Goal: Task Accomplishment & Management: Use online tool/utility

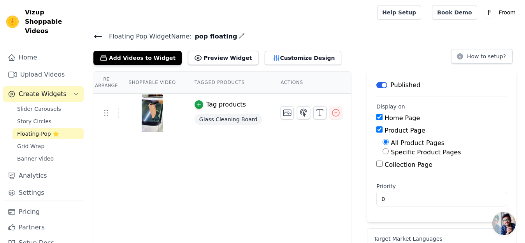
scroll to position [14, 0]
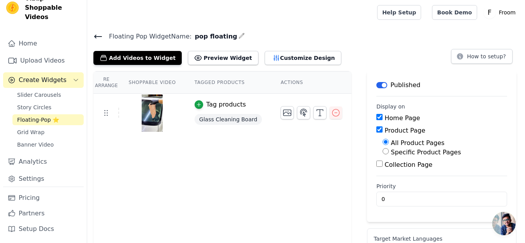
click at [148, 116] on img at bounding box center [152, 113] width 22 height 37
click at [155, 103] on img at bounding box center [152, 113] width 22 height 37
click at [154, 103] on img at bounding box center [152, 113] width 22 height 37
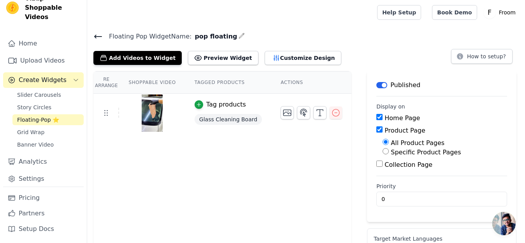
click at [216, 35] on span "pop floating" at bounding box center [214, 36] width 46 height 9
click at [223, 38] on h4 "Floating Pop Widget Name: pop floating" at bounding box center [305, 36] width 425 height 11
click at [239, 35] on icon "button" at bounding box center [242, 36] width 6 height 6
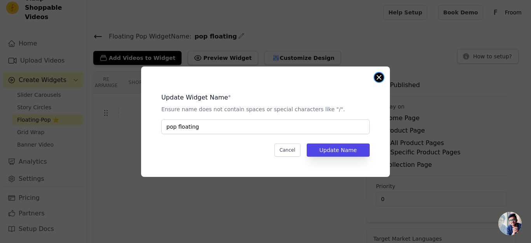
click at [382, 78] on button "Close modal" at bounding box center [379, 77] width 9 height 9
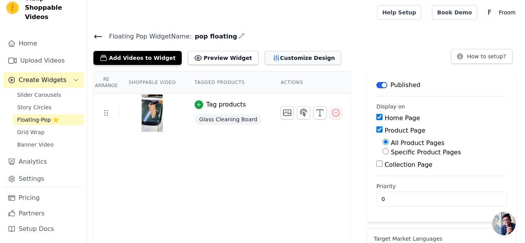
click at [286, 56] on button "Customize Design" at bounding box center [303, 58] width 77 height 14
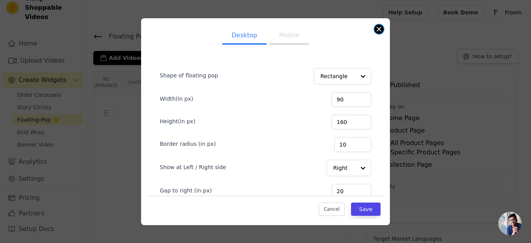
click at [379, 25] on button "Close modal" at bounding box center [379, 29] width 9 height 9
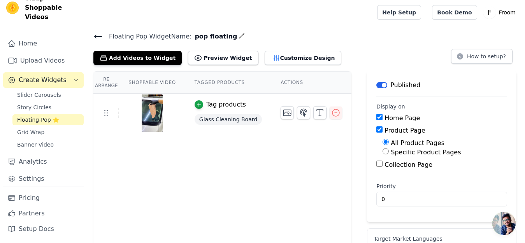
click at [153, 117] on img at bounding box center [152, 113] width 22 height 37
click at [44, 65] on link "Upload Videos" at bounding box center [43, 61] width 81 height 16
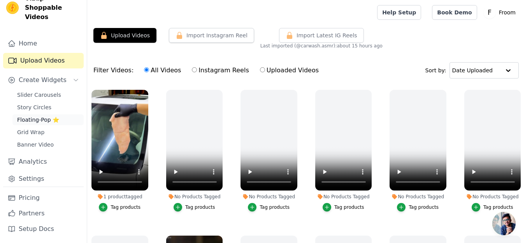
click at [43, 118] on span "Floating-Pop ⭐" at bounding box center [38, 120] width 42 height 8
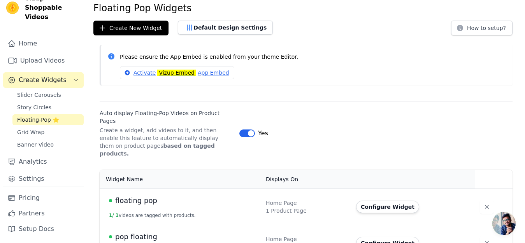
scroll to position [35, 0]
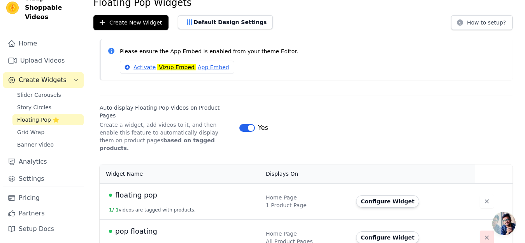
click at [485, 236] on icon "button" at bounding box center [487, 238] width 4 height 4
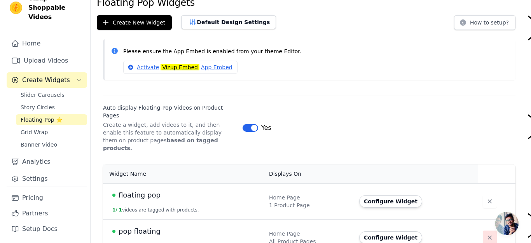
scroll to position [0, 0]
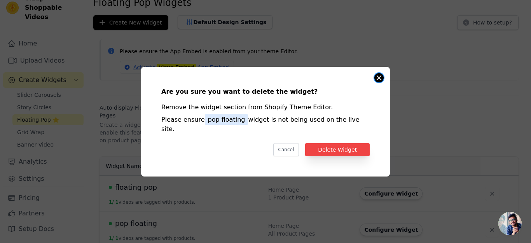
click at [381, 81] on button "Close modal" at bounding box center [379, 77] width 9 height 9
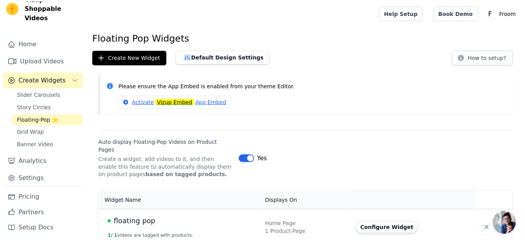
scroll to position [35, 0]
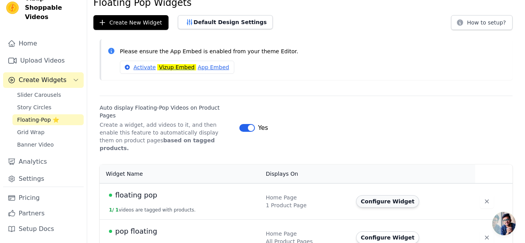
click at [370, 195] on button "Configure Widget" at bounding box center [387, 201] width 63 height 12
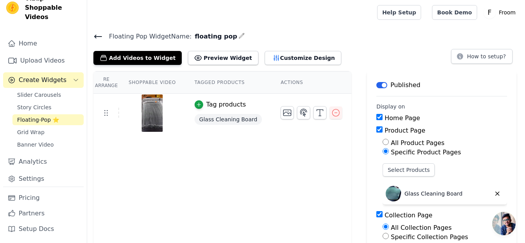
click at [96, 36] on icon at bounding box center [98, 36] width 7 height 3
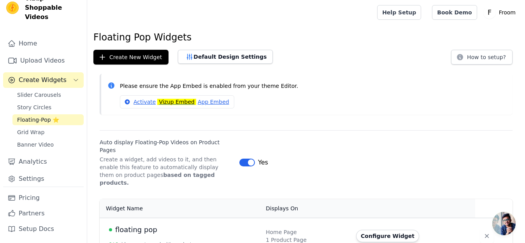
scroll to position [35, 0]
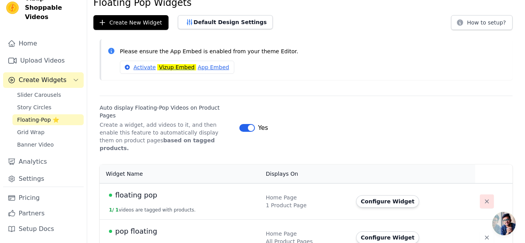
click at [486, 198] on icon "button" at bounding box center [487, 202] width 8 height 8
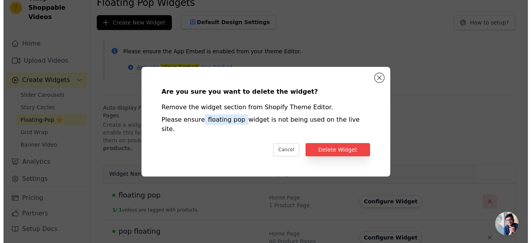
scroll to position [0, 0]
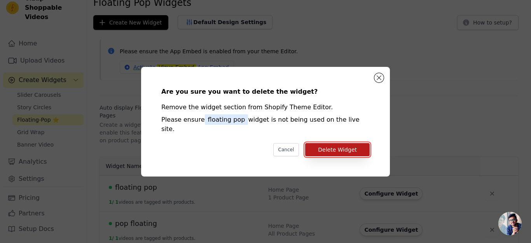
click at [341, 143] on button "Delete Widget" at bounding box center [337, 149] width 65 height 13
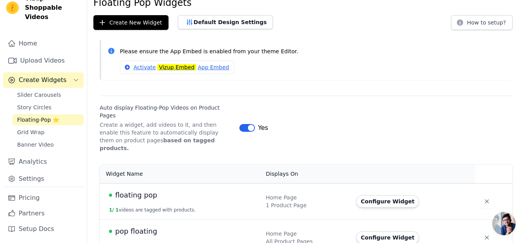
scroll to position [15, 0]
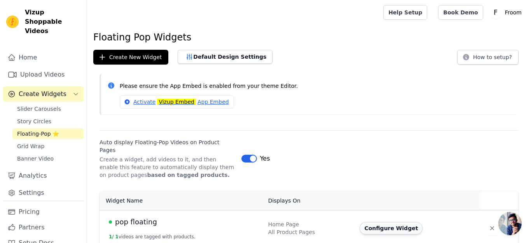
click at [370, 222] on button "Configure Widget" at bounding box center [391, 228] width 63 height 12
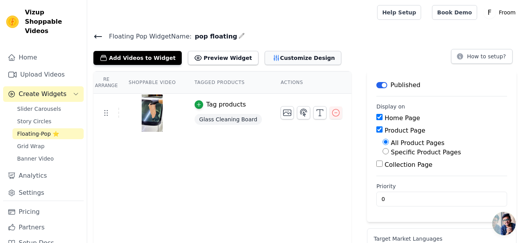
click at [265, 60] on button "Customize Design" at bounding box center [303, 58] width 77 height 14
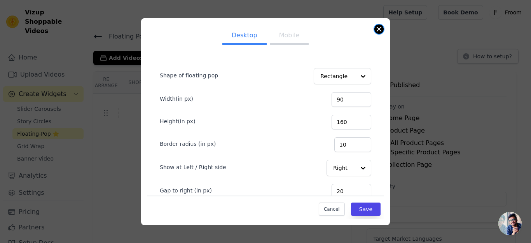
click at [380, 28] on button "Close modal" at bounding box center [379, 29] width 9 height 9
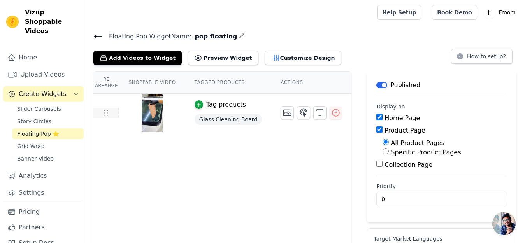
click at [102, 113] on icon at bounding box center [105, 112] width 9 height 9
click at [150, 103] on img at bounding box center [152, 113] width 22 height 37
click at [283, 113] on icon "button" at bounding box center [287, 113] width 8 height 6
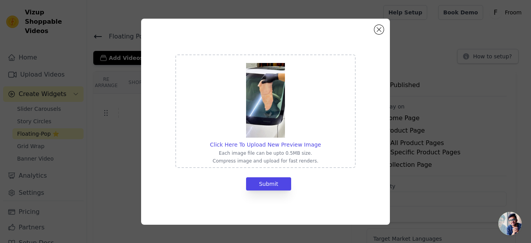
click at [271, 139] on div "Click Here To Upload New Preview Image Each image file can be upto 0.5MB size. …" at bounding box center [265, 111] width 111 height 106
click at [321, 140] on input "Click Here To Upload New Preview Image Each image file can be upto 0.5MB size. …" at bounding box center [321, 140] width 0 height 0
click at [377, 32] on button "Close modal" at bounding box center [379, 29] width 9 height 9
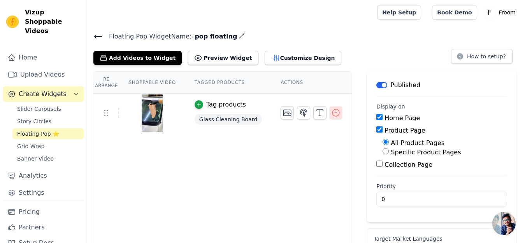
click at [331, 111] on icon "button" at bounding box center [335, 112] width 9 height 9
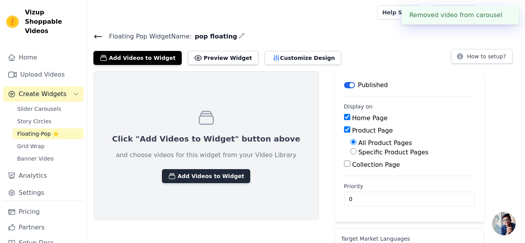
click at [205, 177] on button "Add Videos to Widget" at bounding box center [206, 176] width 88 height 14
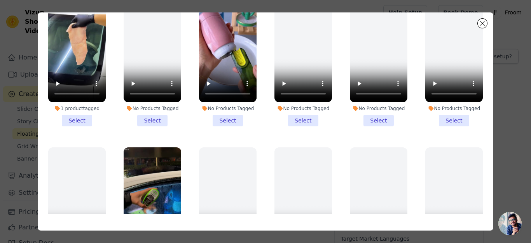
scroll to position [55, 0]
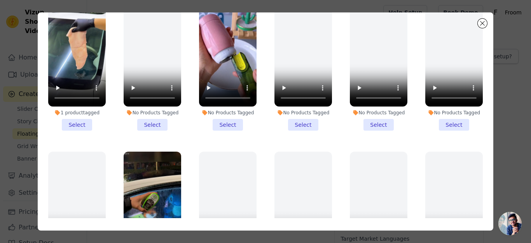
drag, startPoint x: 487, startPoint y: 127, endPoint x: 486, endPoint y: 122, distance: 5.2
click at [486, 122] on div "Filter Videos: All Videos Instagram Reels Uploaded Videos Sort by: Date Uploade…" at bounding box center [266, 121] width 456 height 218
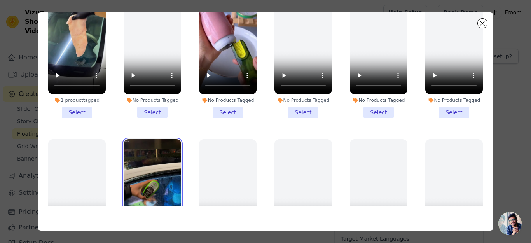
click at [167, 181] on video at bounding box center [153, 190] width 58 height 102
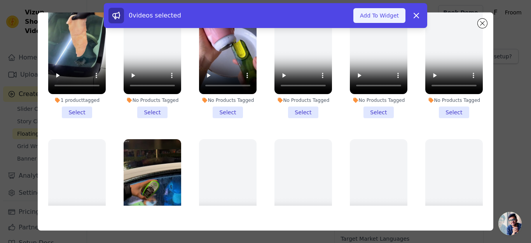
click at [379, 14] on button "Add To Widget" at bounding box center [380, 15] width 52 height 15
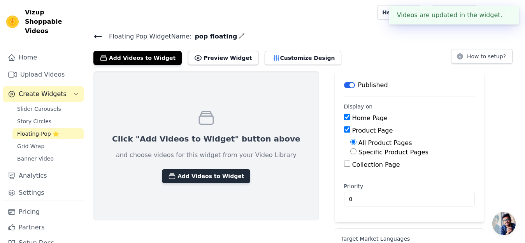
click at [203, 175] on button "Add Videos to Widget" at bounding box center [206, 176] width 88 height 14
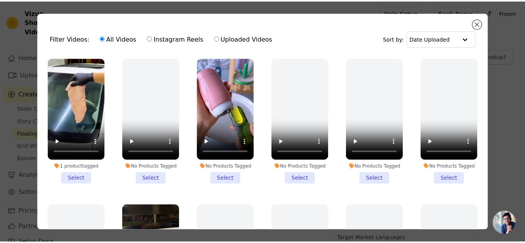
scroll to position [0, 0]
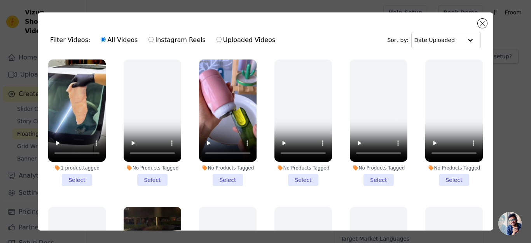
click at [477, 21] on div "Filter Videos: All Videos Instagram Reels Uploaded Videos Sort by: Date Uploade…" at bounding box center [266, 121] width 456 height 218
click at [483, 22] on button "Close modal" at bounding box center [482, 23] width 9 height 9
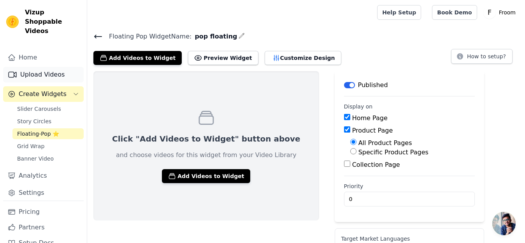
click at [32, 75] on link "Upload Videos" at bounding box center [43, 75] width 81 height 16
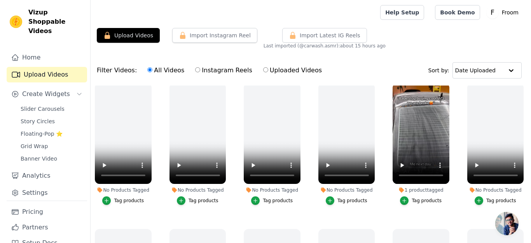
scroll to position [886, 0]
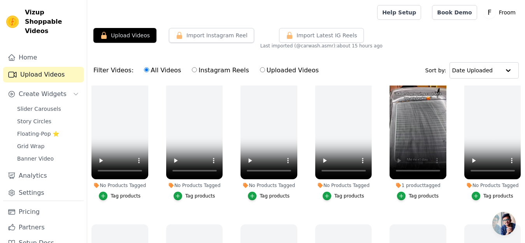
click at [411, 193] on div "Tag products" at bounding box center [424, 196] width 30 height 6
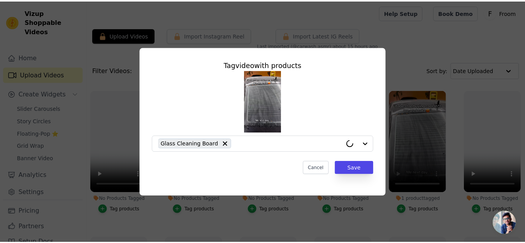
scroll to position [898, 0]
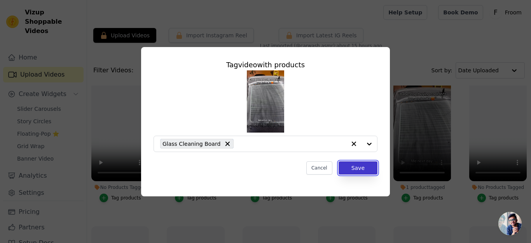
click at [357, 164] on button "Save" at bounding box center [358, 167] width 39 height 13
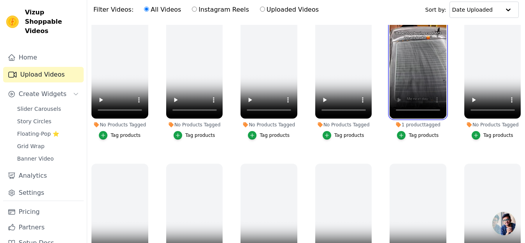
scroll to position [50, 0]
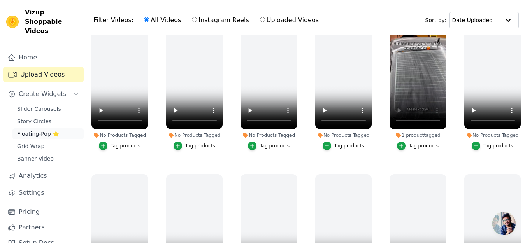
click at [40, 131] on span "Floating-Pop ⭐" at bounding box center [38, 134] width 42 height 8
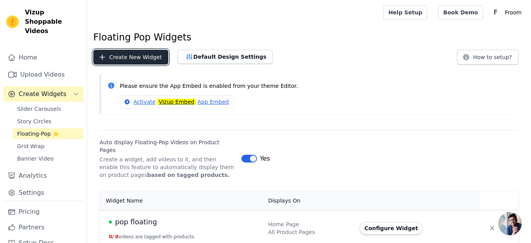
click at [130, 57] on button "Create New Widget" at bounding box center [130, 57] width 75 height 15
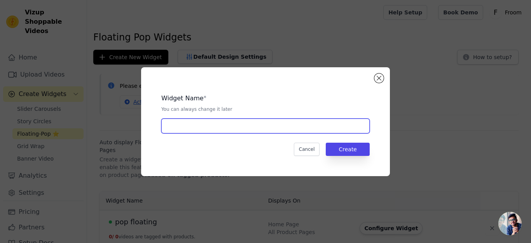
click at [222, 119] on input "text" at bounding box center [265, 126] width 209 height 15
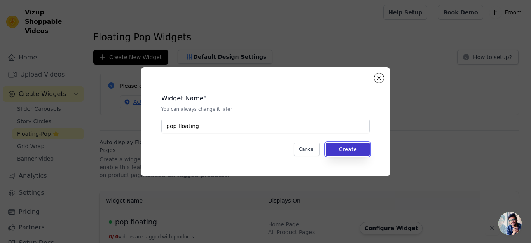
click at [341, 145] on button "Create" at bounding box center [348, 149] width 44 height 13
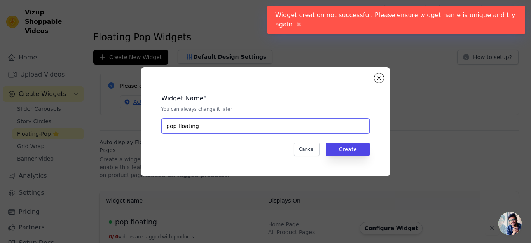
click at [267, 130] on input "pop floating" at bounding box center [265, 126] width 209 height 15
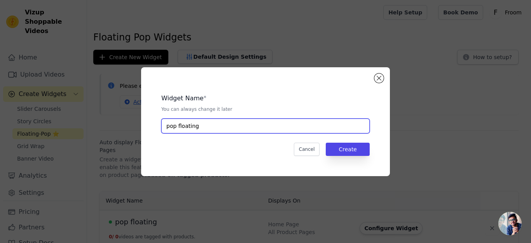
click at [177, 128] on input "pop floating" at bounding box center [265, 126] width 209 height 15
type input "popfloating"
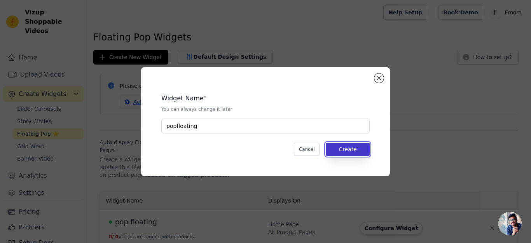
click at [350, 145] on button "Create" at bounding box center [348, 149] width 44 height 13
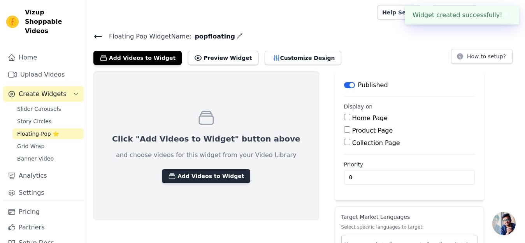
click at [202, 169] on button "Add Videos to Widget" at bounding box center [206, 176] width 88 height 14
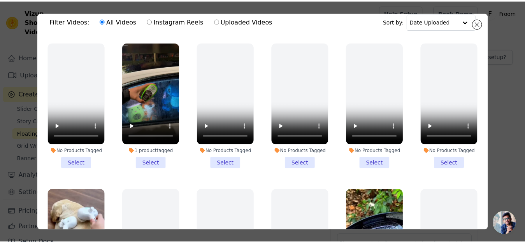
scroll to position [148, 0]
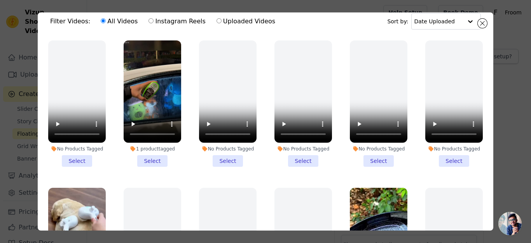
click at [159, 156] on li "1 product tagged Select" at bounding box center [153, 103] width 58 height 126
click at [0, 0] on input "1 product tagged Select" at bounding box center [0, 0] width 0 height 0
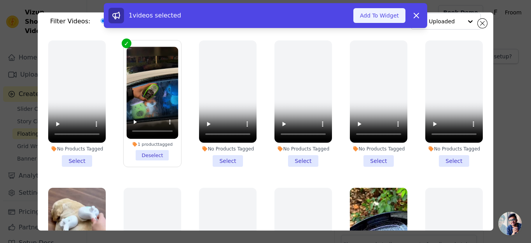
click at [373, 10] on button "Add To Widget" at bounding box center [380, 15] width 52 height 15
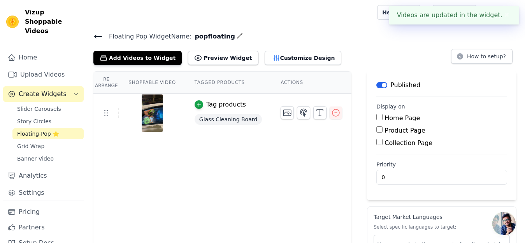
click at [376, 117] on input "Home Page" at bounding box center [379, 117] width 6 height 6
checkbox input "true"
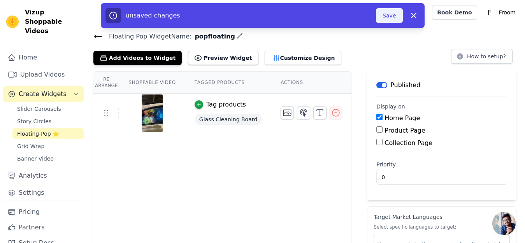
click at [386, 14] on button "Save" at bounding box center [389, 15] width 26 height 15
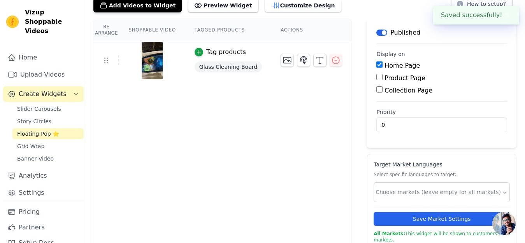
scroll to position [59, 0]
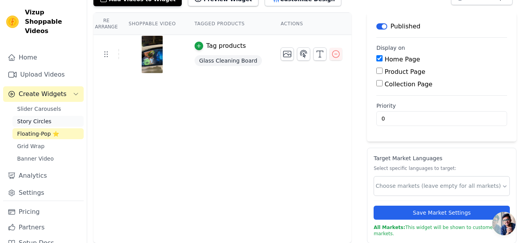
click at [38, 119] on span "Story Circles" at bounding box center [34, 122] width 34 height 8
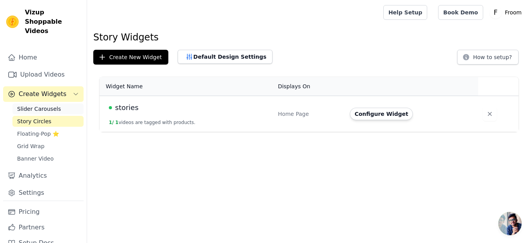
click at [44, 109] on span "Slider Carousels" at bounding box center [39, 109] width 44 height 8
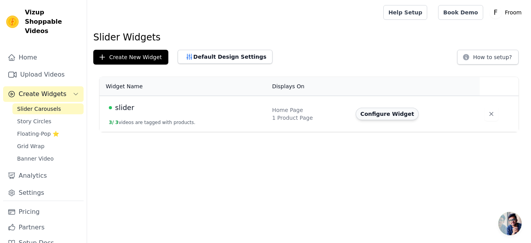
click at [373, 115] on button "Configure Widget" at bounding box center [387, 114] width 63 height 12
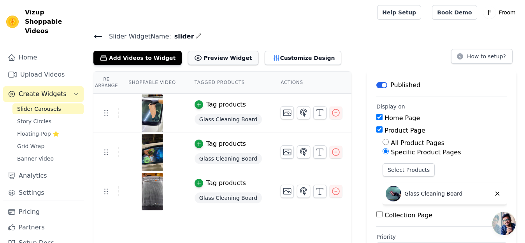
click at [213, 54] on button "Preview Widget" at bounding box center [223, 58] width 70 height 14
click at [154, 153] on img at bounding box center [152, 152] width 22 height 37
click at [214, 157] on span "Glass Cleaning Board" at bounding box center [228, 158] width 67 height 11
click at [196, 141] on icon "button" at bounding box center [198, 143] width 5 height 5
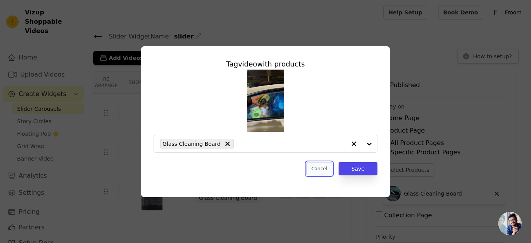
click at [321, 169] on button "Cancel" at bounding box center [320, 168] width 26 height 13
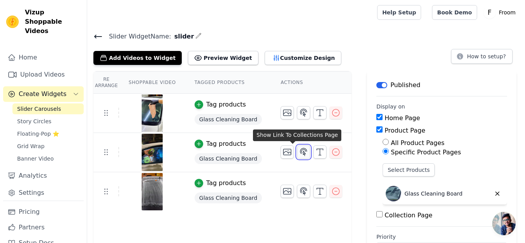
click at [299, 149] on icon "button" at bounding box center [303, 151] width 9 height 9
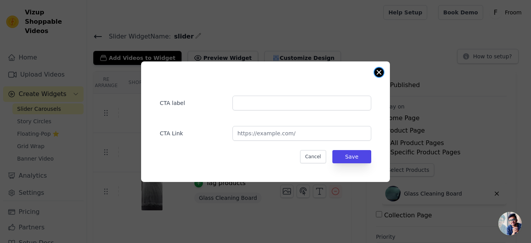
click at [379, 73] on button "Close modal" at bounding box center [379, 72] width 9 height 9
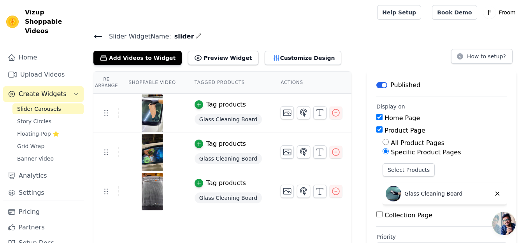
click at [141, 108] on img at bounding box center [152, 113] width 22 height 37
click at [331, 113] on icon "button" at bounding box center [335, 112] width 9 height 9
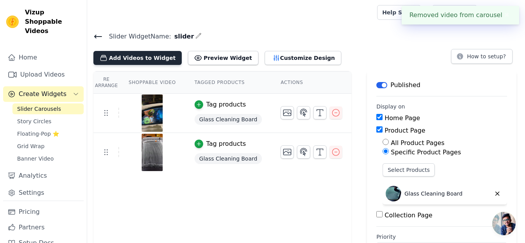
click at [142, 53] on button "Add Videos to Widget" at bounding box center [137, 58] width 88 height 14
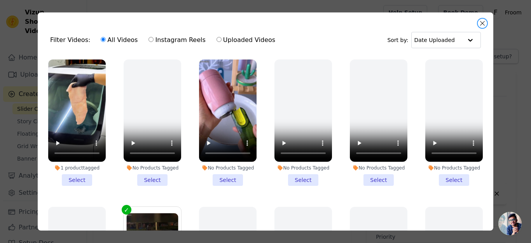
click at [481, 23] on button "Close modal" at bounding box center [482, 23] width 9 height 9
click at [481, 23] on div "Help Setup Book Demo Open user menu F Froom Settings Help Docs Sign out" at bounding box center [455, 12] width 142 height 25
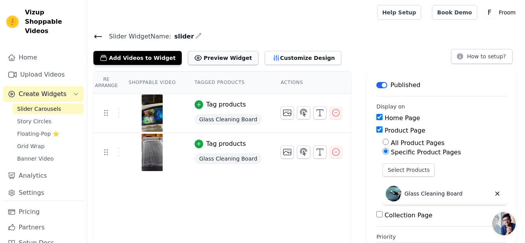
click at [198, 59] on button "Preview Widget" at bounding box center [223, 58] width 70 height 14
click at [152, 140] on img at bounding box center [152, 152] width 22 height 37
click at [330, 113] on button "button" at bounding box center [336, 113] width 12 height 12
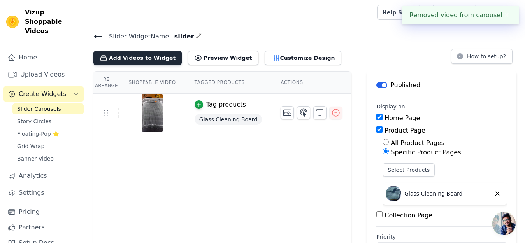
click at [135, 51] on button "Add Videos to Widget" at bounding box center [137, 58] width 88 height 14
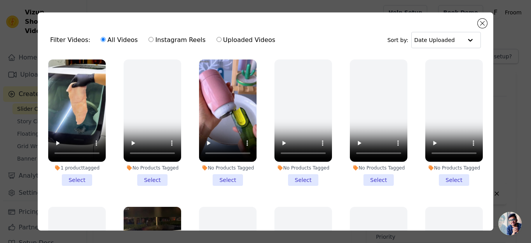
click at [261, 40] on div "All Videos Instagram Reels Uploaded Videos" at bounding box center [187, 40] width 183 height 18
click at [481, 21] on button "Close modal" at bounding box center [482, 23] width 9 height 9
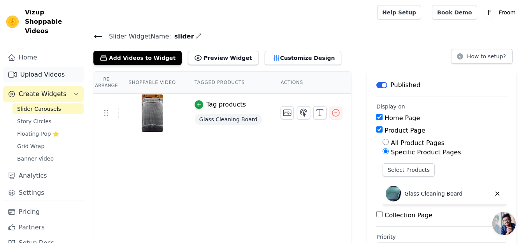
click at [24, 77] on link "Upload Videos" at bounding box center [43, 75] width 81 height 16
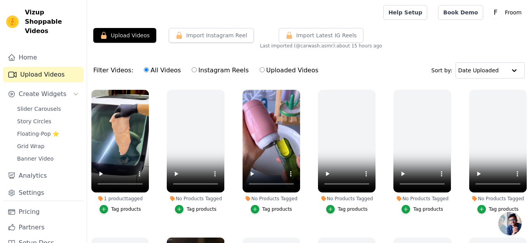
click at [135, 38] on button "Upload Videos" at bounding box center [124, 35] width 63 height 15
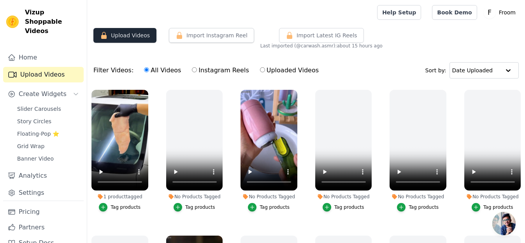
click at [128, 39] on button "Upload Videos" at bounding box center [124, 35] width 63 height 15
click at [127, 31] on button "Upload Videos" at bounding box center [124, 35] width 63 height 15
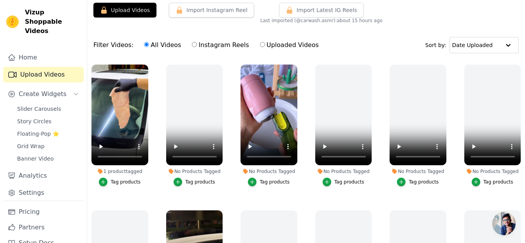
scroll to position [27, 0]
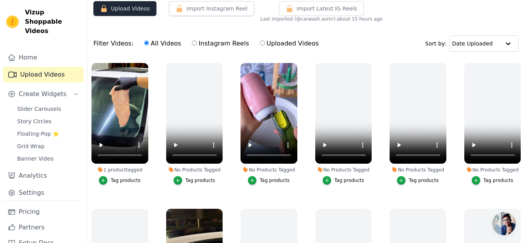
click at [113, 7] on button "Upload Videos" at bounding box center [124, 8] width 63 height 15
click at [113, 8] on button "Upload Videos" at bounding box center [124, 8] width 63 height 15
click at [113, 9] on button "Upload Videos" at bounding box center [124, 8] width 63 height 15
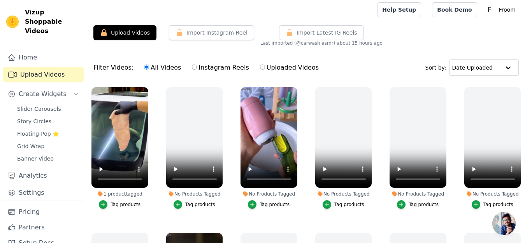
scroll to position [1, 0]
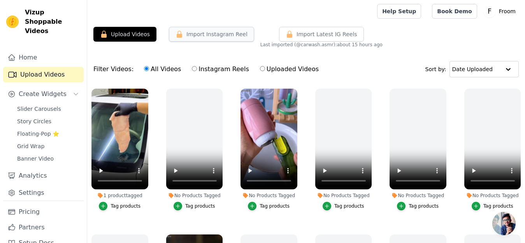
click at [200, 33] on button "Import Instagram Reel" at bounding box center [211, 34] width 85 height 15
click at [280, 28] on button "Import Latest IG Reels" at bounding box center [321, 34] width 85 height 15
click at [516, 88] on icon "button" at bounding box center [519, 91] width 6 height 6
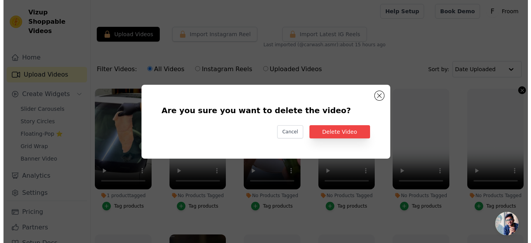
scroll to position [0, 0]
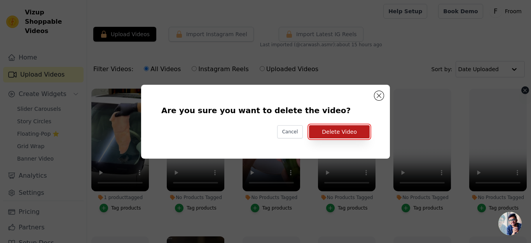
click at [358, 129] on button "Delete Video" at bounding box center [339, 131] width 61 height 13
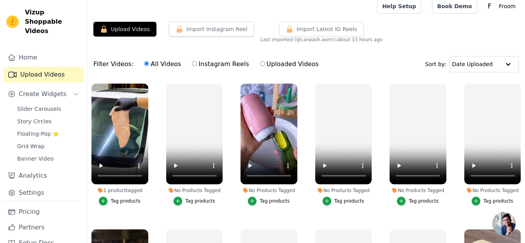
scroll to position [5, 0]
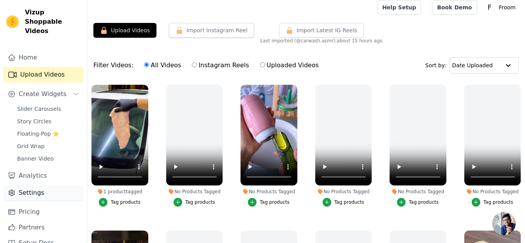
click at [55, 191] on link "Settings" at bounding box center [43, 193] width 81 height 16
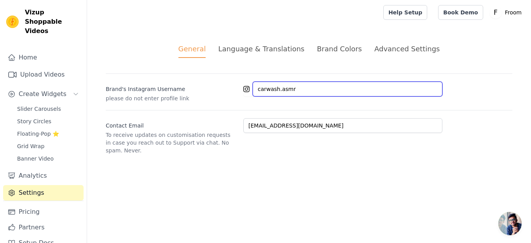
click at [310, 87] on input "carwash.asmr" at bounding box center [348, 89] width 190 height 15
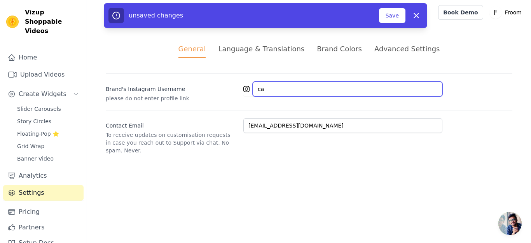
type input "c"
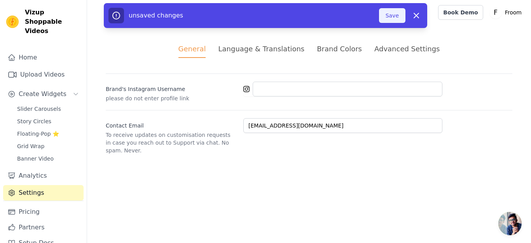
click at [395, 12] on button "Save" at bounding box center [392, 15] width 26 height 15
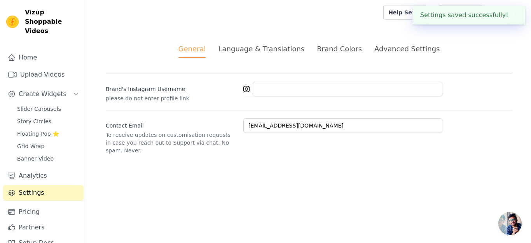
click at [245, 89] on icon at bounding box center [247, 89] width 6 height 6
click at [246, 44] on div "Language & Translations" at bounding box center [261, 49] width 86 height 11
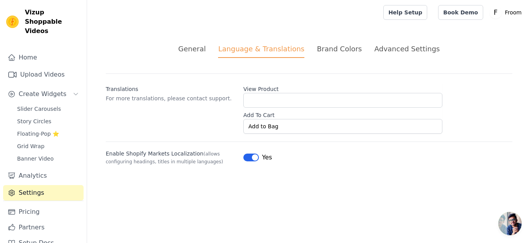
click at [328, 54] on li "Brand Colors" at bounding box center [339, 51] width 45 height 14
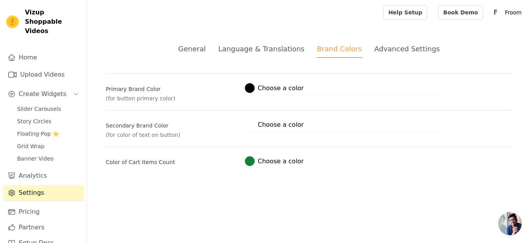
click at [369, 47] on ul "General Language & Translations Brand Colors Advanced Settings" at bounding box center [309, 51] width 407 height 14
click at [381, 51] on div "Advanced Settings" at bounding box center [407, 49] width 65 height 11
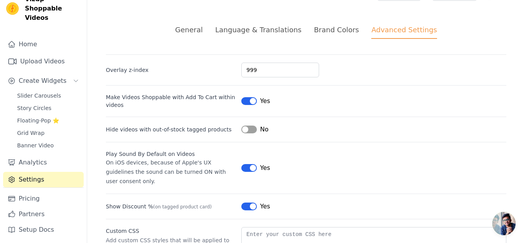
scroll to position [14, 0]
click at [51, 164] on link "Analytics" at bounding box center [43, 162] width 81 height 16
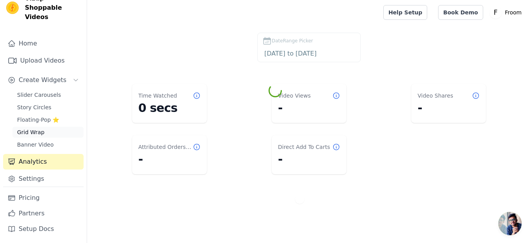
click at [39, 133] on span "Grid Wrap" at bounding box center [30, 132] width 27 height 8
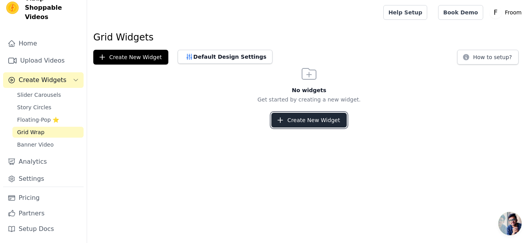
click at [305, 124] on button "Create New Widget" at bounding box center [309, 120] width 75 height 15
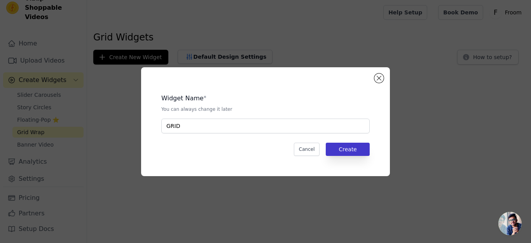
type input "GRID"
click at [337, 151] on button "Create" at bounding box center [348, 149] width 44 height 13
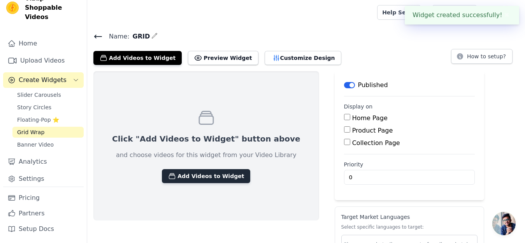
click at [216, 173] on button "Add Videos to Widget" at bounding box center [206, 176] width 88 height 14
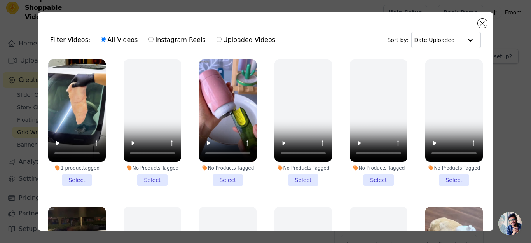
click at [73, 175] on li "1 product tagged Select" at bounding box center [77, 123] width 58 height 126
click at [0, 0] on input "1 product tagged Select" at bounding box center [0, 0] width 0 height 0
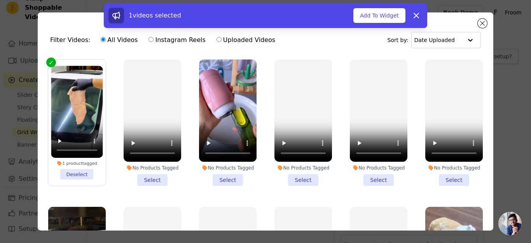
click at [71, 170] on li "1 product tagged Deselect" at bounding box center [77, 123] width 52 height 114
click at [0, 0] on input "1 product tagged Deselect" at bounding box center [0, 0] width 0 height 0
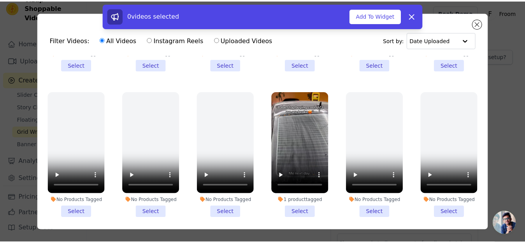
scroll to position [840, 0]
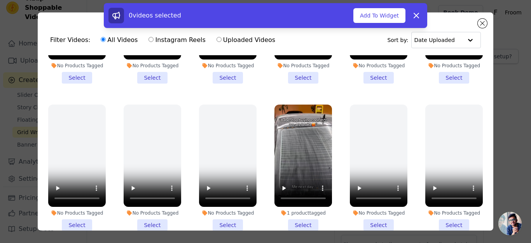
click at [300, 205] on li "1 product tagged Select" at bounding box center [304, 168] width 58 height 126
click at [0, 0] on input "1 product tagged Select" at bounding box center [0, 0] width 0 height 0
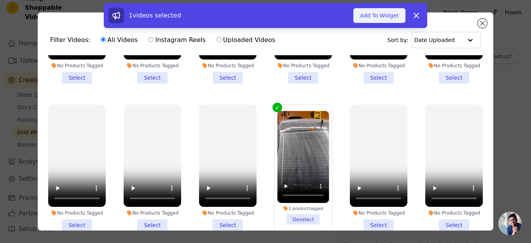
click at [363, 16] on button "Add To Widget" at bounding box center [380, 15] width 52 height 15
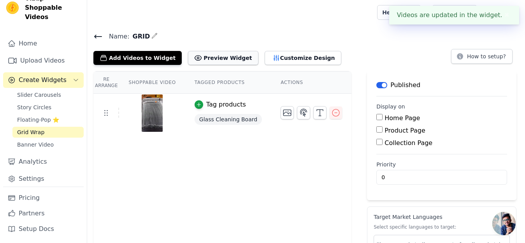
click at [213, 61] on button "Preview Widget" at bounding box center [223, 58] width 70 height 14
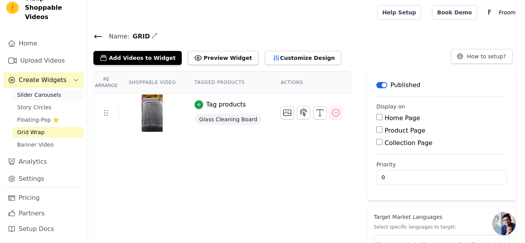
click at [42, 96] on span "Slider Carousels" at bounding box center [39, 95] width 44 height 8
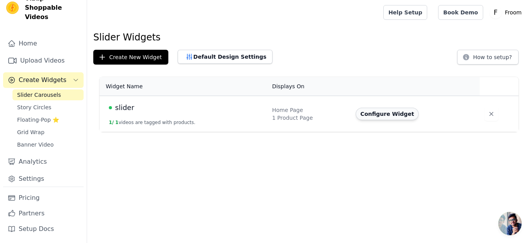
click at [376, 114] on button "Configure Widget" at bounding box center [387, 114] width 63 height 12
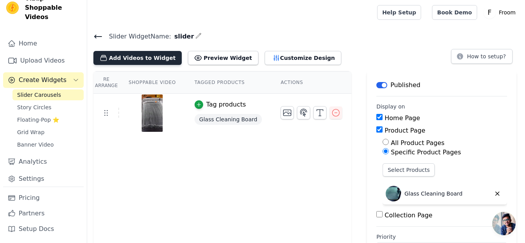
click at [119, 61] on button "Add Videos to Widget" at bounding box center [137, 58] width 88 height 14
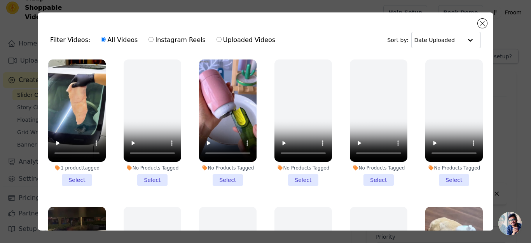
click at [217, 42] on input "Uploaded Videos" at bounding box center [219, 39] width 5 height 5
radio input "true"
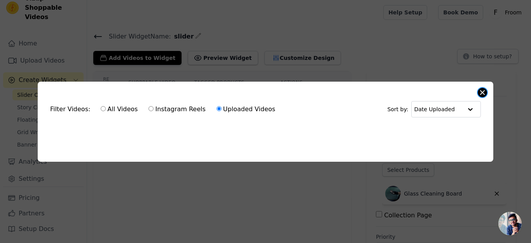
click at [482, 89] on button "Close modal" at bounding box center [482, 92] width 9 height 9
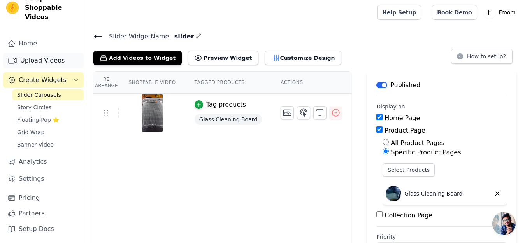
click at [39, 62] on link "Upload Videos" at bounding box center [43, 61] width 81 height 16
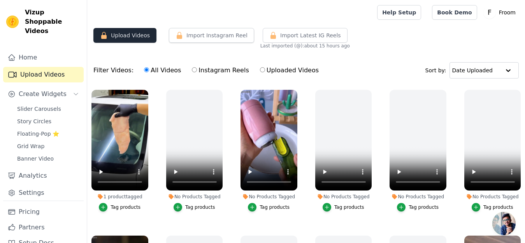
click at [138, 40] on button "Upload Videos" at bounding box center [124, 35] width 63 height 15
click at [192, 34] on button "Import Instagram Reel" at bounding box center [211, 35] width 85 height 15
click at [270, 30] on button "Import Latest IG Reels" at bounding box center [305, 35] width 85 height 15
click at [421, 6] on link "Help Setup" at bounding box center [399, 12] width 44 height 15
click at [58, 106] on link "Slider Carousels" at bounding box center [47, 108] width 71 height 11
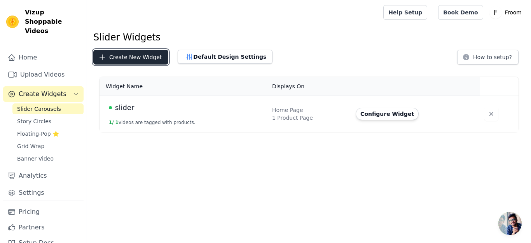
click at [137, 57] on button "Create New Widget" at bounding box center [130, 57] width 75 height 15
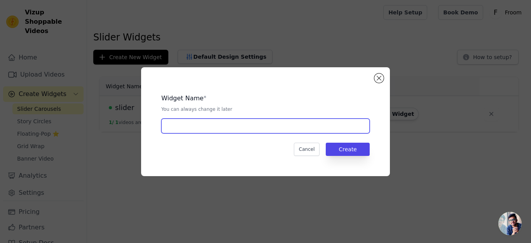
click at [294, 130] on input "text" at bounding box center [265, 126] width 209 height 15
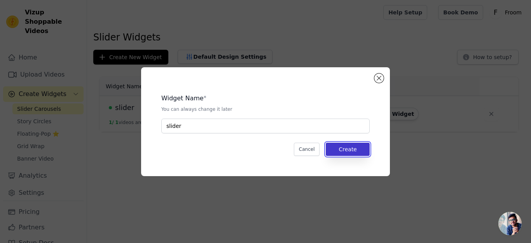
click at [351, 147] on button "Create" at bounding box center [348, 149] width 44 height 13
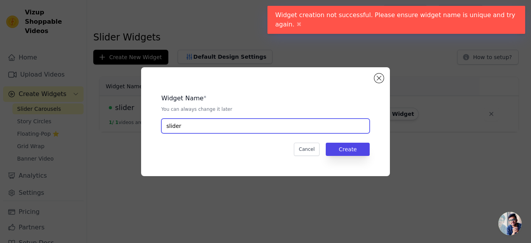
click at [238, 122] on input "slider" at bounding box center [265, 126] width 209 height 15
type input "sliderS"
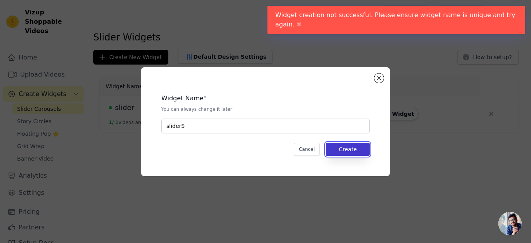
click at [343, 146] on button "Create" at bounding box center [348, 149] width 44 height 13
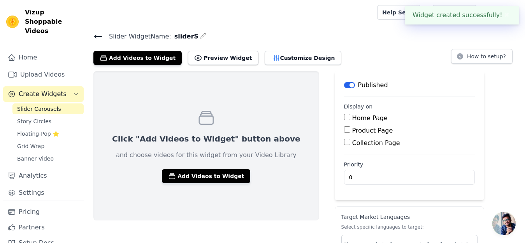
click at [210, 167] on div "Click "Add Videos to Widget" button above and choose videos for this widget fro…" at bounding box center [206, 145] width 226 height 149
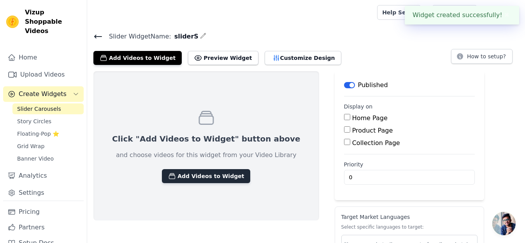
click at [210, 170] on button "Add Videos to Widget" at bounding box center [206, 176] width 88 height 14
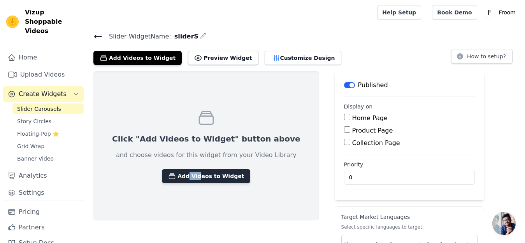
click at [211, 170] on button "Add Videos to Widget" at bounding box center [206, 176] width 88 height 14
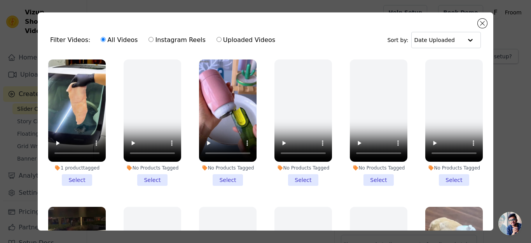
click at [81, 176] on li "1 product tagged Select" at bounding box center [77, 123] width 58 height 126
click at [0, 0] on input "1 product tagged Select" at bounding box center [0, 0] width 0 height 0
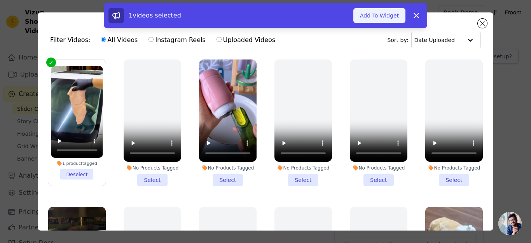
click at [386, 9] on button "Add To Widget" at bounding box center [380, 15] width 52 height 15
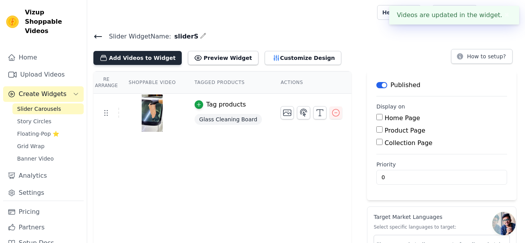
click at [147, 57] on button "Add Videos to Widget" at bounding box center [137, 58] width 88 height 14
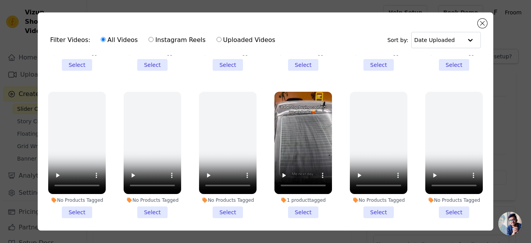
scroll to position [874, 0]
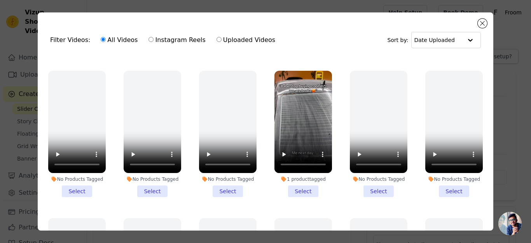
click at [291, 168] on li "1 product tagged Select" at bounding box center [304, 134] width 58 height 126
click at [0, 0] on input "1 product tagged Select" at bounding box center [0, 0] width 0 height 0
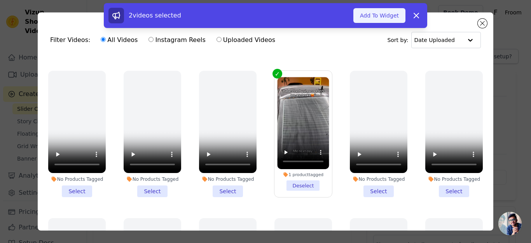
click at [375, 18] on button "Add To Widget" at bounding box center [380, 15] width 52 height 15
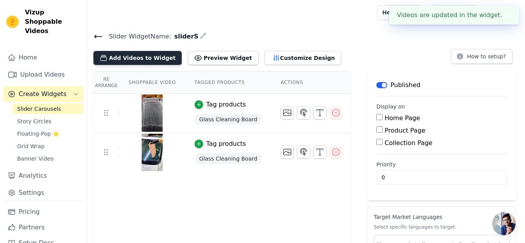
click at [142, 56] on button "Add Videos to Widget" at bounding box center [137, 58] width 88 height 14
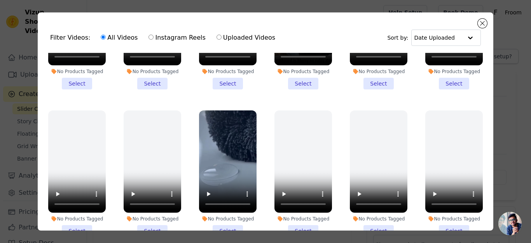
scroll to position [377, 0]
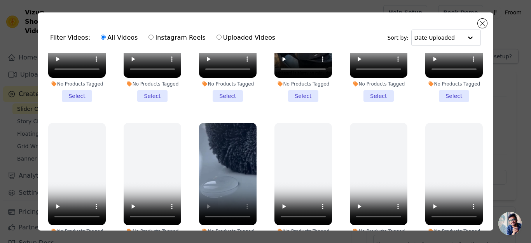
drag, startPoint x: 477, startPoint y: 135, endPoint x: 481, endPoint y: 143, distance: 8.7
click at [481, 143] on ul "1 product tagged Deselect No Products Tagged Select No Products Tagged Select N…" at bounding box center [266, 162] width 444 height 218
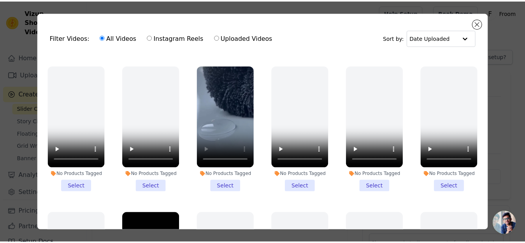
scroll to position [440, 0]
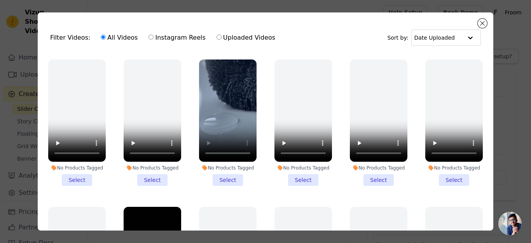
click at [229, 164] on li "No Products Tagged Select" at bounding box center [228, 123] width 58 height 126
click at [0, 0] on input "No Products Tagged Select" at bounding box center [0, 0] width 0 height 0
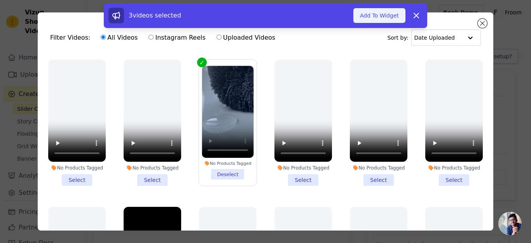
click at [380, 12] on button "Add To Widget" at bounding box center [380, 15] width 52 height 15
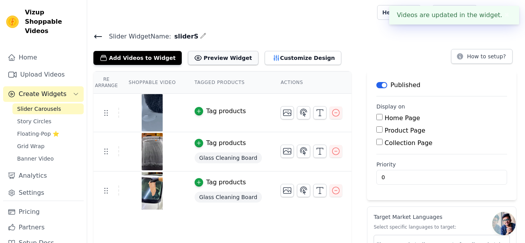
click at [205, 52] on button "Preview Widget" at bounding box center [223, 58] width 70 height 14
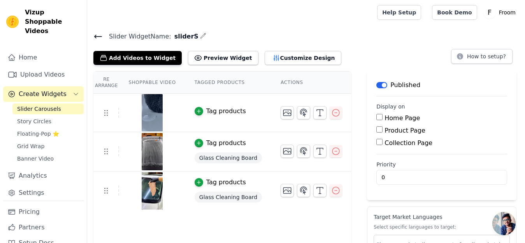
click at [376, 116] on input "Home Page" at bounding box center [379, 117] width 6 height 6
checkbox input "true"
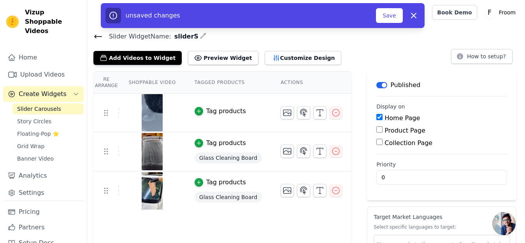
click at [376, 134] on div "Product Page" at bounding box center [441, 130] width 131 height 9
click at [376, 129] on input "Product Page" at bounding box center [379, 129] width 6 height 6
checkbox input "true"
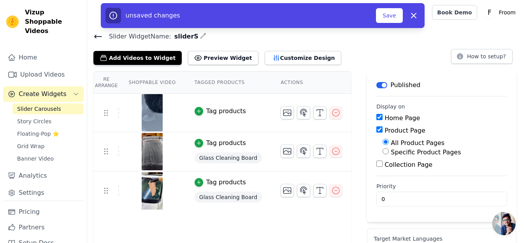
click at [395, 150] on label "Specific Product Pages" at bounding box center [426, 152] width 70 height 7
click at [389, 150] on input "Specific Product Pages" at bounding box center [385, 151] width 6 height 6
radio input "true"
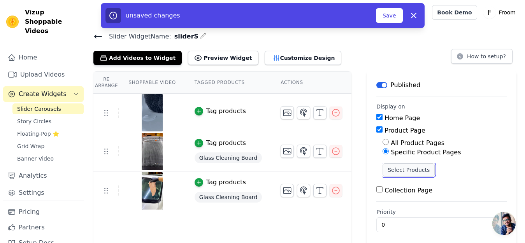
click at [393, 169] on button "Select Products" at bounding box center [408, 169] width 52 height 13
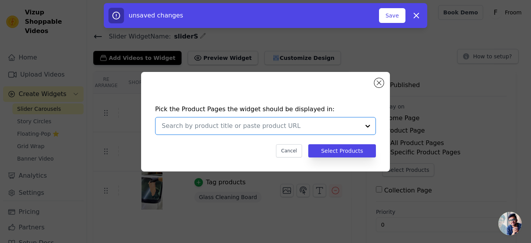
click at [254, 123] on input "text" at bounding box center [261, 125] width 198 height 9
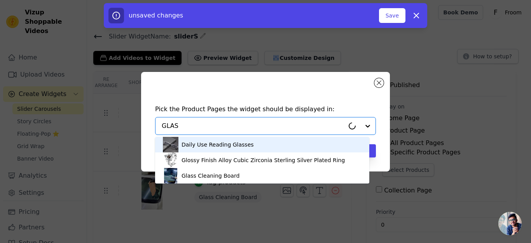
type input "GLASS"
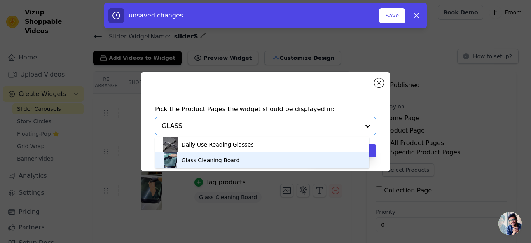
click at [233, 154] on div "Glass Cleaning Board" at bounding box center [262, 161] width 199 height 16
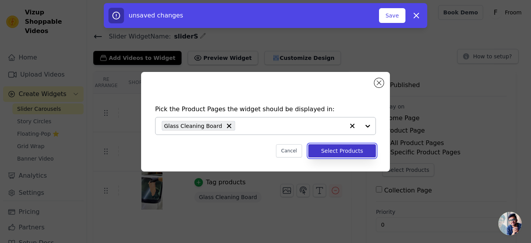
click at [337, 150] on button "Select Products" at bounding box center [343, 150] width 68 height 13
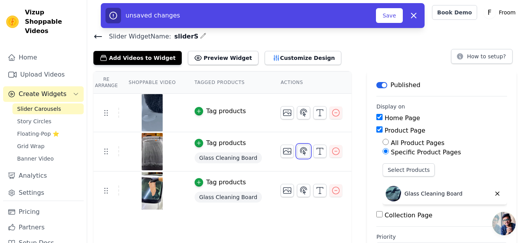
click at [299, 154] on icon "button" at bounding box center [303, 151] width 9 height 9
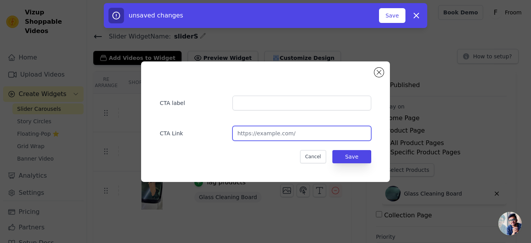
click at [286, 129] on input "url" at bounding box center [302, 133] width 139 height 15
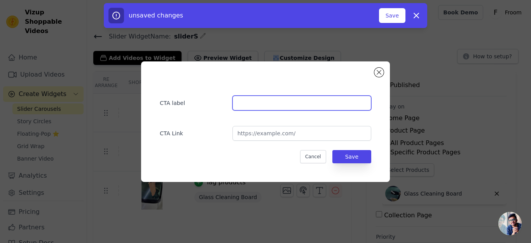
click at [281, 108] on input "text" at bounding box center [302, 103] width 139 height 15
click at [382, 68] on div "CTA label CTA Link Cancel Save" at bounding box center [265, 121] width 249 height 121
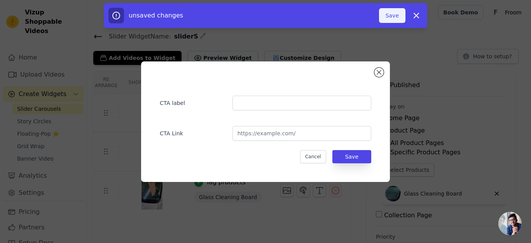
click at [395, 14] on button "Save" at bounding box center [392, 15] width 26 height 15
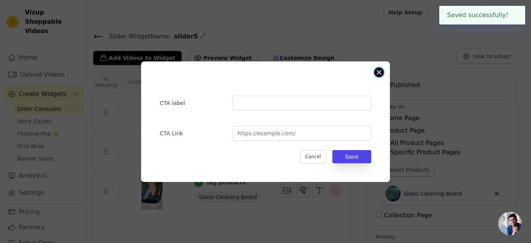
click at [376, 72] on button "Close modal" at bounding box center [379, 72] width 9 height 9
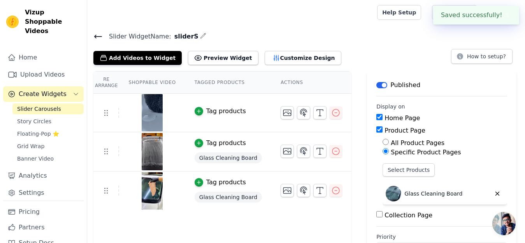
click at [232, 151] on div "Glass Cleaning Board" at bounding box center [228, 158] width 67 height 14
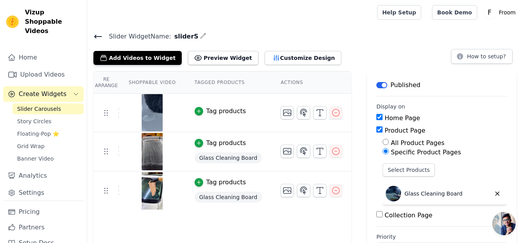
click at [149, 154] on img at bounding box center [152, 151] width 22 height 37
click at [178, 151] on div at bounding box center [151, 151] width 65 height 37
click at [271, 147] on td at bounding box center [311, 148] width 80 height 32
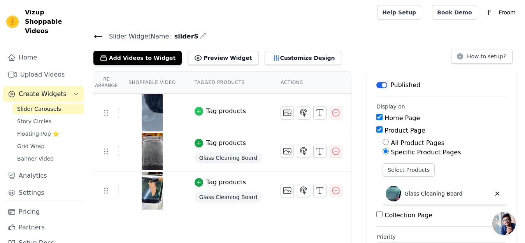
click at [196, 111] on icon "button" at bounding box center [198, 111] width 5 height 5
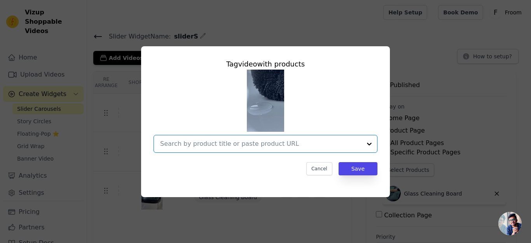
click at [225, 148] on input "text" at bounding box center [261, 143] width 202 height 9
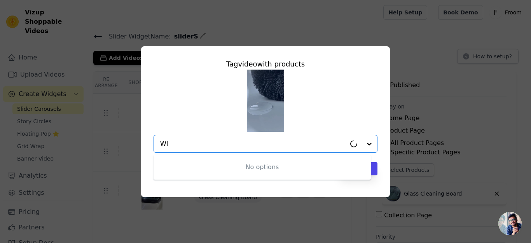
type input "W"
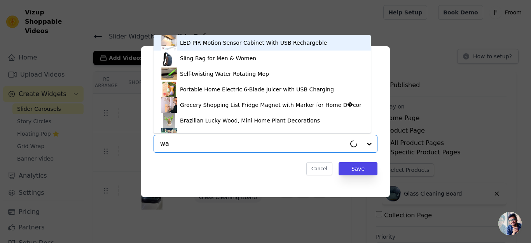
type input "wat"
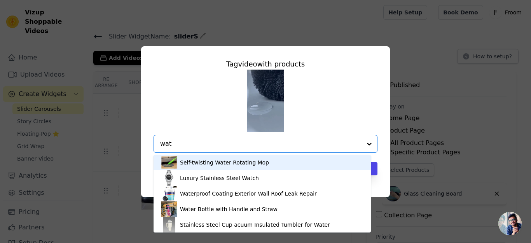
click at [231, 163] on div "Self-twisting Water Rotating Mop" at bounding box center [224, 163] width 89 height 8
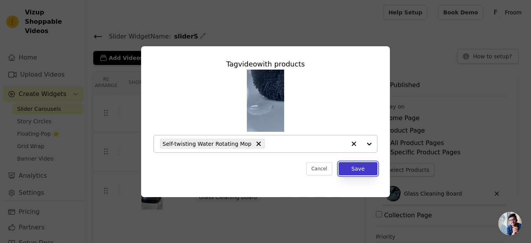
click at [373, 170] on button "Save" at bounding box center [358, 168] width 39 height 13
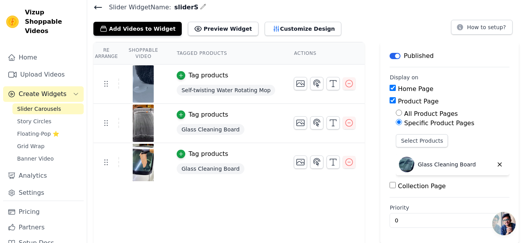
scroll to position [131, 0]
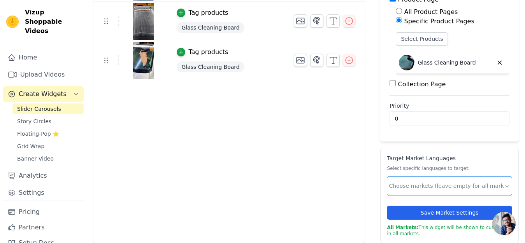
click at [480, 185] on input "text" at bounding box center [446, 186] width 115 height 8
click at [479, 193] on div at bounding box center [446, 186] width 115 height 16
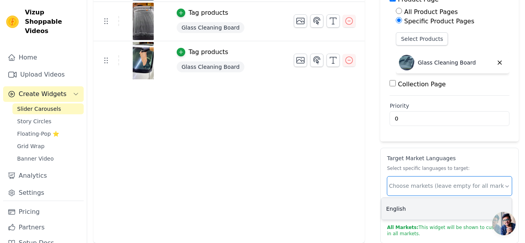
click at [458, 219] on div "English" at bounding box center [446, 209] width 130 height 22
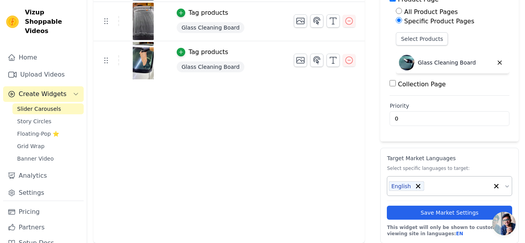
click at [513, 186] on div "Target Market Languages Select specific languages to target: English Save Marke…" at bounding box center [449, 196] width 139 height 96
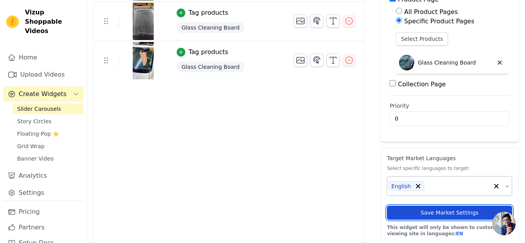
click at [449, 212] on button "Save Market Settings" at bounding box center [449, 213] width 125 height 14
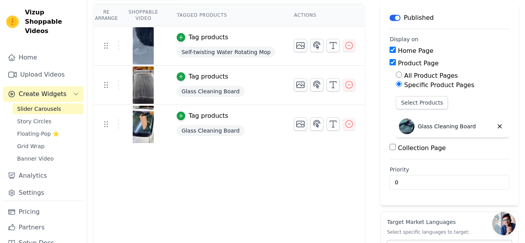
scroll to position [58, 0]
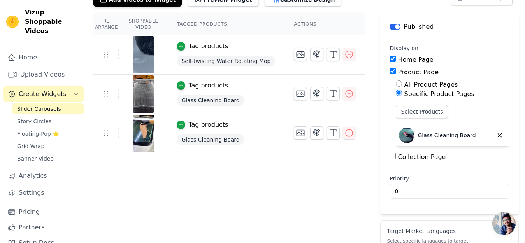
click at [520, 81] on div "Re Arrange Shoppable Video Tagged Products Actions Tag products Self-twisting W…" at bounding box center [306, 164] width 438 height 303
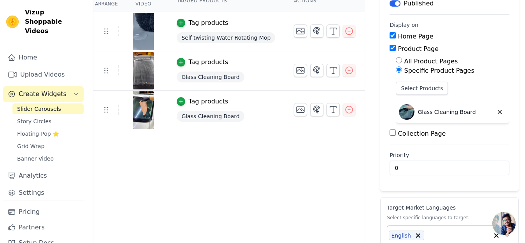
scroll to position [131, 0]
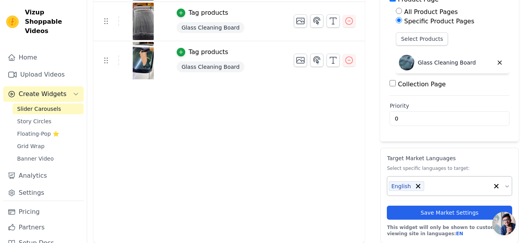
click at [493, 186] on icon "button" at bounding box center [496, 186] width 8 height 8
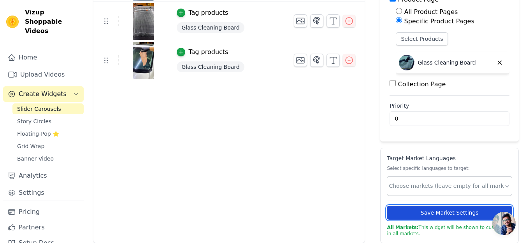
click at [468, 211] on button "Save Market Settings" at bounding box center [449, 213] width 125 height 14
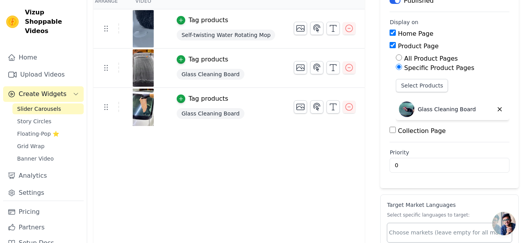
scroll to position [93, 0]
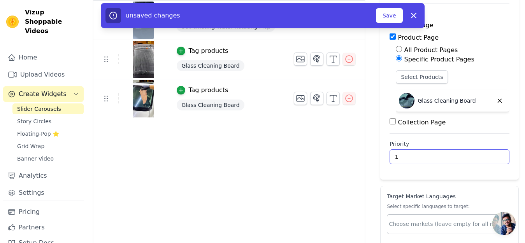
type input "1"
click at [489, 153] on input "1" at bounding box center [449, 156] width 120 height 15
click at [389, 18] on button "Save" at bounding box center [389, 15] width 26 height 15
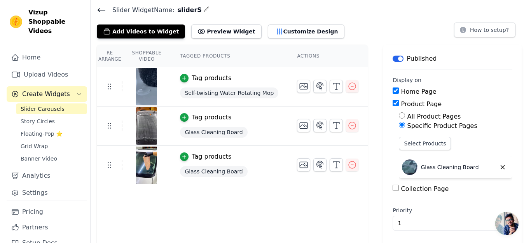
scroll to position [0, 0]
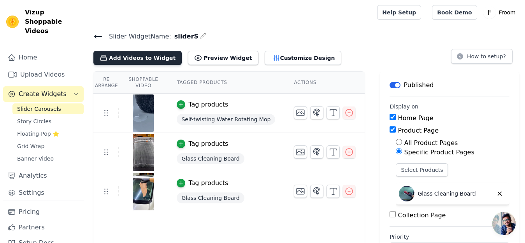
click at [132, 56] on button "Add Videos to Widget" at bounding box center [137, 58] width 88 height 14
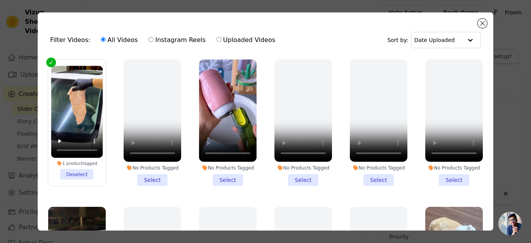
click at [230, 174] on li "No Products Tagged Select" at bounding box center [228, 123] width 58 height 126
click at [0, 0] on input "No Products Tagged Select" at bounding box center [0, 0] width 0 height 0
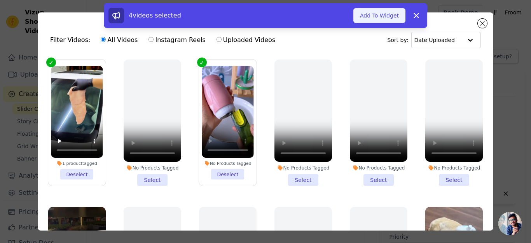
click at [362, 11] on button "Add To Widget" at bounding box center [380, 15] width 52 height 15
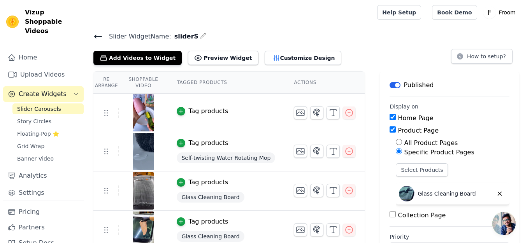
click at [179, 107] on button "Tag products" at bounding box center [202, 111] width 51 height 9
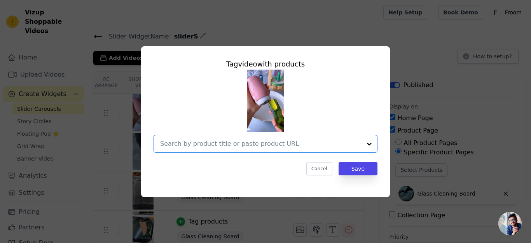
click at [188, 140] on input "text" at bounding box center [261, 143] width 202 height 9
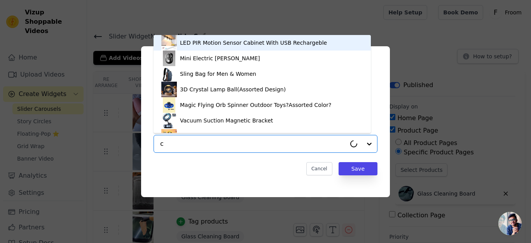
type input "cl"
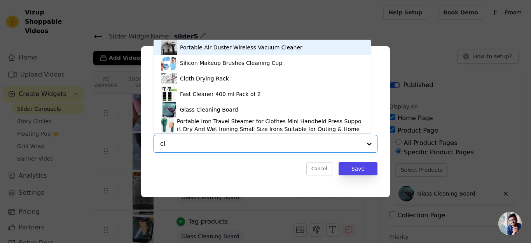
click at [281, 48] on div "Portable Air Duster Wireless Vacuum Cleaner" at bounding box center [241, 48] width 123 height 8
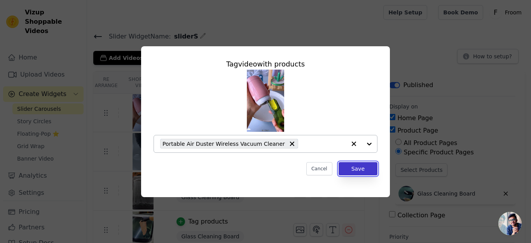
click at [353, 171] on button "Save" at bounding box center [358, 168] width 39 height 13
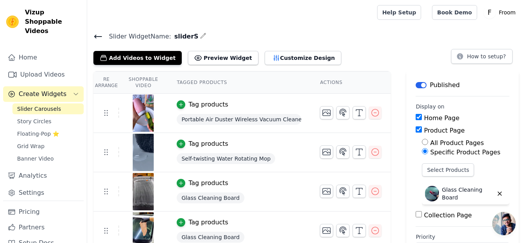
click at [96, 34] on icon at bounding box center [97, 36] width 9 height 9
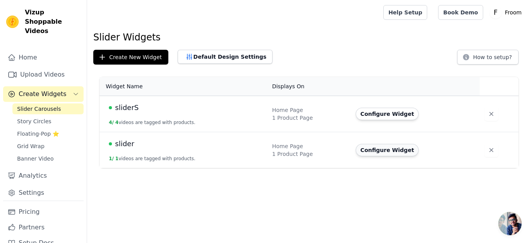
click at [382, 154] on button "Configure Widget" at bounding box center [387, 150] width 63 height 12
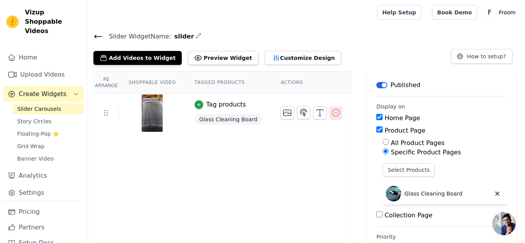
click at [331, 113] on icon "button" at bounding box center [335, 112] width 9 height 9
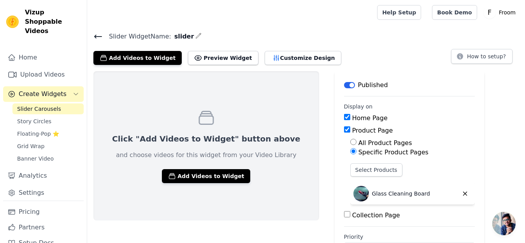
click at [100, 32] on icon at bounding box center [97, 36] width 9 height 9
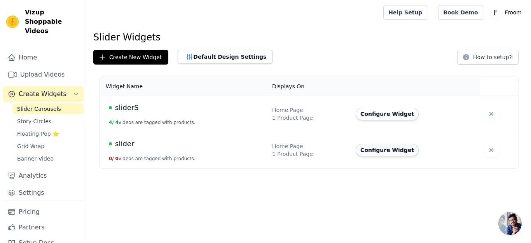
click at [393, 147] on button "Configure Widget" at bounding box center [387, 150] width 63 height 12
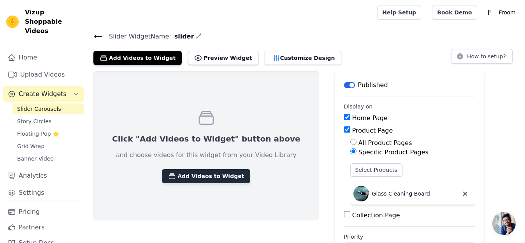
click at [199, 179] on button "Add Videos to Widget" at bounding box center [206, 176] width 88 height 14
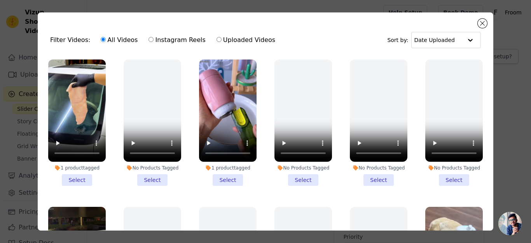
click at [222, 176] on li "1 product tagged Select" at bounding box center [228, 123] width 58 height 126
click at [0, 0] on input "1 product tagged Select" at bounding box center [0, 0] width 0 height 0
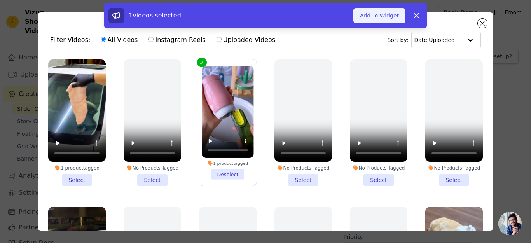
click at [379, 15] on button "Add To Widget" at bounding box center [380, 15] width 52 height 15
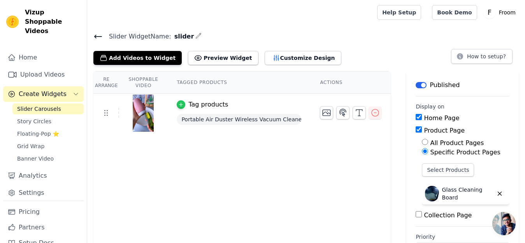
click at [177, 100] on div "button" at bounding box center [181, 104] width 9 height 9
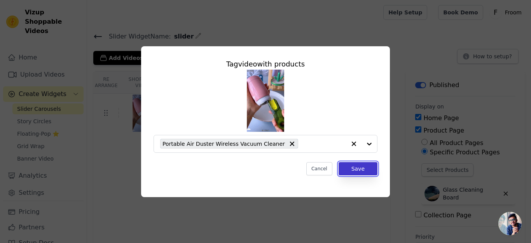
click at [355, 166] on button "Save" at bounding box center [358, 168] width 39 height 13
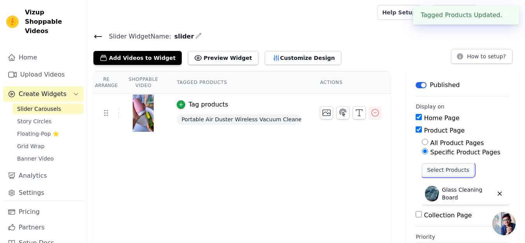
click at [424, 164] on button "Select Products" at bounding box center [448, 169] width 52 height 13
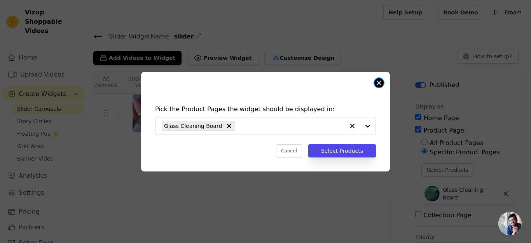
click at [378, 84] on button "Close modal" at bounding box center [379, 82] width 9 height 9
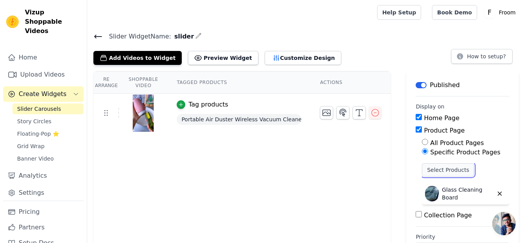
click at [432, 173] on button "Select Products" at bounding box center [448, 169] width 52 height 13
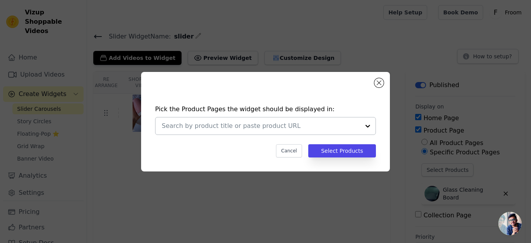
click at [223, 126] on input "text" at bounding box center [261, 125] width 198 height 9
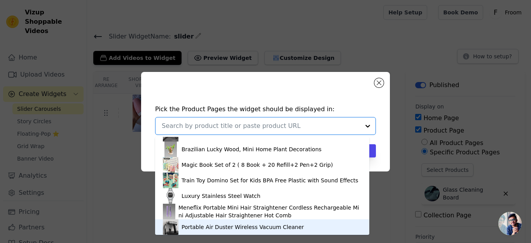
scroll to position [213, 0]
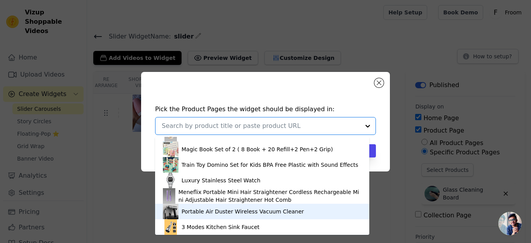
click at [349, 209] on div "Portable Air Duster Wireless Vacuum Cleaner" at bounding box center [262, 212] width 199 height 16
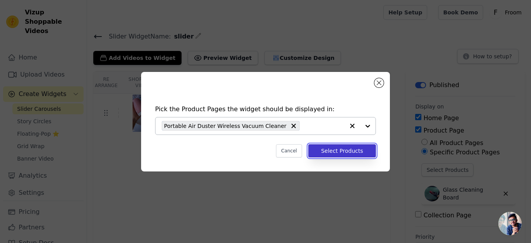
click at [347, 152] on button "Select Products" at bounding box center [343, 150] width 68 height 13
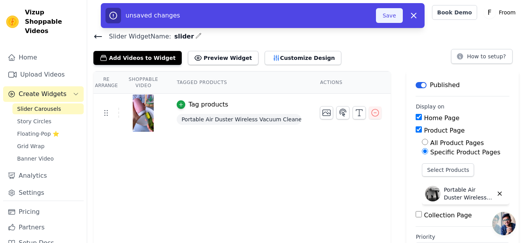
click at [388, 15] on button "Save" at bounding box center [389, 15] width 26 height 15
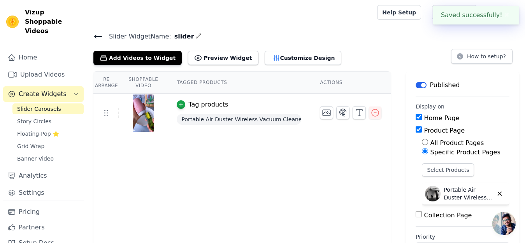
click at [94, 35] on icon at bounding box center [97, 36] width 9 height 9
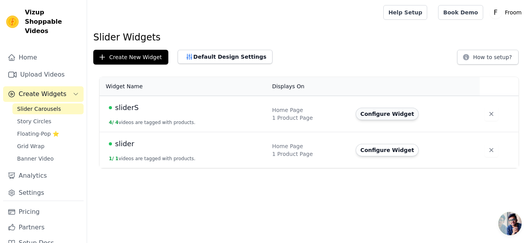
click at [388, 108] on button "Configure Widget" at bounding box center [387, 114] width 63 height 12
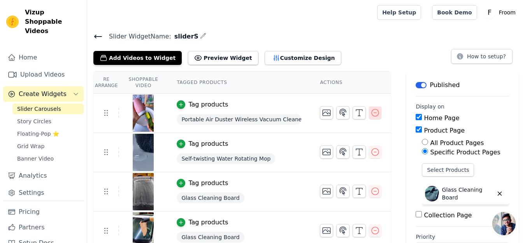
click at [370, 110] on icon "button" at bounding box center [374, 112] width 9 height 9
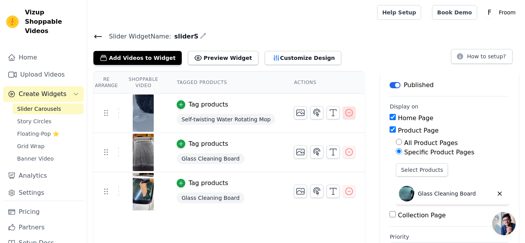
click at [344, 111] on icon "button" at bounding box center [348, 112] width 9 height 9
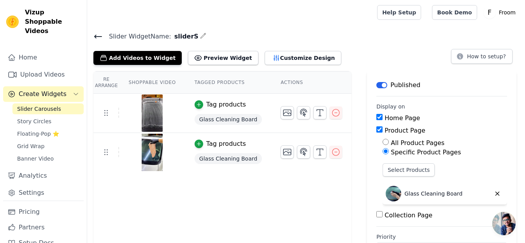
click at [99, 36] on icon at bounding box center [98, 36] width 7 height 3
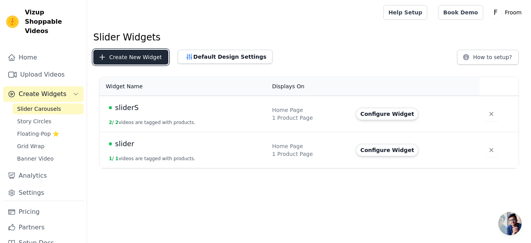
click at [150, 52] on button "Create New Widget" at bounding box center [130, 57] width 75 height 15
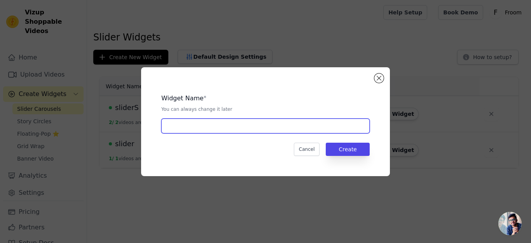
click at [227, 126] on input "text" at bounding box center [265, 126] width 209 height 15
type input "stories"
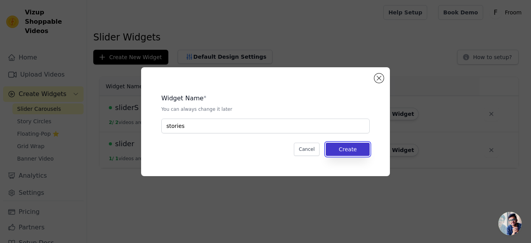
click at [344, 144] on button "Create" at bounding box center [348, 149] width 44 height 13
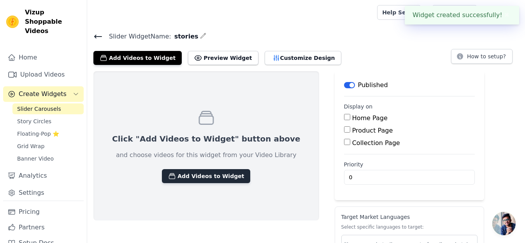
click at [212, 178] on button "Add Videos to Widget" at bounding box center [206, 176] width 88 height 14
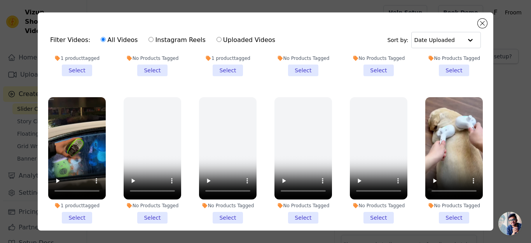
scroll to position [129, 0]
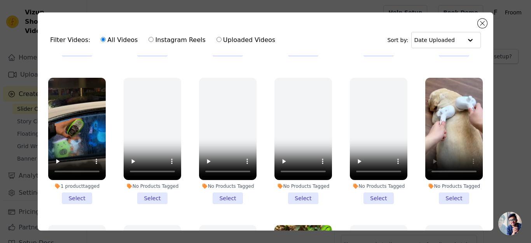
click at [446, 187] on li "No Products Tagged Select" at bounding box center [455, 141] width 58 height 126
click at [0, 0] on input "No Products Tagged Select" at bounding box center [0, 0] width 0 height 0
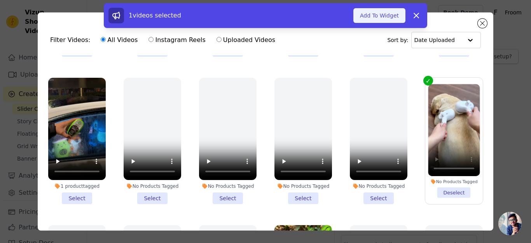
click at [372, 17] on button "Add To Widget" at bounding box center [380, 15] width 52 height 15
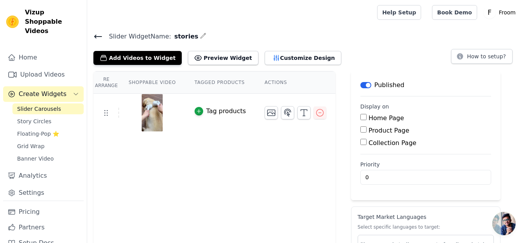
click at [360, 115] on div "Home Page" at bounding box center [425, 118] width 131 height 9
click at [360, 118] on input "Home Page" at bounding box center [363, 117] width 6 height 6
checkbox input "true"
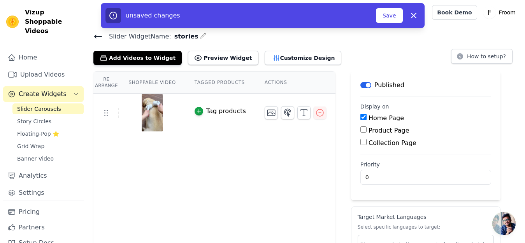
click at [360, 129] on input "Product Page" at bounding box center [363, 129] width 6 height 6
checkbox input "true"
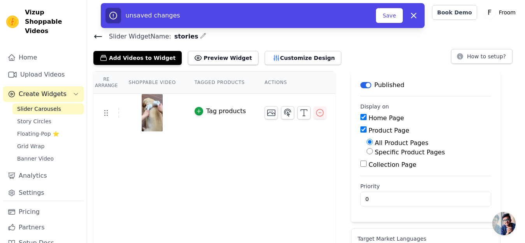
click at [367, 151] on input "Specific Product Pages" at bounding box center [370, 151] width 6 height 6
radio input "true"
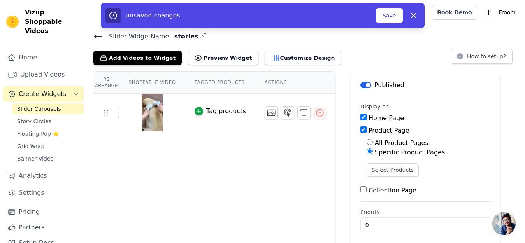
click at [146, 114] on img at bounding box center [152, 112] width 22 height 37
click at [374, 170] on button "Select Products" at bounding box center [393, 169] width 52 height 13
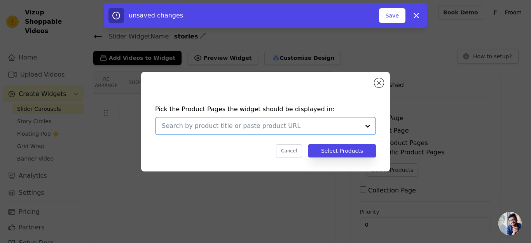
click at [255, 122] on input "text" at bounding box center [261, 125] width 198 height 9
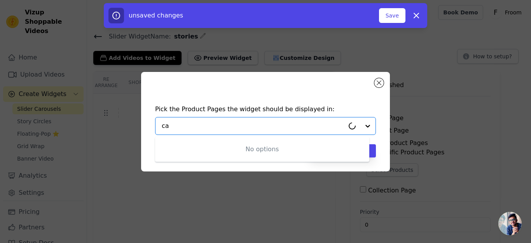
type input "cat"
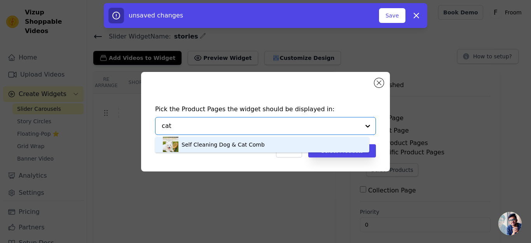
click at [254, 142] on div "Self Cleaning Dog & Cat Comb" at bounding box center [223, 145] width 83 height 8
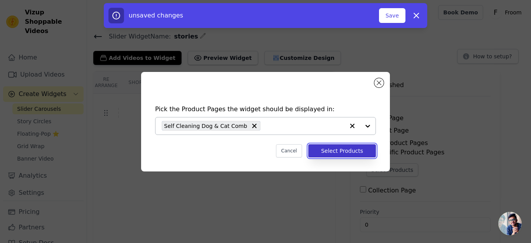
click at [337, 148] on button "Select Products" at bounding box center [343, 150] width 68 height 13
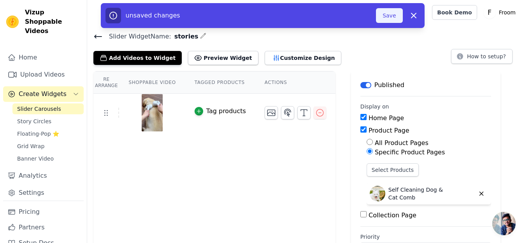
click at [387, 9] on button "Save" at bounding box center [389, 15] width 26 height 15
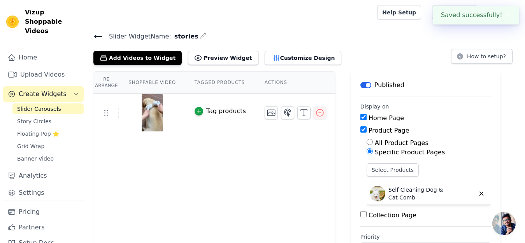
click at [389, 17] on div "Help Setup Book Demo Open user menu F Froom Settings Help Docs Sign out" at bounding box center [306, 12] width 438 height 25
click at [97, 36] on icon at bounding box center [98, 36] width 7 height 3
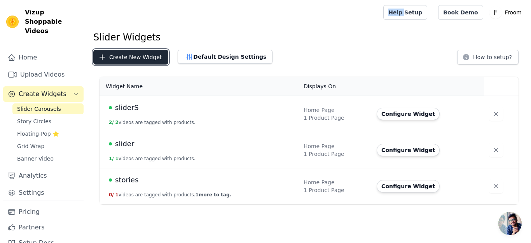
click at [145, 55] on button "Create New Widget" at bounding box center [130, 57] width 75 height 15
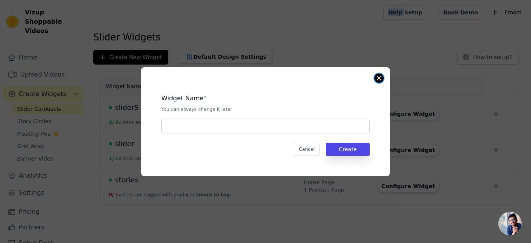
click at [381, 80] on button "Close modal" at bounding box center [379, 78] width 9 height 9
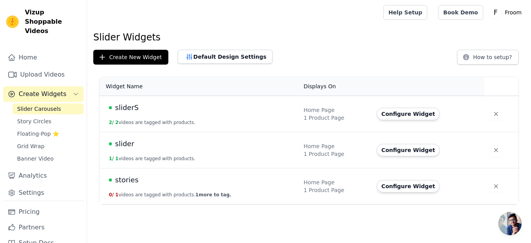
click at [407, 180] on td "Configure Widget" at bounding box center [428, 186] width 112 height 36
click at [404, 185] on button "Configure Widget" at bounding box center [408, 186] width 63 height 12
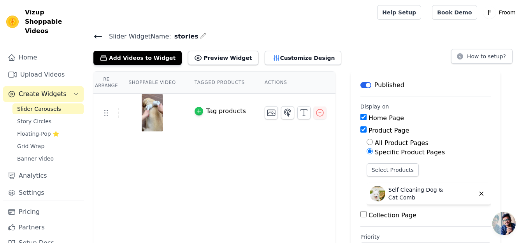
click at [196, 109] on icon "button" at bounding box center [198, 111] width 5 height 5
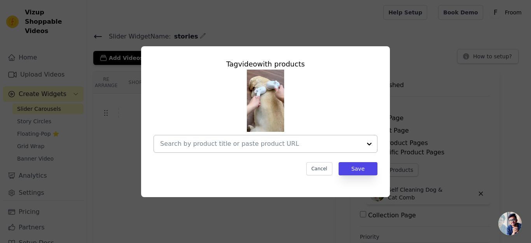
click at [249, 142] on input "text" at bounding box center [261, 143] width 202 height 9
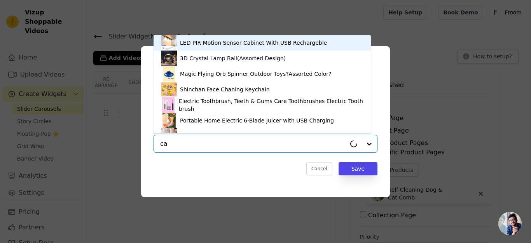
type input "cat"
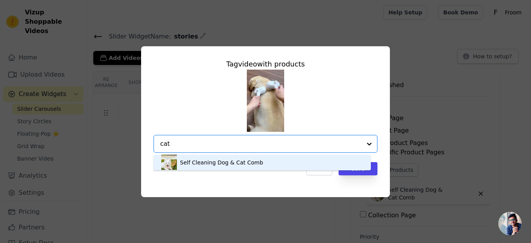
click at [246, 165] on div "Self Cleaning Dog & Cat Comb" at bounding box center [221, 163] width 83 height 8
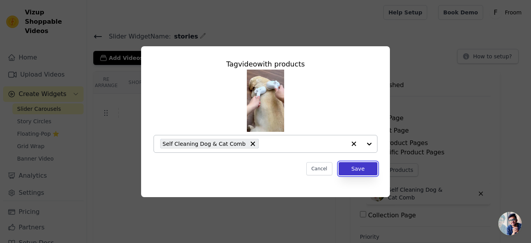
click at [356, 167] on button "Save" at bounding box center [358, 168] width 39 height 13
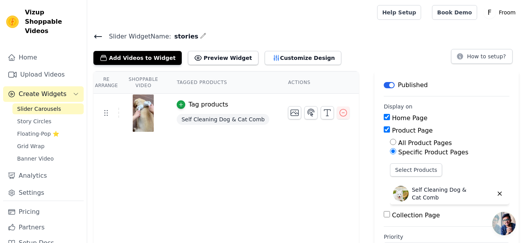
click at [98, 32] on icon at bounding box center [97, 36] width 9 height 9
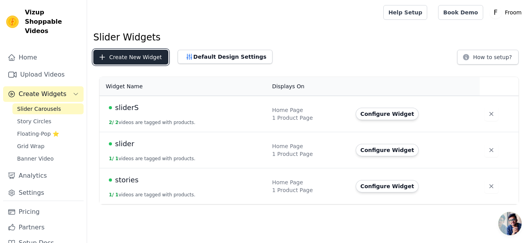
click at [136, 59] on button "Create New Widget" at bounding box center [130, 57] width 75 height 15
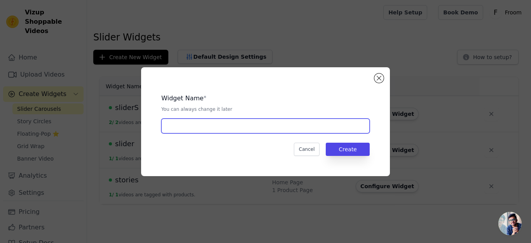
click at [205, 126] on input "text" at bounding box center [265, 126] width 209 height 15
type input "widget"
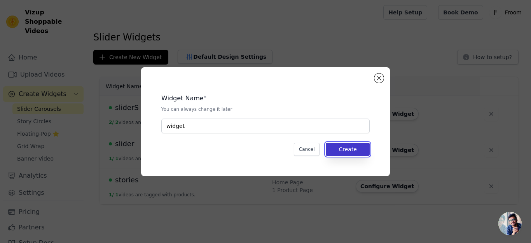
click at [349, 149] on button "Create" at bounding box center [348, 149] width 44 height 13
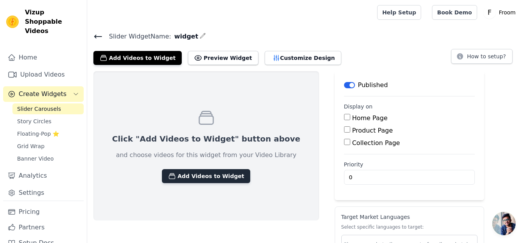
click at [193, 169] on button "Add Videos to Widget" at bounding box center [206, 176] width 88 height 14
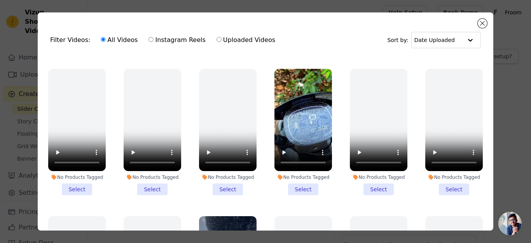
scroll to position [294, 0]
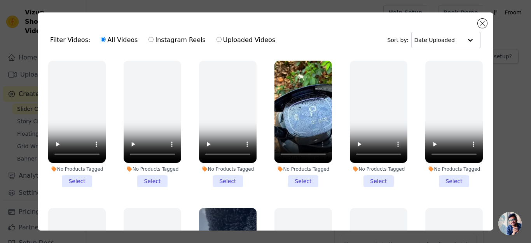
click at [297, 167] on li "No Products Tagged Select" at bounding box center [304, 124] width 58 height 126
click at [0, 0] on input "No Products Tagged Select" at bounding box center [0, 0] width 0 height 0
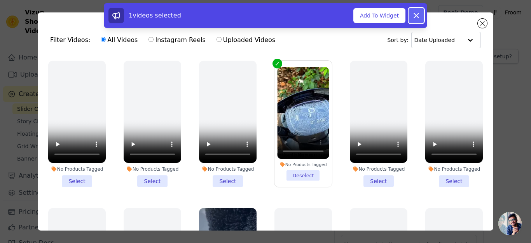
click at [415, 16] on icon at bounding box center [416, 15] width 9 height 9
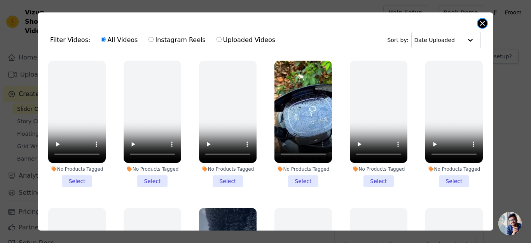
click at [482, 21] on button "Close modal" at bounding box center [482, 23] width 9 height 9
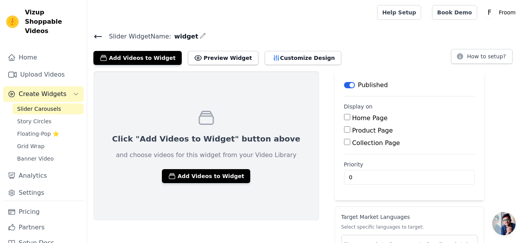
click at [98, 34] on icon at bounding box center [97, 36] width 9 height 9
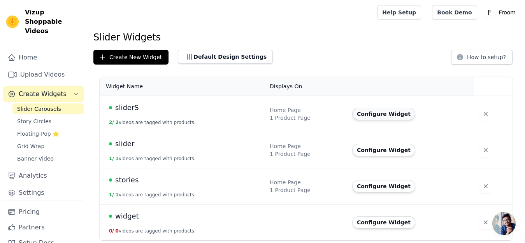
click at [372, 111] on button "Configure Widget" at bounding box center [383, 114] width 63 height 12
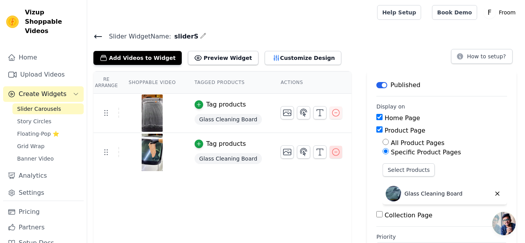
click at [331, 149] on icon "button" at bounding box center [335, 151] width 9 height 9
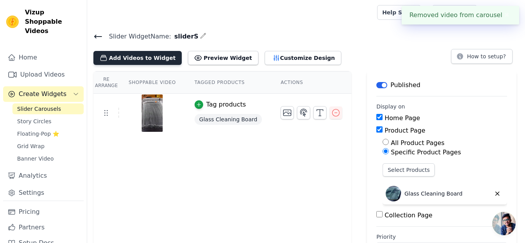
click at [148, 56] on button "Add Videos to Widget" at bounding box center [137, 58] width 88 height 14
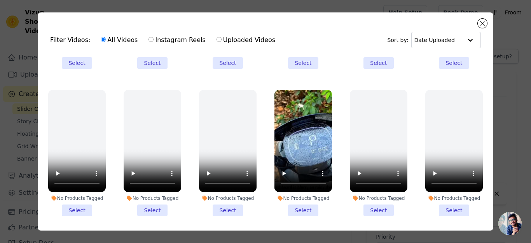
scroll to position [288, 0]
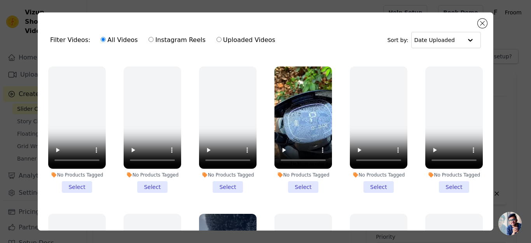
click at [302, 180] on li "No Products Tagged Select" at bounding box center [304, 130] width 58 height 126
click at [0, 0] on input "No Products Tagged Select" at bounding box center [0, 0] width 0 height 0
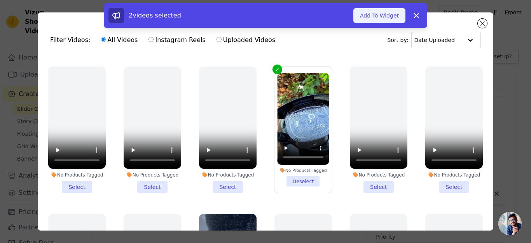
click at [377, 18] on button "Add To Widget" at bounding box center [380, 15] width 52 height 15
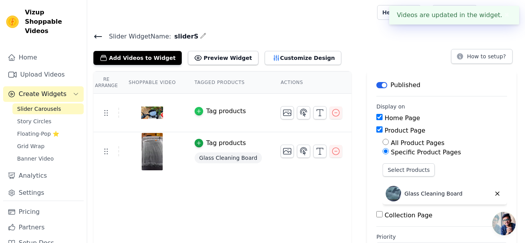
click at [196, 111] on icon "button" at bounding box center [198, 111] width 5 height 5
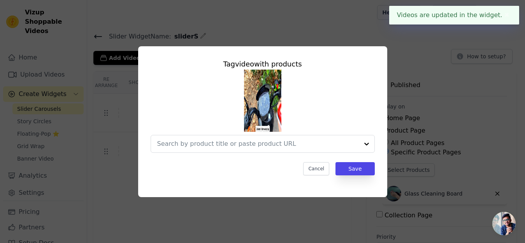
click at [192, 111] on div at bounding box center [263, 111] width 224 height 83
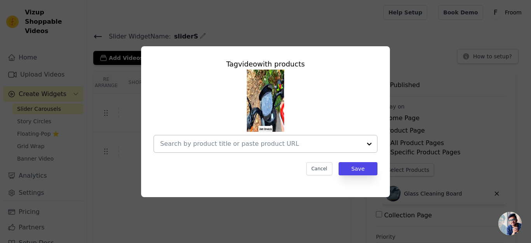
click at [217, 138] on div at bounding box center [261, 143] width 202 height 17
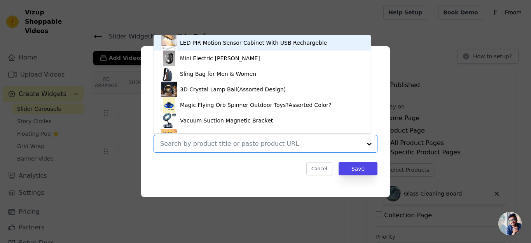
click at [219, 142] on input "text" at bounding box center [261, 143] width 202 height 9
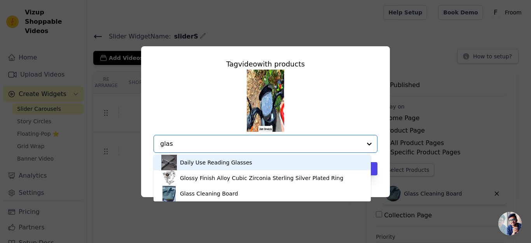
type input "glass"
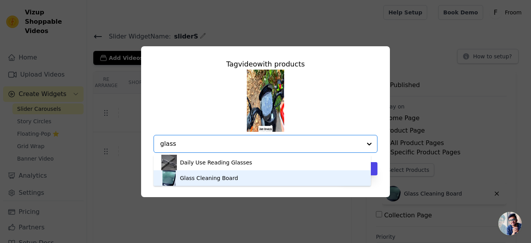
click at [225, 176] on div "Glass Cleaning Board" at bounding box center [209, 178] width 58 height 8
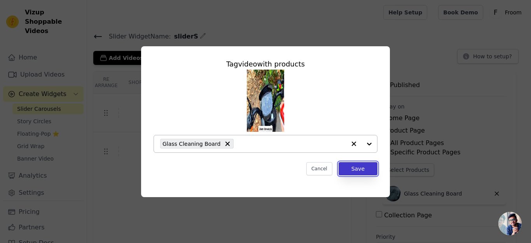
click at [355, 165] on button "Save" at bounding box center [358, 168] width 39 height 13
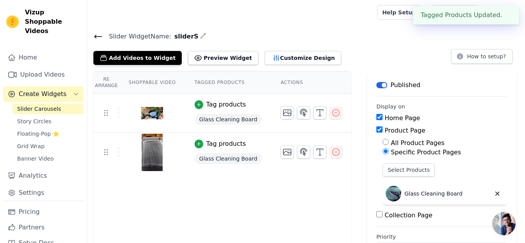
click at [96, 38] on icon at bounding box center [98, 36] width 7 height 3
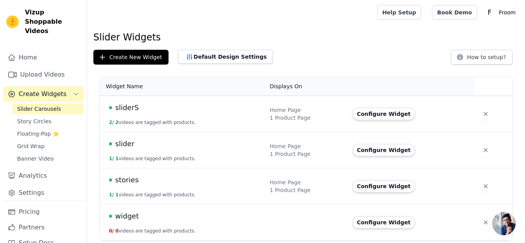
click at [384, 214] on td "Configure Widget" at bounding box center [410, 223] width 126 height 36
click at [382, 223] on button "Configure Widget" at bounding box center [383, 222] width 63 height 12
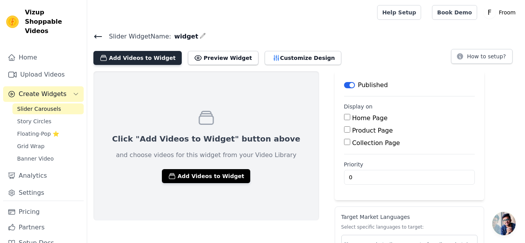
click at [131, 55] on button "Add Videos to Widget" at bounding box center [137, 58] width 88 height 14
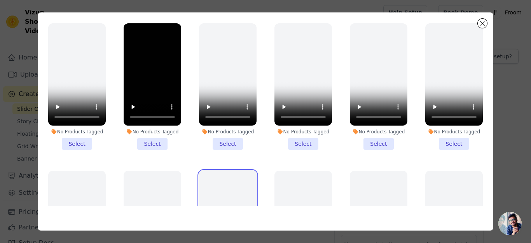
scroll to position [548, 0]
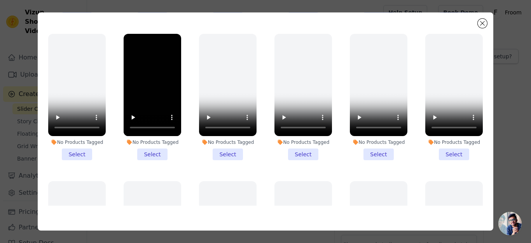
click at [477, 96] on div "No Products Tagged Select" at bounding box center [454, 97] width 66 height 135
click at [225, 188] on video at bounding box center [228, 232] width 58 height 102
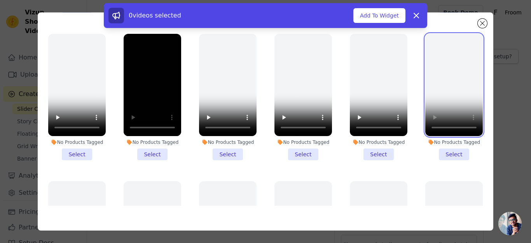
click at [448, 78] on video at bounding box center [455, 85] width 58 height 102
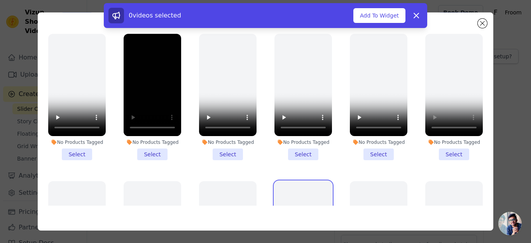
click at [297, 185] on video at bounding box center [304, 232] width 58 height 102
click at [388, 183] on video at bounding box center [379, 232] width 58 height 102
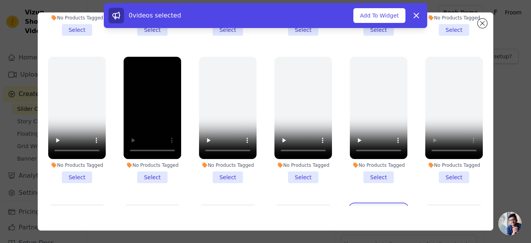
scroll to position [481, 0]
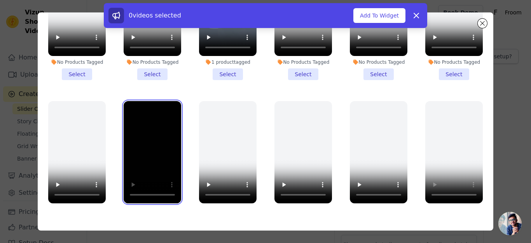
click at [154, 146] on video at bounding box center [153, 152] width 58 height 102
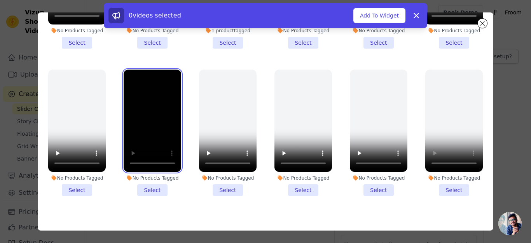
scroll to position [531, 0]
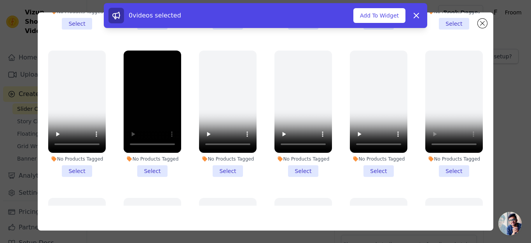
click at [140, 155] on li "No Products Tagged Select" at bounding box center [153, 114] width 58 height 126
click at [0, 0] on input "No Products Tagged Select" at bounding box center [0, 0] width 0 height 0
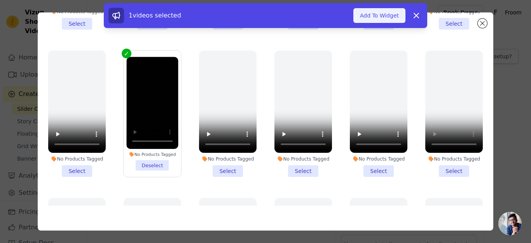
click at [380, 10] on button "Add To Widget" at bounding box center [380, 15] width 52 height 15
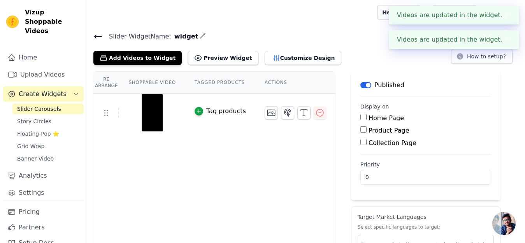
click at [199, 113] on button "Tag products" at bounding box center [220, 111] width 51 height 9
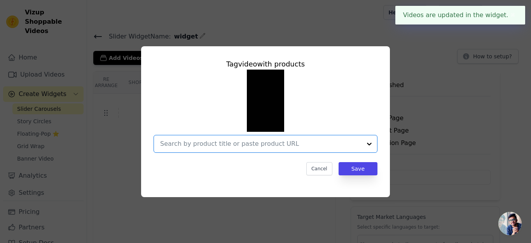
click at [205, 142] on input "text" at bounding box center [261, 143] width 202 height 9
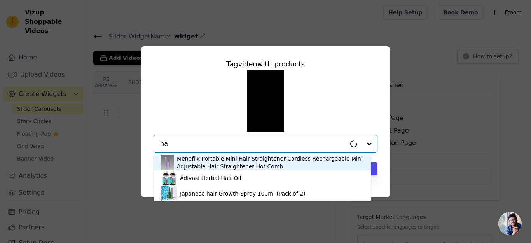
type input "h"
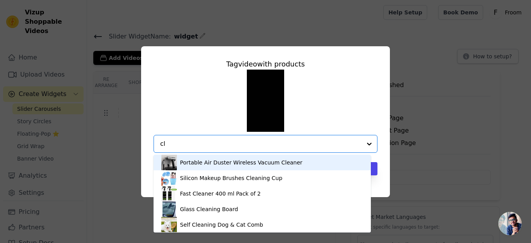
type input "c"
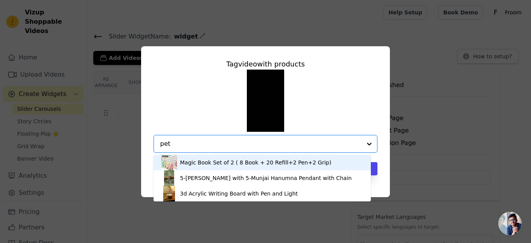
scroll to position [2, 0]
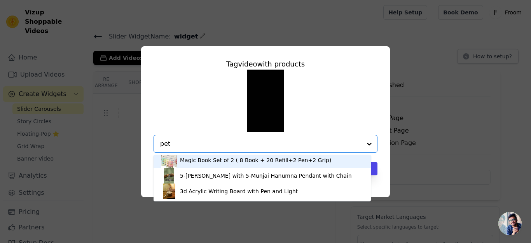
type input "pet"
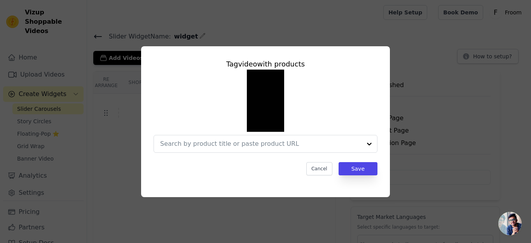
click at [484, 162] on div "Tag video with products Cancel Save" at bounding box center [265, 122] width 507 height 176
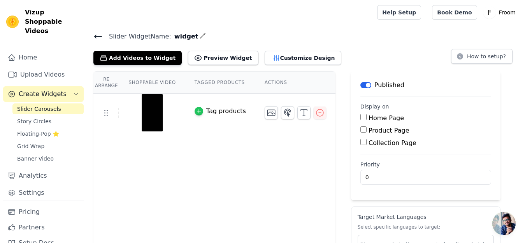
click at [196, 110] on icon "button" at bounding box center [198, 111] width 5 height 5
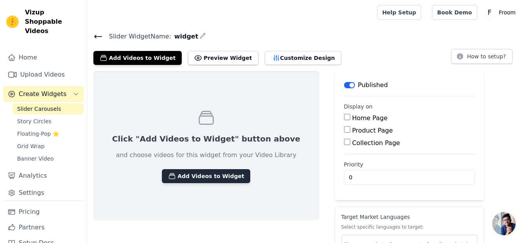
click at [182, 181] on button "Add Videos to Widget" at bounding box center [206, 176] width 88 height 14
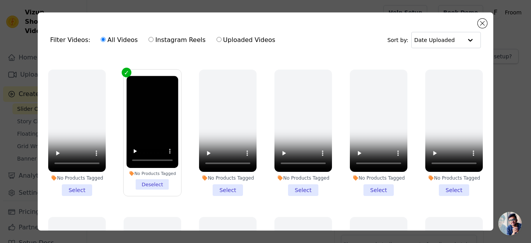
scroll to position [539, 0]
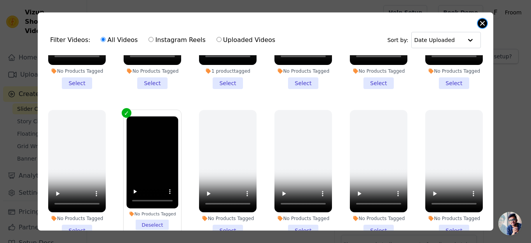
click at [478, 23] on div "Filter Videos: All Videos Instagram Reels Uploaded Videos Sort by: Date Uploade…" at bounding box center [266, 121] width 456 height 218
click at [480, 21] on button "Close modal" at bounding box center [482, 23] width 9 height 9
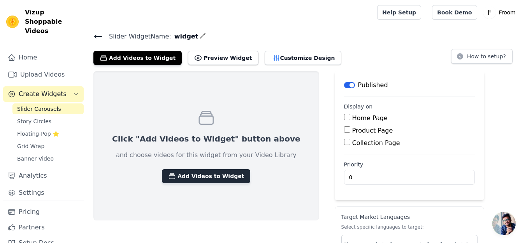
click at [185, 174] on button "Add Videos to Widget" at bounding box center [206, 176] width 88 height 14
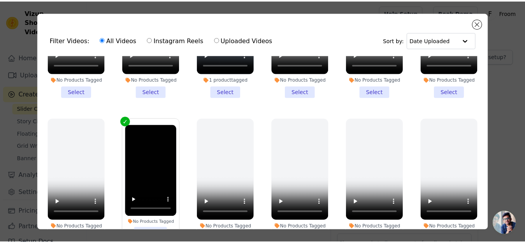
scroll to position [571, 0]
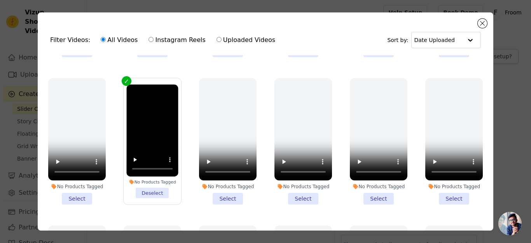
click at [148, 180] on li "No Products Tagged Deselect" at bounding box center [152, 141] width 52 height 114
click at [0, 0] on input "No Products Tagged Deselect" at bounding box center [0, 0] width 0 height 0
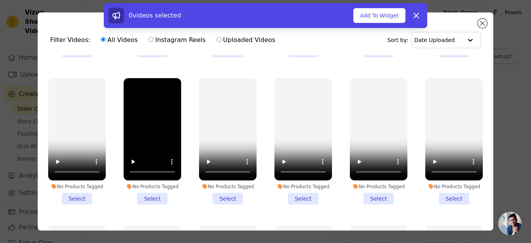
click at [148, 180] on li "No Products Tagged Select" at bounding box center [153, 141] width 58 height 126
click at [0, 0] on input "No Products Tagged Select" at bounding box center [0, 0] width 0 height 0
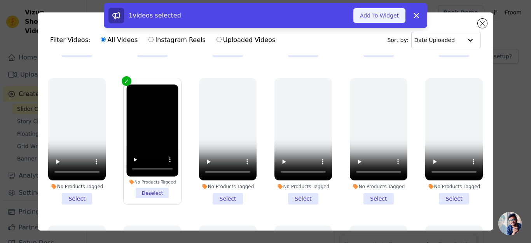
click at [367, 18] on button "Add To Widget" at bounding box center [380, 15] width 52 height 15
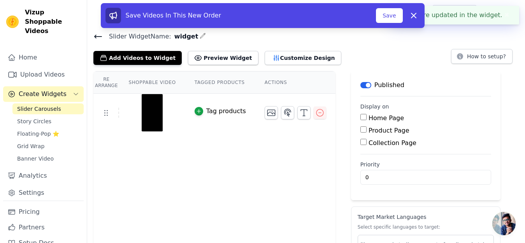
click at [211, 107] on div "Tag products" at bounding box center [226, 111] width 40 height 9
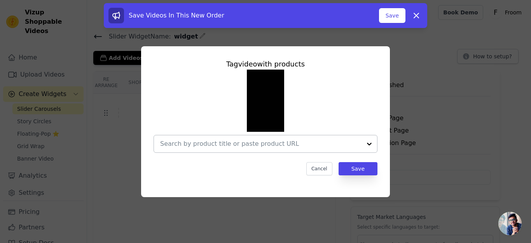
click at [216, 138] on div at bounding box center [261, 143] width 202 height 17
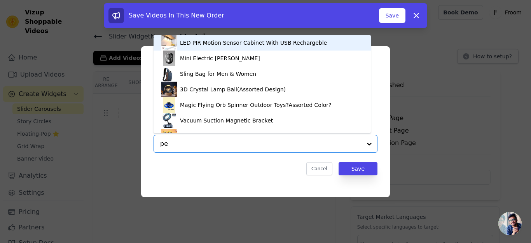
type input "pet"
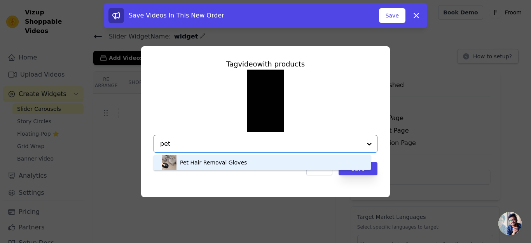
click at [220, 163] on div "Pet Hair Removal Gloves" at bounding box center [213, 163] width 67 height 8
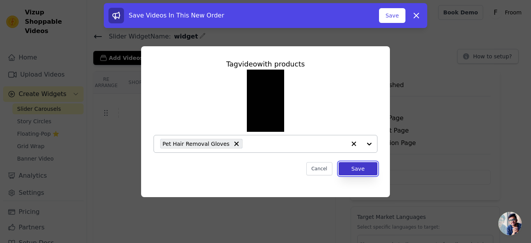
click at [349, 170] on button "Save" at bounding box center [358, 168] width 39 height 13
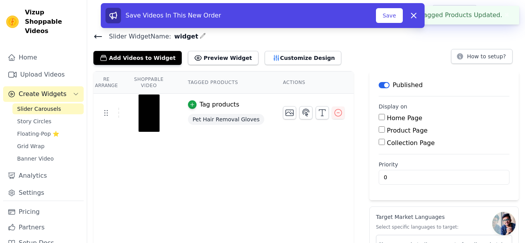
click at [379, 116] on input "Home Page" at bounding box center [382, 117] width 6 height 6
checkbox input "true"
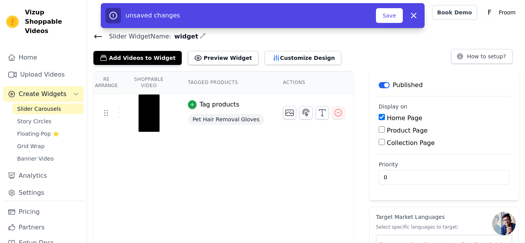
click at [379, 130] on input "Product Page" at bounding box center [382, 129] width 6 height 6
checkbox input "true"
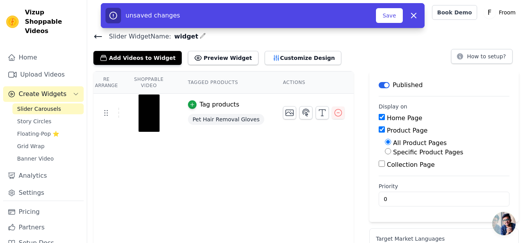
click at [402, 150] on label "Specific Product Pages" at bounding box center [428, 152] width 70 height 7
click at [391, 150] on input "Specific Product Pages" at bounding box center [388, 151] width 6 height 6
radio input "true"
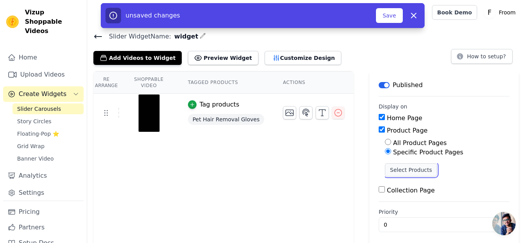
click at [401, 167] on button "Select Products" at bounding box center [411, 169] width 52 height 13
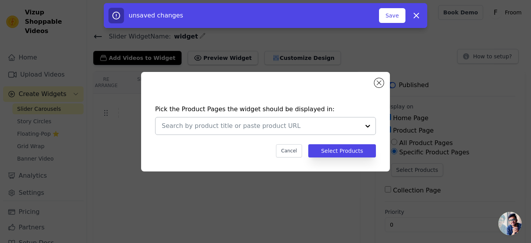
click at [306, 132] on div at bounding box center [261, 126] width 198 height 17
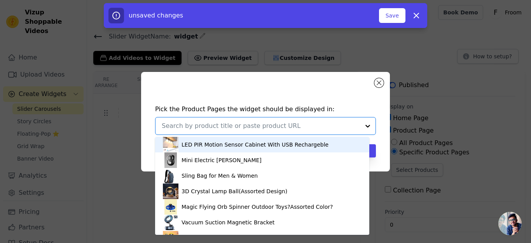
click at [294, 125] on input "text" at bounding box center [261, 125] width 198 height 9
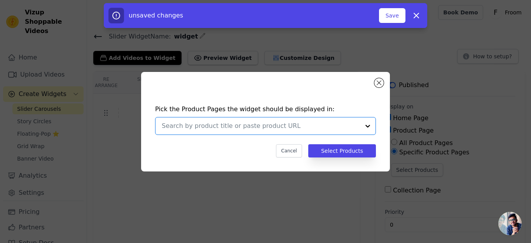
click at [294, 125] on input "text" at bounding box center [261, 125] width 198 height 9
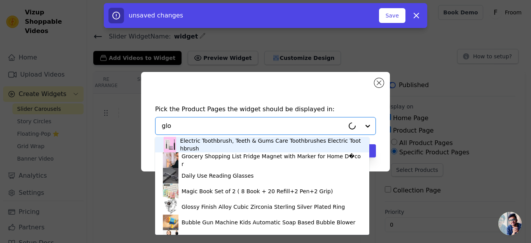
type input "glov"
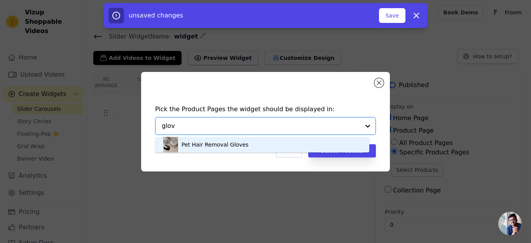
click at [286, 152] on div "Pet Hair Removal Gloves" at bounding box center [262, 145] width 199 height 16
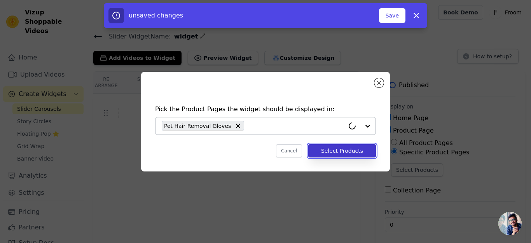
click at [335, 146] on button "Select Products" at bounding box center [343, 150] width 68 height 13
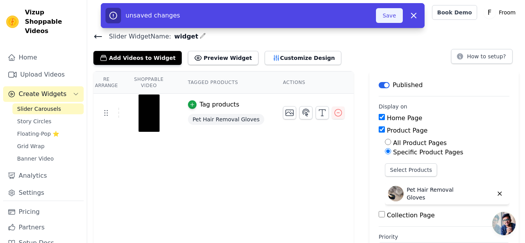
click at [381, 19] on button "Save" at bounding box center [389, 15] width 26 height 15
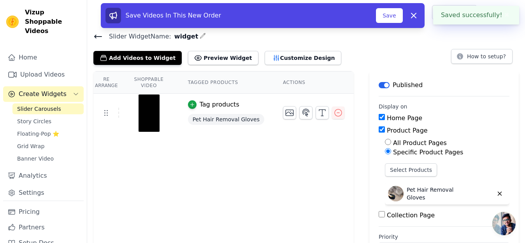
click at [101, 37] on icon at bounding box center [97, 36] width 9 height 9
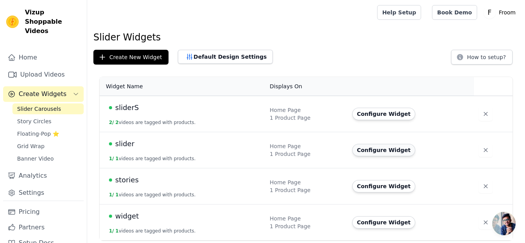
click at [378, 153] on button "Configure Widget" at bounding box center [383, 150] width 63 height 12
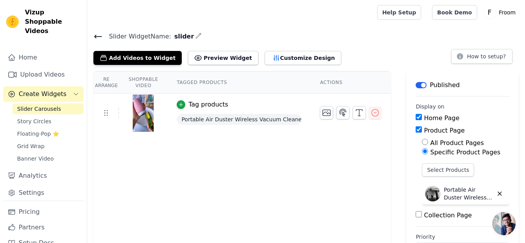
click at [96, 32] on icon at bounding box center [97, 36] width 9 height 9
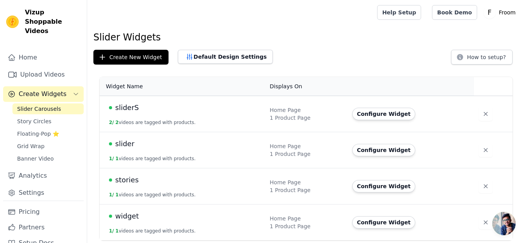
scroll to position [0, 0]
click at [371, 186] on button "Configure Widget" at bounding box center [383, 186] width 63 height 12
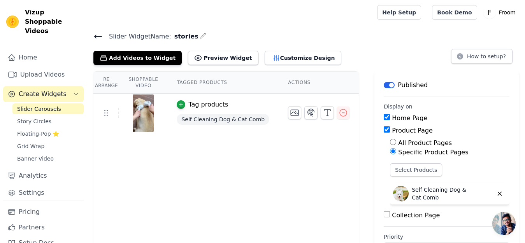
click at [102, 35] on icon at bounding box center [97, 36] width 9 height 9
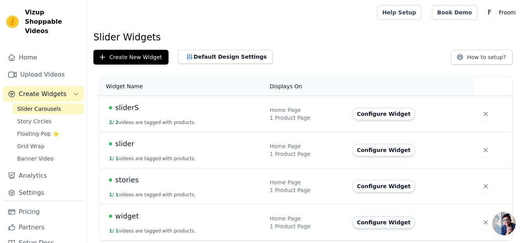
click at [397, 218] on button "Configure Widget" at bounding box center [383, 222] width 63 height 12
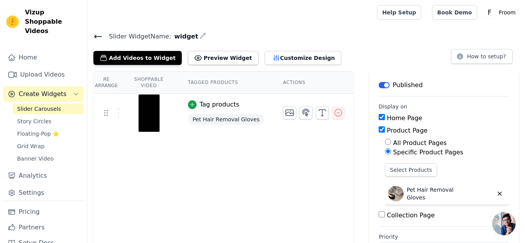
click at [99, 32] on icon at bounding box center [97, 36] width 9 height 9
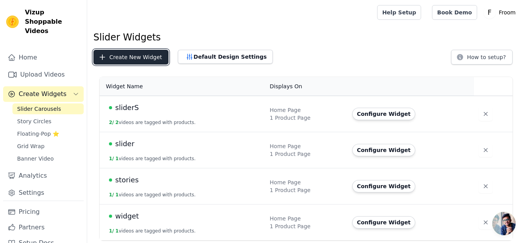
click at [146, 54] on button "Create New Widget" at bounding box center [130, 57] width 75 height 15
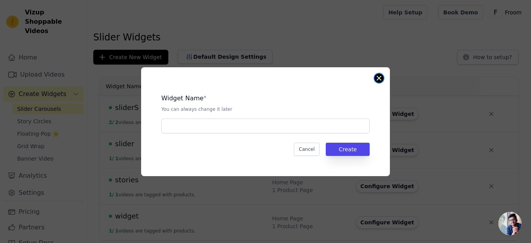
click at [380, 76] on button "Close modal" at bounding box center [379, 78] width 9 height 9
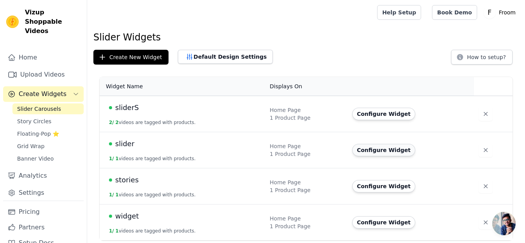
click at [383, 147] on button "Configure Widget" at bounding box center [383, 150] width 63 height 12
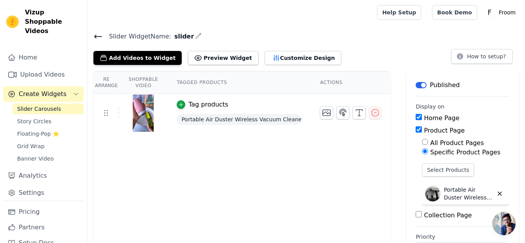
click at [100, 35] on icon at bounding box center [97, 36] width 9 height 9
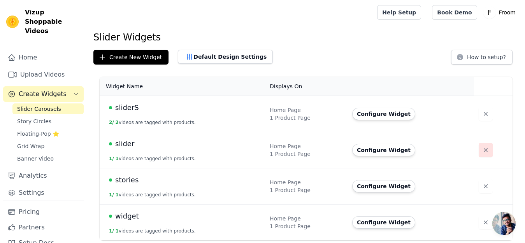
click at [484, 146] on button "button" at bounding box center [486, 150] width 14 height 14
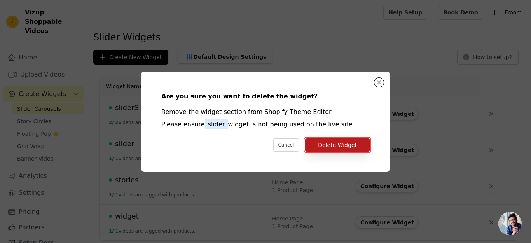
click at [341, 146] on button "Delete Widget" at bounding box center [337, 145] width 65 height 13
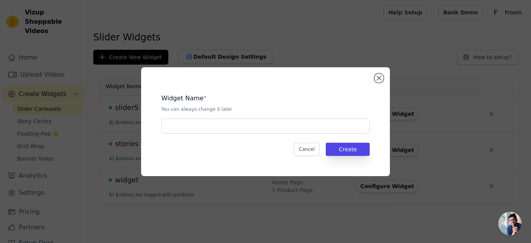
type input "floating pop"
click at [344, 151] on button "Create" at bounding box center [348, 149] width 44 height 13
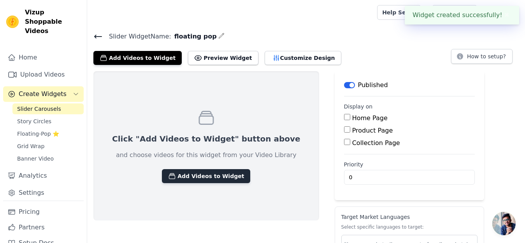
click at [196, 178] on button "Add Videos to Widget" at bounding box center [206, 176] width 88 height 14
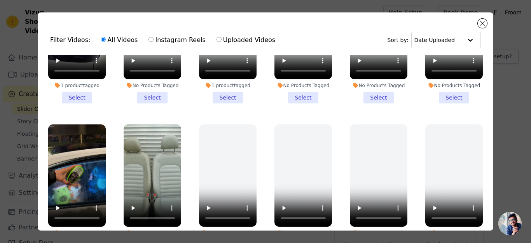
scroll to position [182, 0]
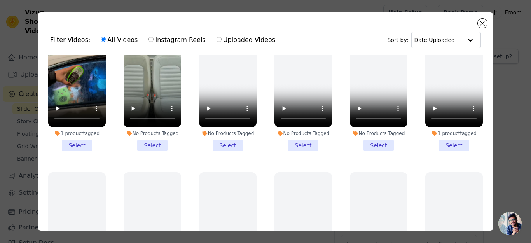
drag, startPoint x: 481, startPoint y: 115, endPoint x: 481, endPoint y: 128, distance: 12.8
click at [481, 128] on div "Filter Videos: All Videos Instagram Reels Uploaded Videos Sort by: Date Uploade…" at bounding box center [266, 121] width 456 height 218
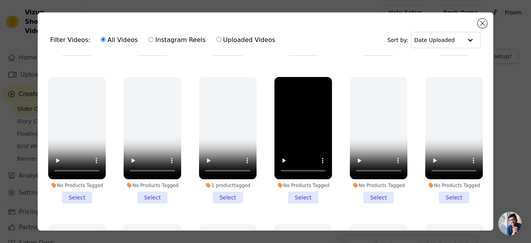
scroll to position [425, 0]
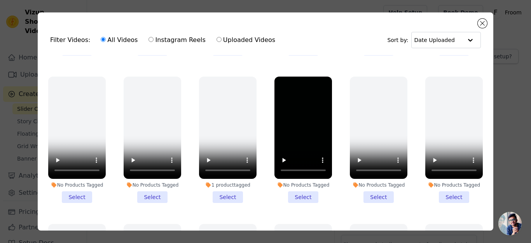
click at [298, 182] on li "No Products Tagged Select" at bounding box center [304, 140] width 58 height 126
click at [0, 0] on input "No Products Tagged Select" at bounding box center [0, 0] width 0 height 0
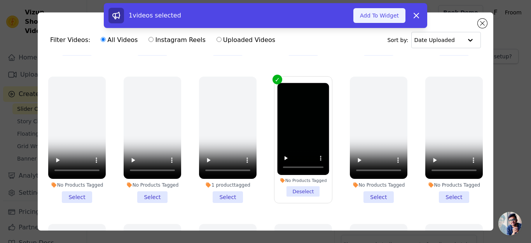
click at [371, 15] on button "Add To Widget" at bounding box center [380, 15] width 52 height 15
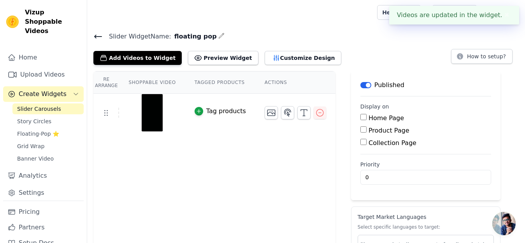
click at [360, 119] on input "Home Page" at bounding box center [363, 117] width 6 height 6
checkbox input "true"
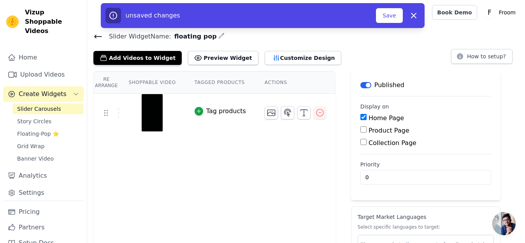
click at [360, 131] on input "Product Page" at bounding box center [363, 129] width 6 height 6
checkbox input "true"
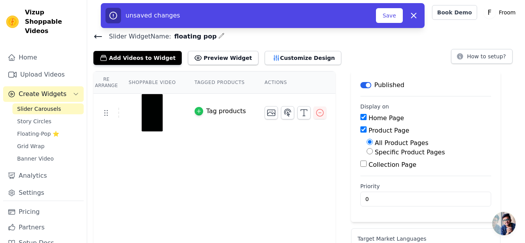
click at [196, 110] on icon "button" at bounding box center [198, 111] width 5 height 5
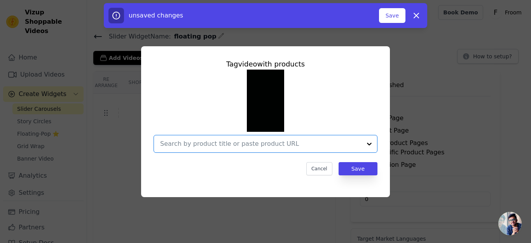
click at [260, 145] on input "text" at bounding box center [261, 143] width 202 height 9
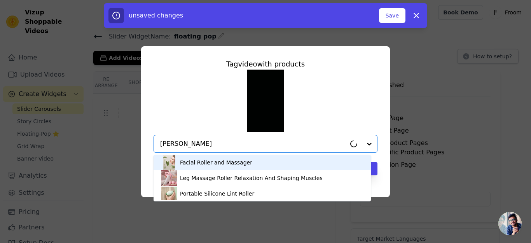
type input "roller"
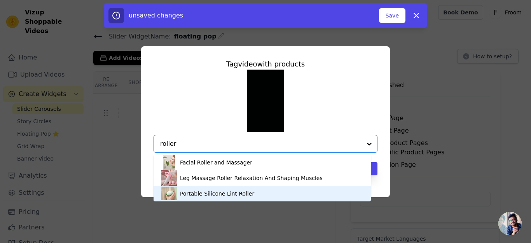
click at [241, 195] on div "Portable Silicone Lint Roller" at bounding box center [217, 194] width 74 height 8
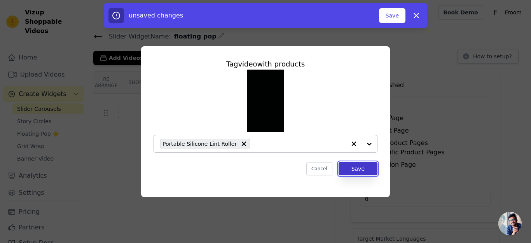
click at [357, 165] on button "Save" at bounding box center [358, 168] width 39 height 13
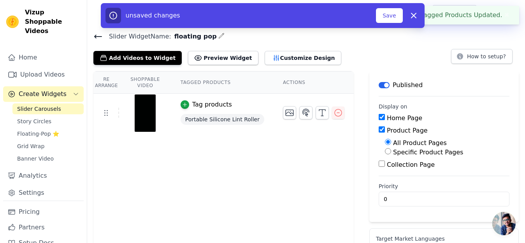
click at [397, 150] on label "Specific Product Pages" at bounding box center [428, 152] width 70 height 7
click at [391, 150] on input "Specific Product Pages" at bounding box center [388, 151] width 6 height 6
radio input "true"
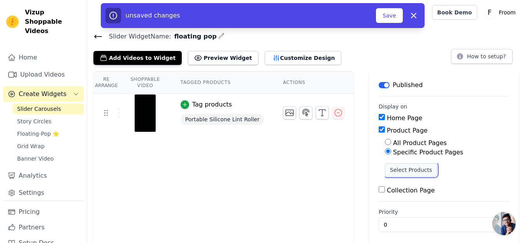
click at [398, 172] on button "Select Products" at bounding box center [411, 169] width 52 height 13
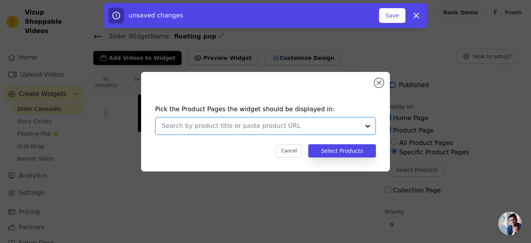
click at [279, 124] on input "text" at bounding box center [261, 125] width 198 height 9
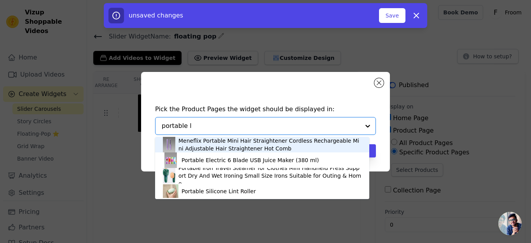
type input "portable li"
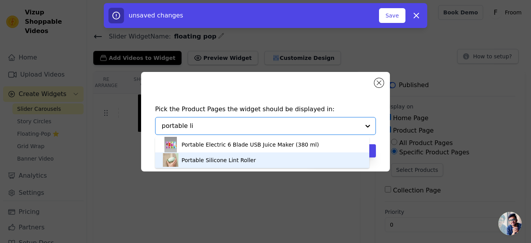
click at [276, 154] on div "Portable Silicone Lint Roller" at bounding box center [262, 161] width 199 height 16
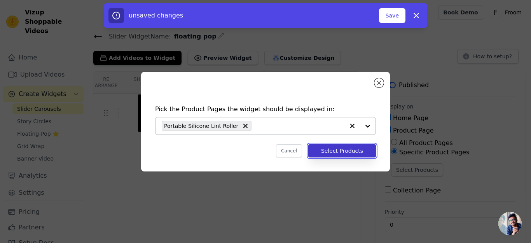
click at [343, 148] on button "Select Products" at bounding box center [343, 150] width 68 height 13
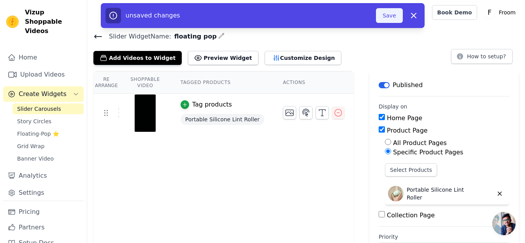
click at [389, 16] on button "Save" at bounding box center [389, 15] width 26 height 15
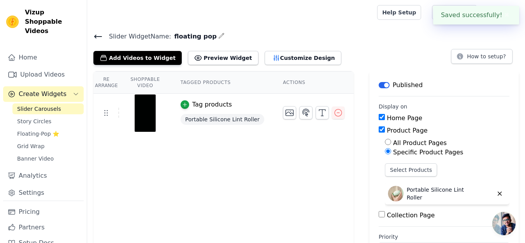
click at [101, 34] on icon at bounding box center [97, 36] width 9 height 9
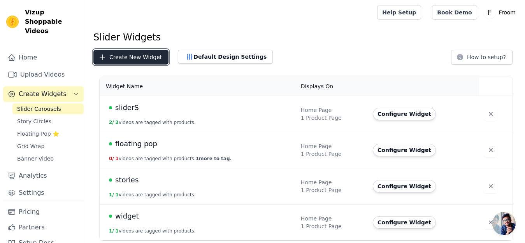
click at [135, 58] on button "Create New Widget" at bounding box center [130, 57] width 75 height 15
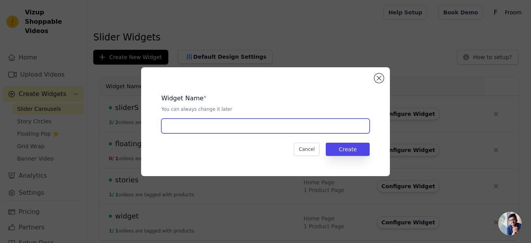
click at [211, 126] on input "text" at bounding box center [265, 126] width 209 height 15
type input "sss"
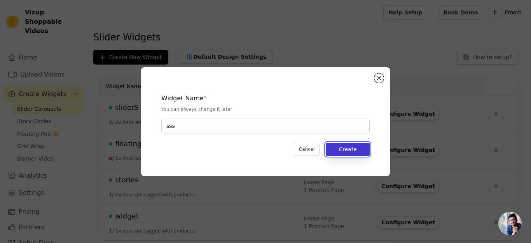
click at [345, 144] on button "Create" at bounding box center [348, 149] width 44 height 13
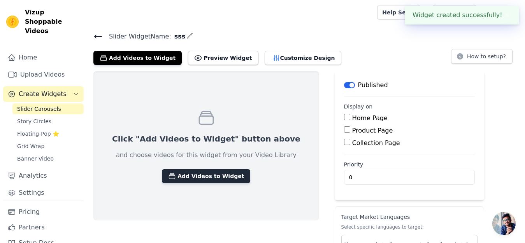
click at [188, 177] on button "Add Videos to Widget" at bounding box center [206, 176] width 88 height 14
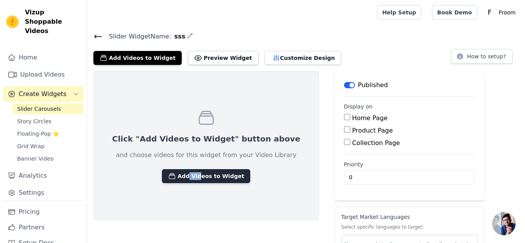
click at [219, 179] on button "Add Videos to Widget" at bounding box center [206, 176] width 88 height 14
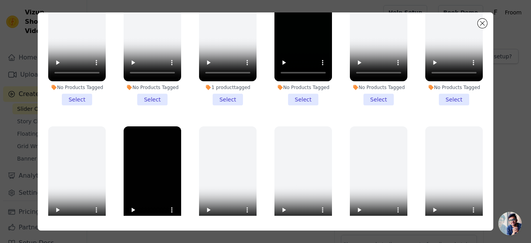
scroll to position [466, 0]
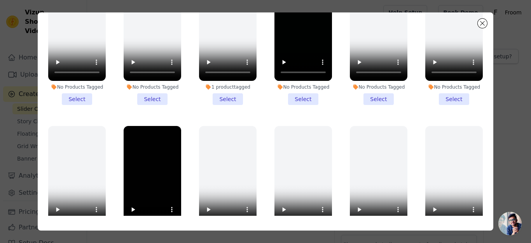
drag, startPoint x: 454, startPoint y: 98, endPoint x: 452, endPoint y: 91, distance: 7.4
click at [452, 91] on div "No Products Tagged Select" at bounding box center [454, 41] width 66 height 135
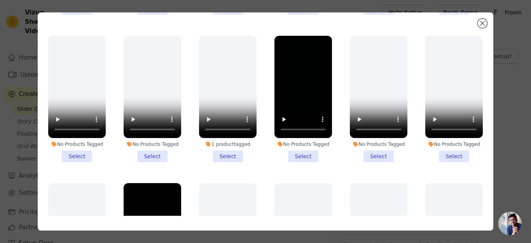
scroll to position [404, 0]
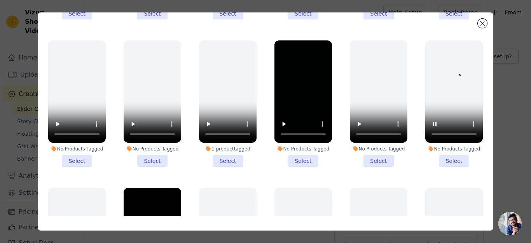
drag, startPoint x: 477, startPoint y: 90, endPoint x: 476, endPoint y: 81, distance: 8.6
click at [476, 81] on div "No Products Tagged Select" at bounding box center [454, 103] width 66 height 135
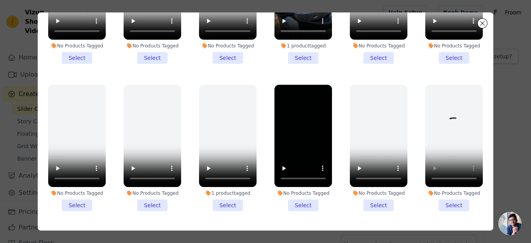
scroll to position [355, 0]
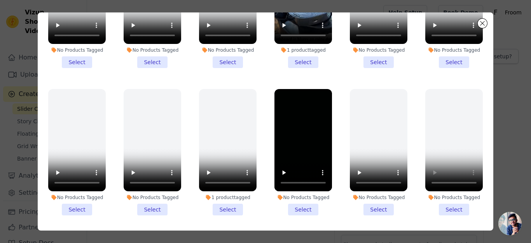
click at [474, 64] on ul "1 product tagged Select No Products Tagged Select 1 product tagged Select No Pr…" at bounding box center [266, 107] width 444 height 218
click at [473, 61] on div "No Products Tagged Select" at bounding box center [454, 4] width 66 height 135
drag, startPoint x: 477, startPoint y: 74, endPoint x: 479, endPoint y: 69, distance: 5.3
click at [478, 61] on ul "1 product tagged Select No Products Tagged Select 1 product tagged Select No Pr…" at bounding box center [266, 107] width 444 height 218
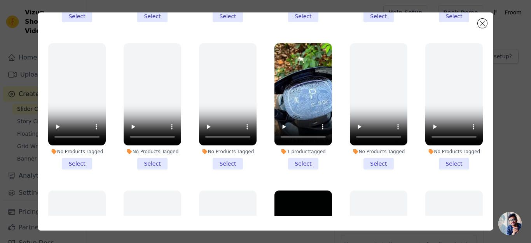
scroll to position [254, 0]
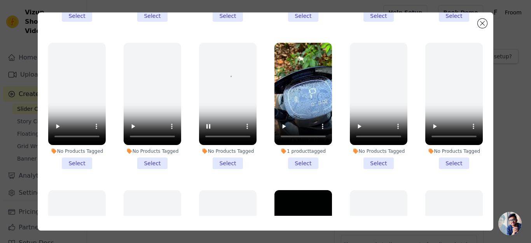
drag, startPoint x: 477, startPoint y: 77, endPoint x: 480, endPoint y: 64, distance: 12.7
click at [476, 55] on div "No Products Tagged Select" at bounding box center [454, 106] width 66 height 135
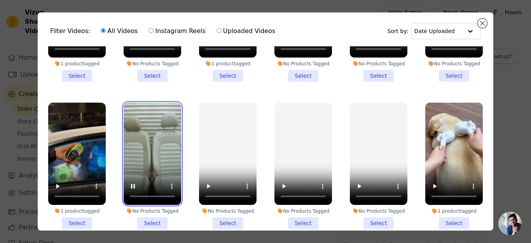
scroll to position [84, 0]
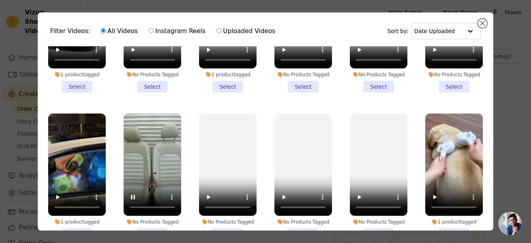
drag, startPoint x: 482, startPoint y: 78, endPoint x: 483, endPoint y: 84, distance: 6.0
click at [483, 84] on div "Filter Videos: All Videos Instagram Reels Uploaded Videos Sort by: Date Uploade…" at bounding box center [266, 121] width 456 height 218
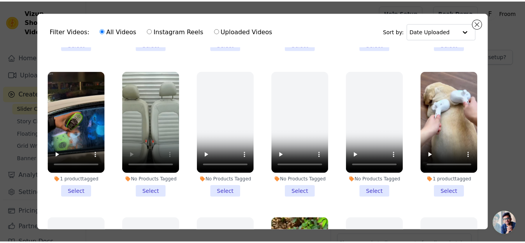
scroll to position [146, 0]
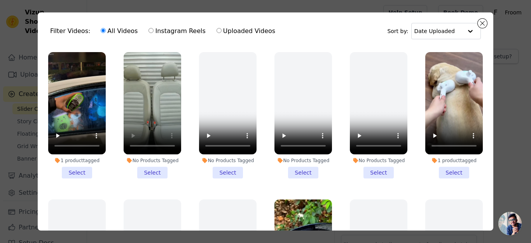
click at [147, 169] on li "No Products Tagged Select" at bounding box center [153, 115] width 58 height 126
click at [0, 0] on input "No Products Tagged Select" at bounding box center [0, 0] width 0 height 0
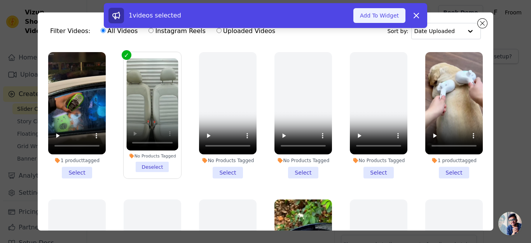
click at [366, 21] on button "Add To Widget" at bounding box center [380, 15] width 52 height 15
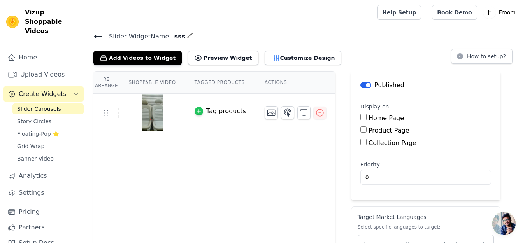
click at [195, 107] on div "button" at bounding box center [199, 111] width 9 height 9
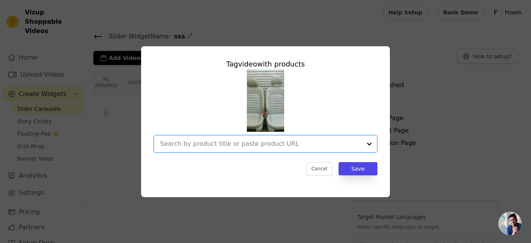
click at [213, 147] on input "text" at bounding box center [261, 143] width 202 height 9
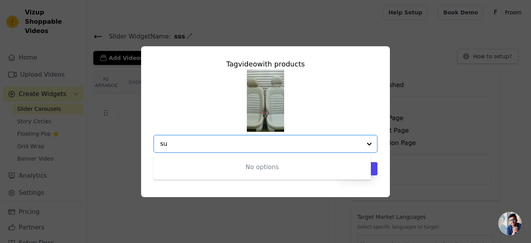
type input "s"
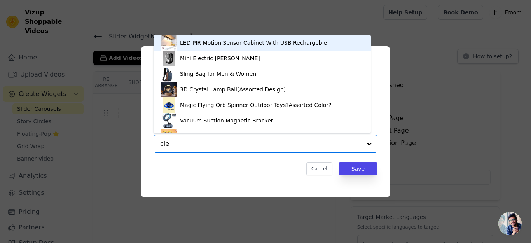
type input "clea"
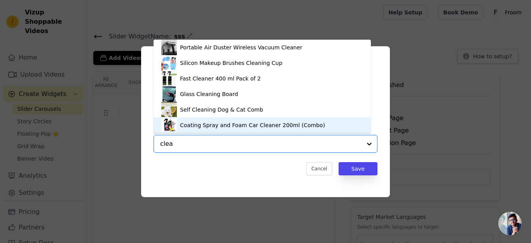
click at [243, 118] on div "Coating Spray and Foam Car Cleaner 200ml (Combo)" at bounding box center [262, 126] width 202 height 16
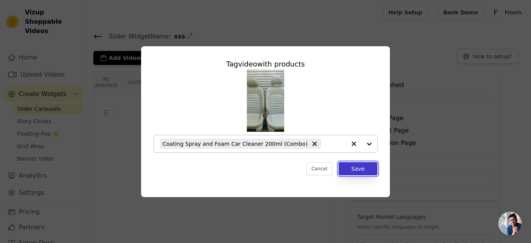
click at [355, 169] on button "Save" at bounding box center [358, 168] width 39 height 13
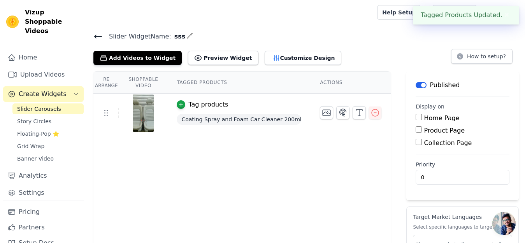
click at [417, 118] on input "Home Page" at bounding box center [419, 117] width 6 height 6
checkbox input "true"
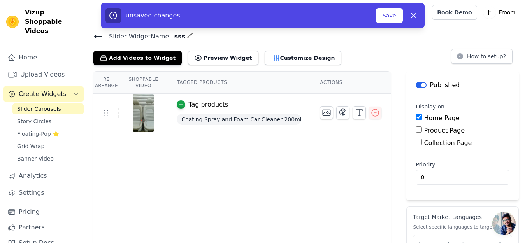
click at [416, 126] on div "Product Page" at bounding box center [463, 130] width 94 height 9
click at [416, 132] on input "Product Page" at bounding box center [419, 129] width 6 height 6
checkbox input "true"
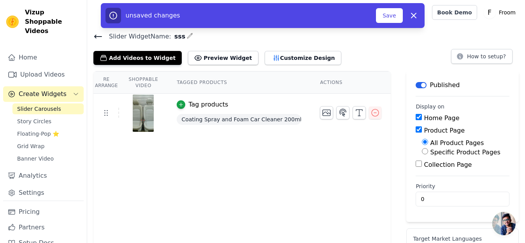
click at [430, 152] on label "Specific Product Pages" at bounding box center [465, 152] width 70 height 7
click at [428, 152] on input "Specific Product Pages" at bounding box center [425, 151] width 6 height 6
radio input "true"
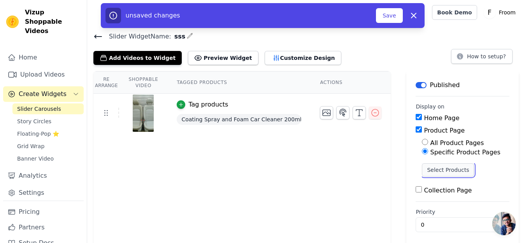
click at [433, 169] on button "Select Products" at bounding box center [448, 169] width 52 height 13
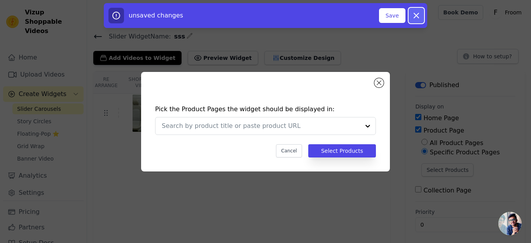
click at [418, 14] on icon "button" at bounding box center [416, 15] width 5 height 5
checkbox input "false"
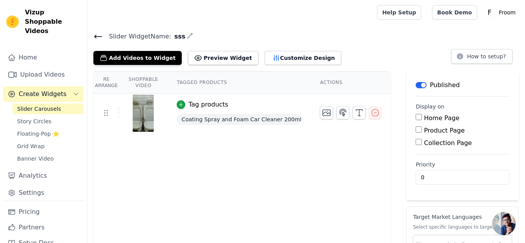
click at [416, 116] on input "Home Page" at bounding box center [419, 117] width 6 height 6
checkbox input "true"
click at [416, 130] on input "Product Page" at bounding box center [419, 129] width 6 height 6
checkbox input "true"
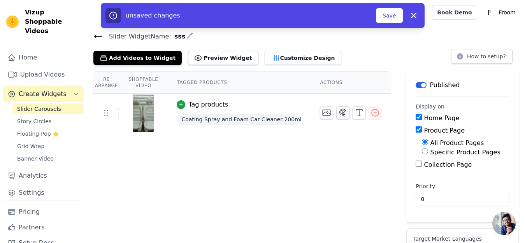
click at [422, 152] on input "Specific Product Pages" at bounding box center [425, 151] width 6 height 6
radio input "true"
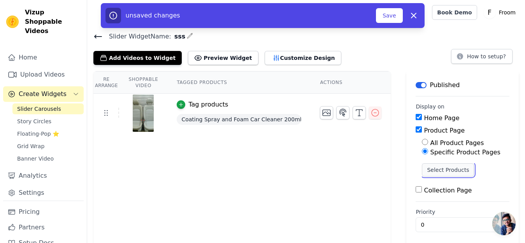
click at [435, 170] on button "Select Products" at bounding box center [448, 169] width 52 height 13
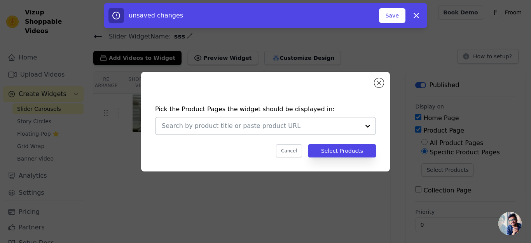
click at [296, 120] on div at bounding box center [261, 126] width 198 height 17
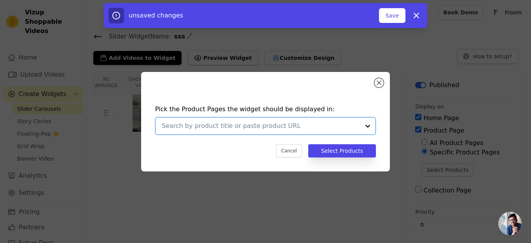
click at [296, 120] on div at bounding box center [261, 126] width 198 height 17
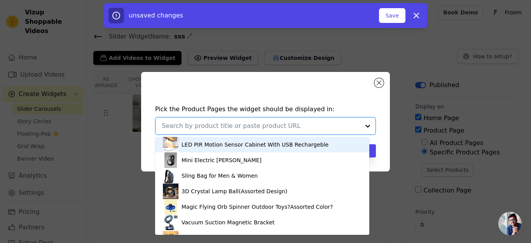
click at [296, 121] on input "text" at bounding box center [261, 125] width 198 height 9
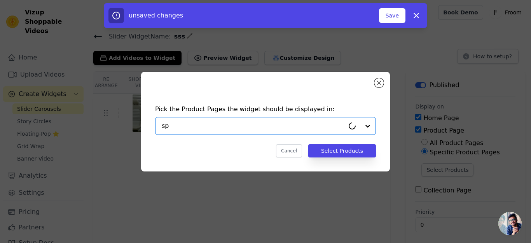
type input "spr"
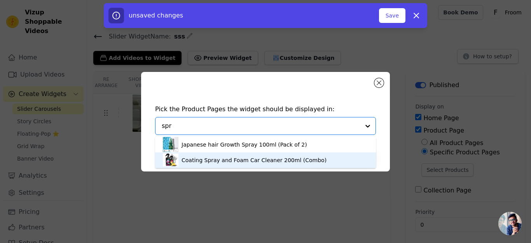
click at [289, 157] on div "Coating Spray and Foam Car Cleaner 200ml (Combo)" at bounding box center [254, 160] width 145 height 8
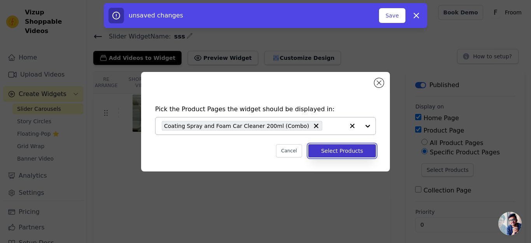
click at [351, 149] on button "Select Products" at bounding box center [343, 150] width 68 height 13
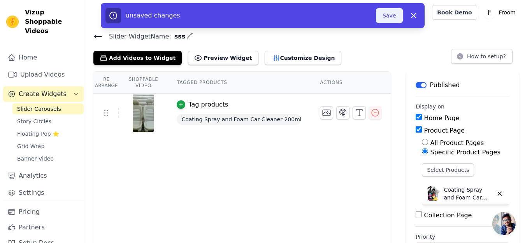
click at [382, 18] on button "Save" at bounding box center [389, 15] width 26 height 15
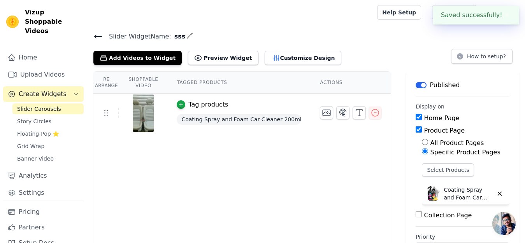
click at [100, 37] on icon at bounding box center [97, 36] width 9 height 9
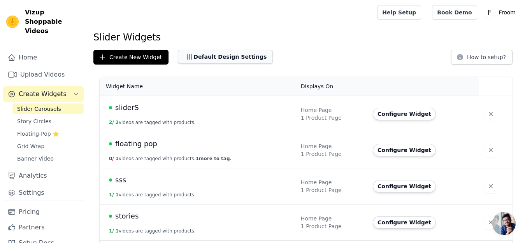
click at [205, 54] on button "Default Design Settings" at bounding box center [225, 57] width 95 height 14
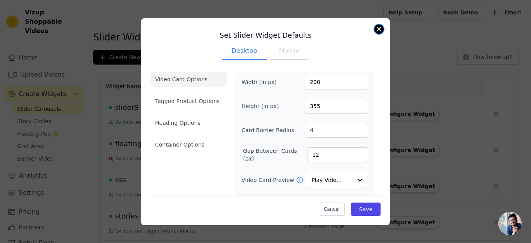
click at [379, 26] on button "Close modal" at bounding box center [379, 29] width 9 height 9
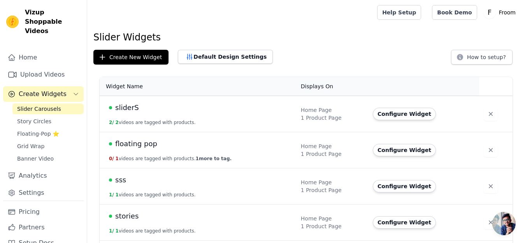
scroll to position [37, 0]
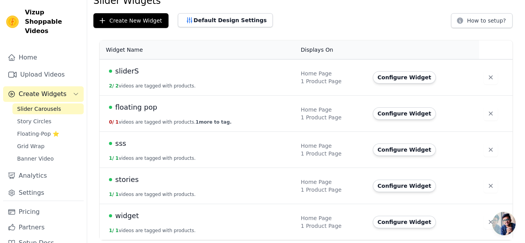
drag, startPoint x: 523, startPoint y: 85, endPoint x: 524, endPoint y: 76, distance: 9.0
click at [524, 76] on div "Widget Name Displays On Actions sliderS 2 / 2 videos are tagged with products. …" at bounding box center [306, 140] width 438 height 206
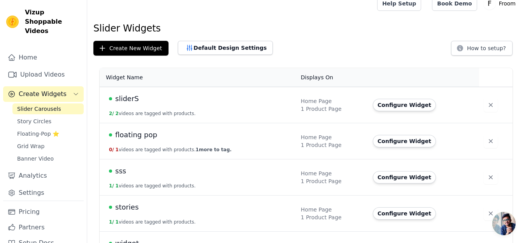
scroll to position [0, 0]
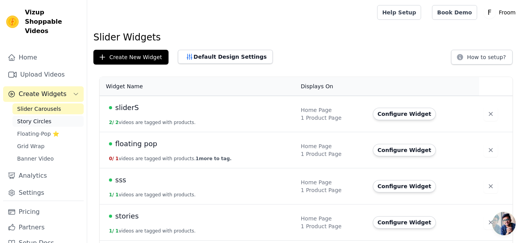
click at [35, 120] on span "Story Circles" at bounding box center [34, 122] width 34 height 8
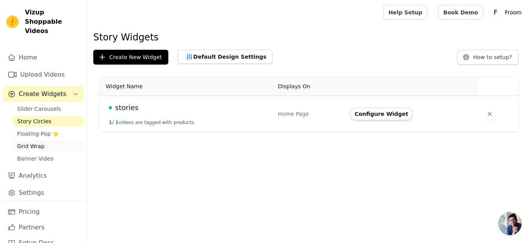
click at [56, 146] on link "Grid Wrap" at bounding box center [47, 146] width 71 height 11
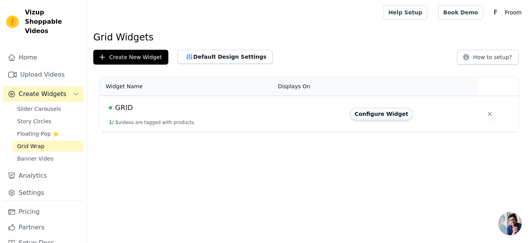
click at [363, 115] on button "Configure Widget" at bounding box center [381, 114] width 63 height 12
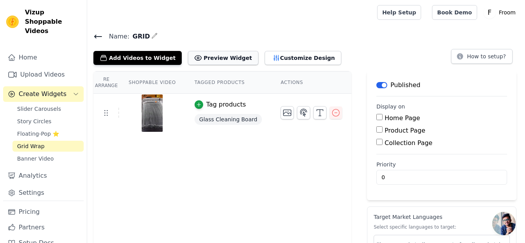
click at [202, 58] on button "Preview Widget" at bounding box center [223, 58] width 70 height 14
click at [330, 107] on button "button" at bounding box center [336, 113] width 12 height 12
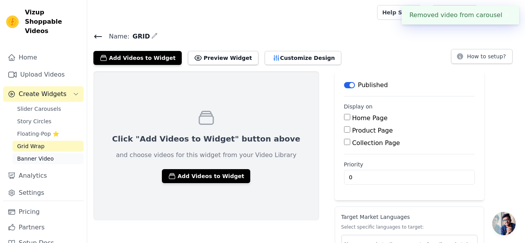
click at [38, 158] on span "Banner Video" at bounding box center [35, 159] width 37 height 8
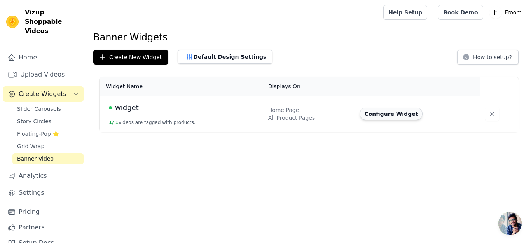
click at [380, 112] on button "Configure Widget" at bounding box center [391, 114] width 63 height 12
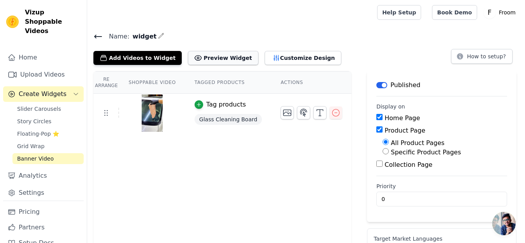
click at [196, 53] on button "Preview Widget" at bounding box center [223, 58] width 70 height 14
click at [331, 114] on icon "button" at bounding box center [335, 112] width 9 height 9
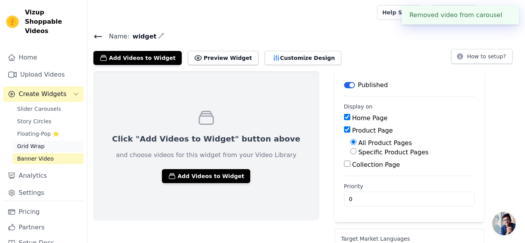
click at [26, 148] on span "Grid Wrap" at bounding box center [30, 146] width 27 height 8
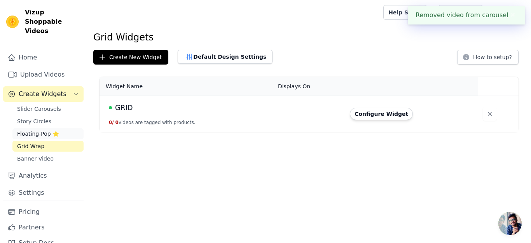
click at [28, 136] on span "Floating-Pop ⭐" at bounding box center [38, 134] width 42 height 8
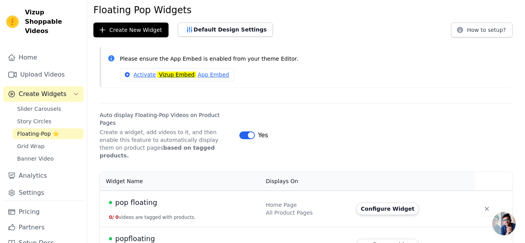
scroll to position [35, 0]
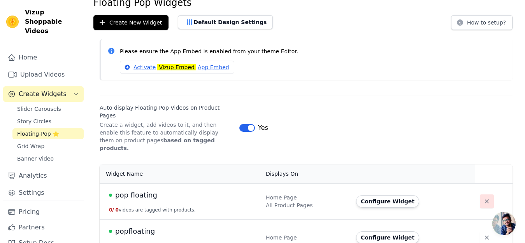
click at [483, 198] on icon "button" at bounding box center [487, 202] width 8 height 8
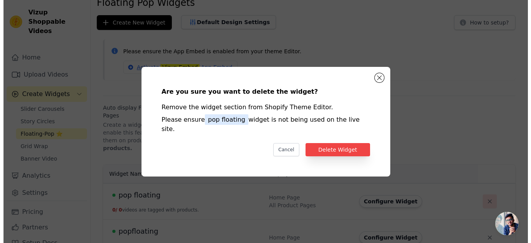
scroll to position [0, 0]
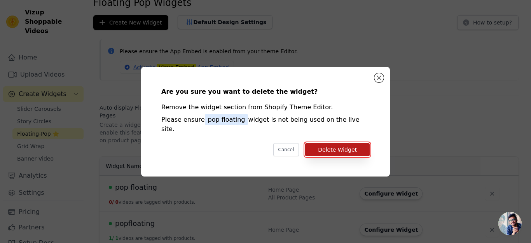
click at [347, 143] on button "Delete Widget" at bounding box center [337, 149] width 65 height 13
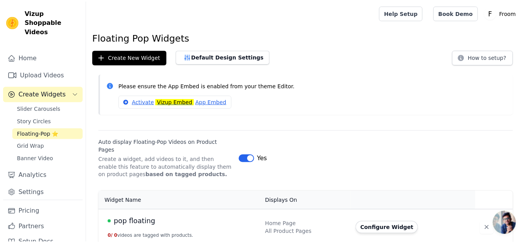
scroll to position [35, 0]
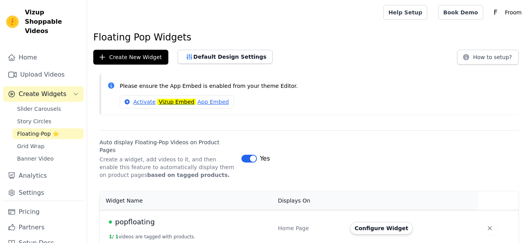
click at [44, 119] on span "Story Circles" at bounding box center [34, 122] width 34 height 8
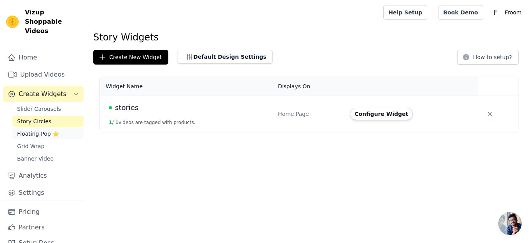
click at [43, 132] on span "Floating-Pop ⭐" at bounding box center [38, 134] width 42 height 8
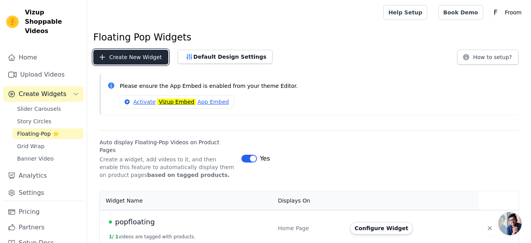
click at [114, 56] on button "Create New Widget" at bounding box center [130, 57] width 75 height 15
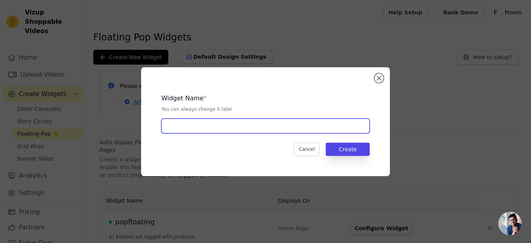
click at [191, 125] on input "text" at bounding box center [265, 126] width 209 height 15
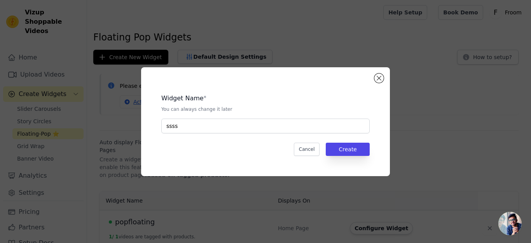
click at [355, 156] on div "Widget Name * You can always change it later ssss Cancel Create" at bounding box center [266, 122] width 224 height 84
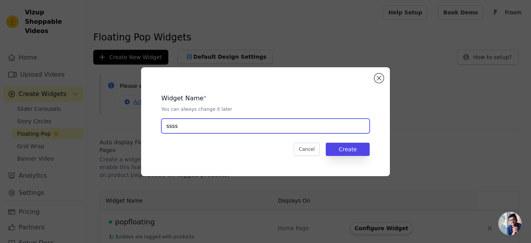
click at [294, 119] on input "ssss" at bounding box center [265, 126] width 209 height 15
type input "ss"
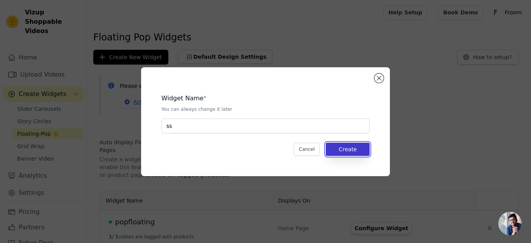
click at [357, 145] on button "Create" at bounding box center [348, 149] width 44 height 13
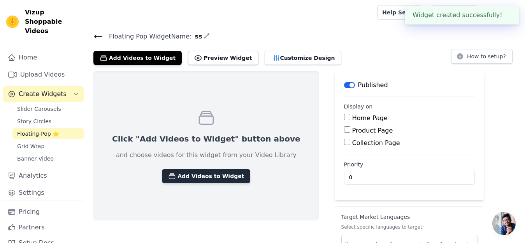
click at [177, 177] on button "Add Videos to Widget" at bounding box center [206, 176] width 88 height 14
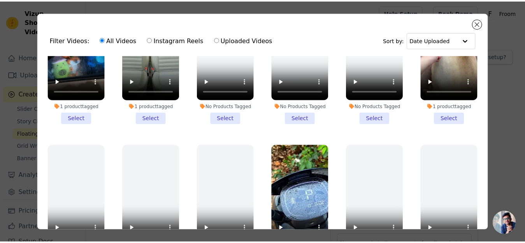
scroll to position [214, 0]
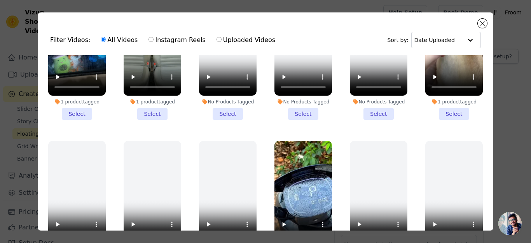
click at [451, 107] on li "1 product tagged Select" at bounding box center [455, 56] width 58 height 126
click at [0, 0] on input "1 product tagged Select" at bounding box center [0, 0] width 0 height 0
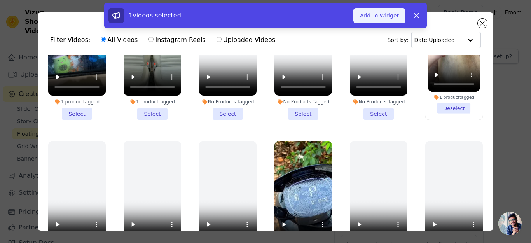
click at [386, 9] on button "Add To Widget" at bounding box center [380, 15] width 52 height 15
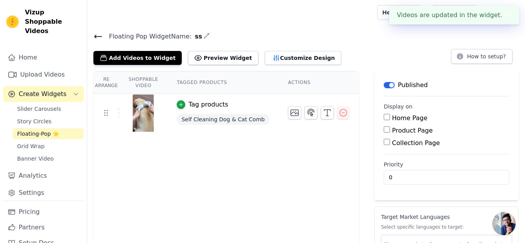
click at [384, 116] on input "Home Page" at bounding box center [387, 117] width 6 height 6
checkbox input "true"
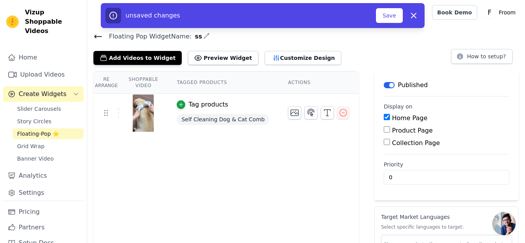
click at [384, 130] on input "Product Page" at bounding box center [387, 129] width 6 height 6
checkbox input "true"
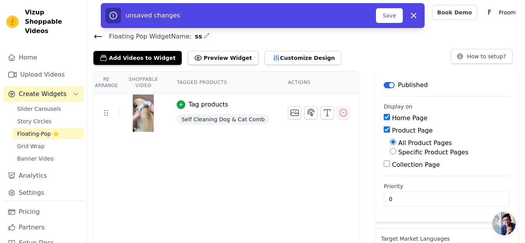
click at [390, 154] on input "Specific Product Pages" at bounding box center [393, 151] width 6 height 6
radio input "true"
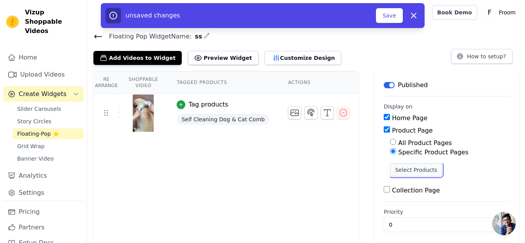
click at [397, 168] on button "Select Products" at bounding box center [416, 169] width 52 height 13
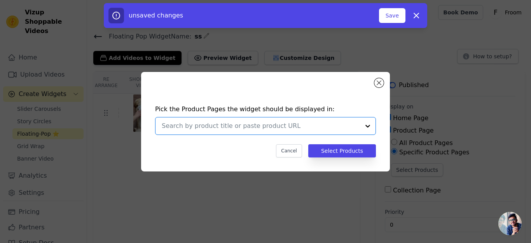
click at [260, 127] on input "text" at bounding box center [261, 125] width 198 height 9
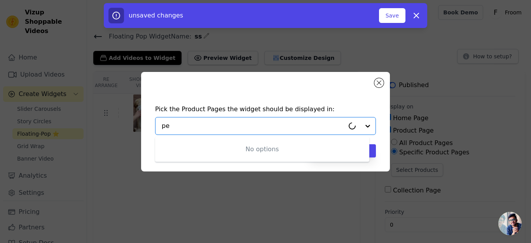
type input "pet"
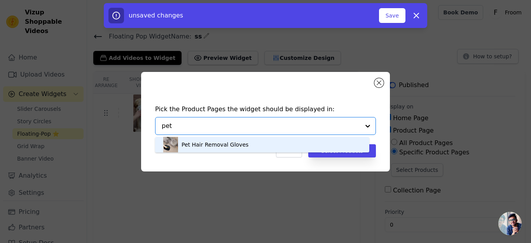
click at [265, 139] on div "Pet Hair Removal Gloves" at bounding box center [262, 145] width 199 height 16
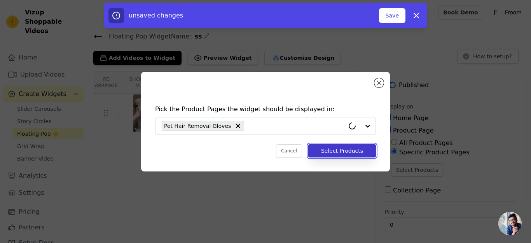
click at [329, 151] on button "Select Products" at bounding box center [343, 150] width 68 height 13
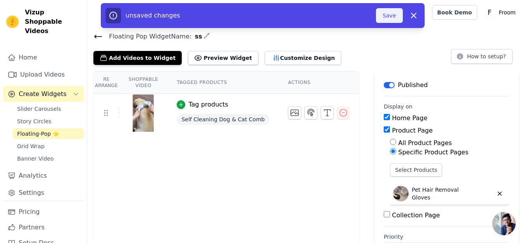
click at [387, 17] on button "Save" at bounding box center [389, 15] width 26 height 15
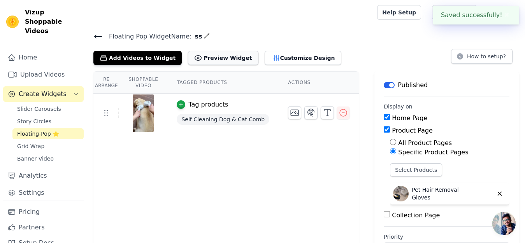
click at [217, 58] on button "Preview Widget" at bounding box center [223, 58] width 70 height 14
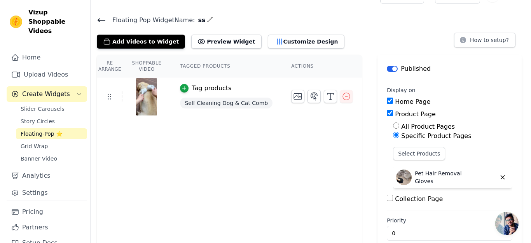
scroll to position [0, 0]
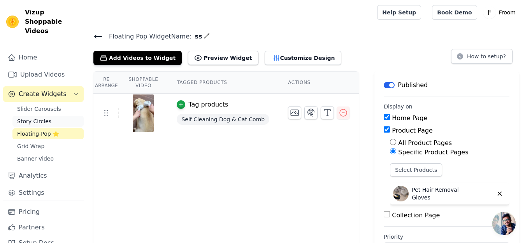
click at [40, 120] on span "Story Circles" at bounding box center [34, 122] width 34 height 8
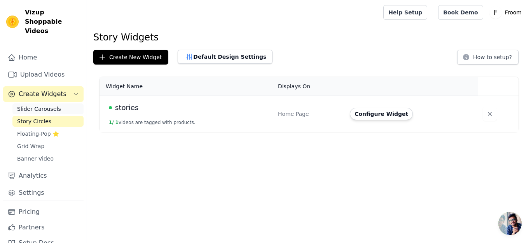
click at [40, 105] on span "Slider Carousels" at bounding box center [39, 109] width 44 height 8
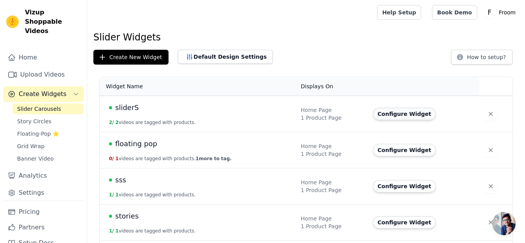
click at [392, 117] on button "Configure Widget" at bounding box center [404, 114] width 63 height 12
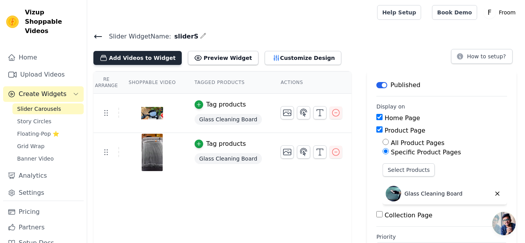
click at [124, 54] on button "Add Videos to Widget" at bounding box center [137, 58] width 88 height 14
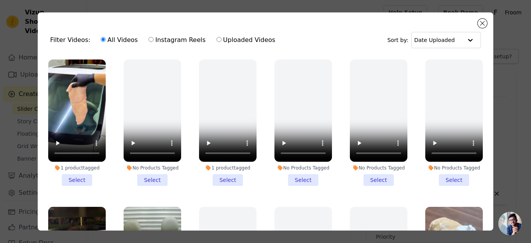
drag, startPoint x: 477, startPoint y: 74, endPoint x: 482, endPoint y: 94, distance: 21.2
click at [482, 94] on div "Filter Videos: All Videos Instagram Reels Uploaded Videos Sort by: Date Uploade…" at bounding box center [266, 121] width 456 height 218
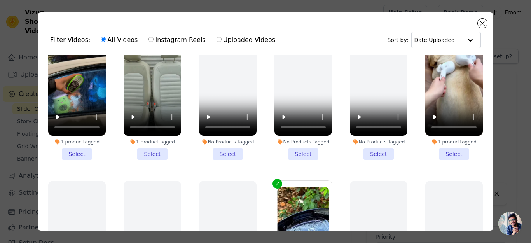
scroll to position [220, 0]
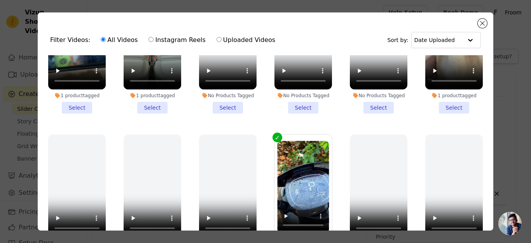
click at [448, 99] on li "1 product tagged Select" at bounding box center [455, 50] width 58 height 126
click at [0, 0] on input "1 product tagged Select" at bounding box center [0, 0] width 0 height 0
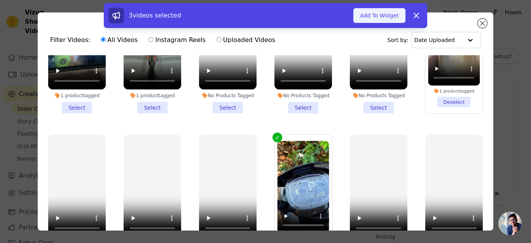
click at [368, 15] on button "Add To Widget" at bounding box center [380, 15] width 52 height 15
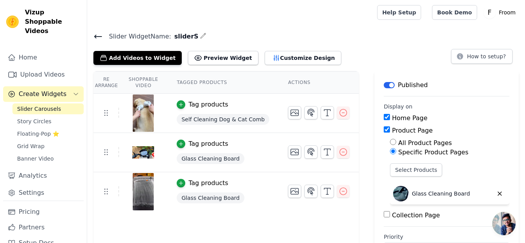
click at [154, 109] on img at bounding box center [143, 113] width 22 height 37
click at [123, 53] on button "Add Videos to Widget" at bounding box center [137, 58] width 88 height 14
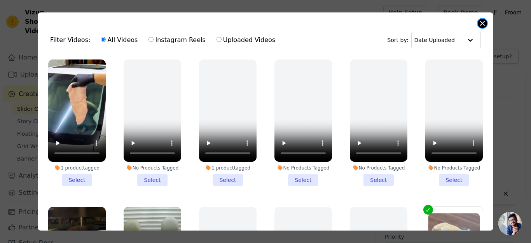
click at [481, 25] on button "Close modal" at bounding box center [482, 23] width 9 height 9
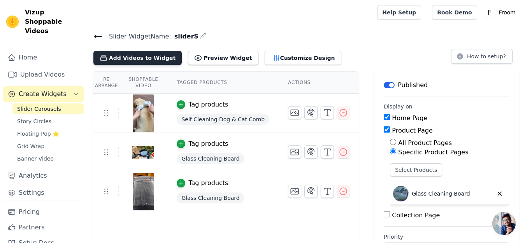
click at [138, 54] on button "Add Videos to Widget" at bounding box center [137, 58] width 88 height 14
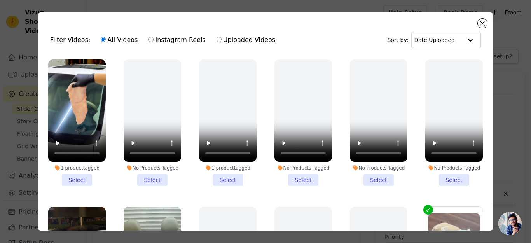
drag, startPoint x: 485, startPoint y: 74, endPoint x: 486, endPoint y: 91, distance: 18.0
click at [486, 91] on div "Filter Videos: All Videos Instagram Reels Uploaded Videos Sort by: Date Uploade…" at bounding box center [266, 121] width 456 height 218
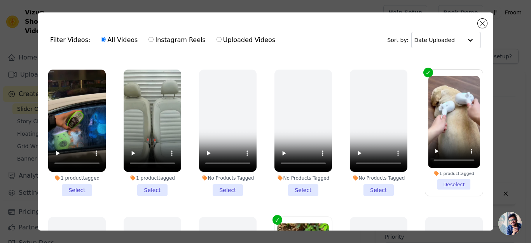
scroll to position [140, 0]
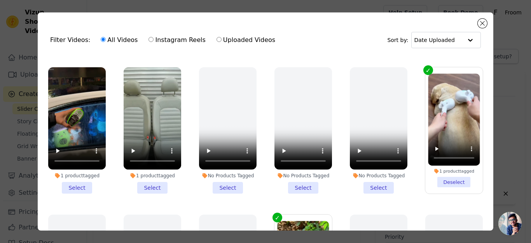
drag, startPoint x: 481, startPoint y: 109, endPoint x: 480, endPoint y: 117, distance: 8.2
click at [480, 117] on div "Filter Videos: All Videos Instagram Reels Uploaded Videos Sort by: Date Uploade…" at bounding box center [266, 121] width 456 height 218
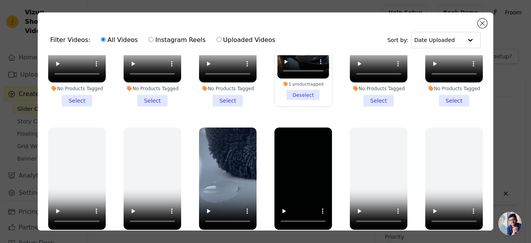
scroll to position [421, 0]
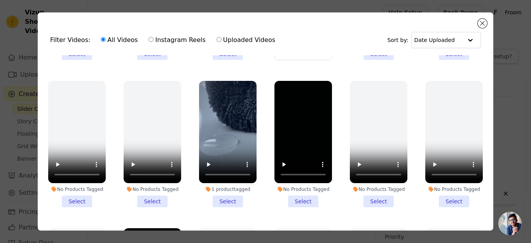
click at [218, 187] on li "1 product tagged Select" at bounding box center [228, 144] width 58 height 126
click at [0, 0] on input "1 product tagged Select" at bounding box center [0, 0] width 0 height 0
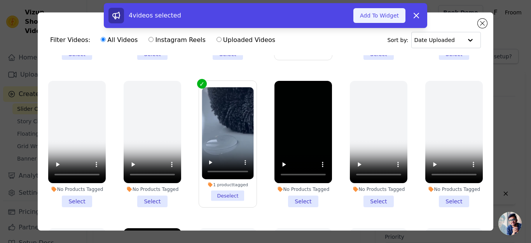
click at [378, 20] on button "Add To Widget" at bounding box center [380, 15] width 52 height 15
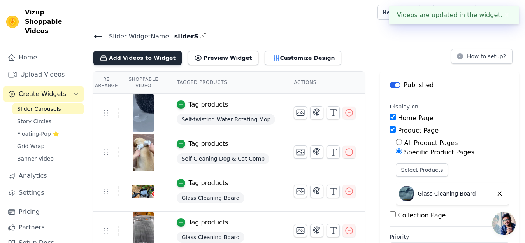
click at [130, 61] on button "Add Videos to Widget" at bounding box center [137, 58] width 88 height 14
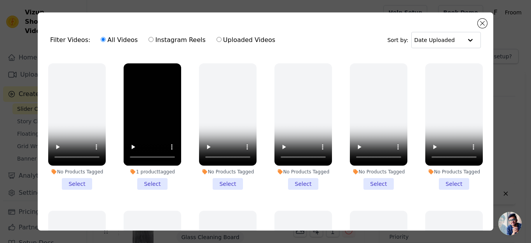
scroll to position [563, 0]
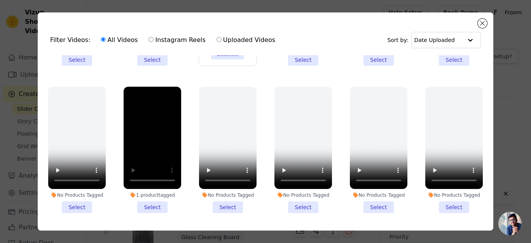
click at [149, 188] on li "1 product tagged Select" at bounding box center [153, 150] width 58 height 126
click at [0, 0] on input "1 product tagged Select" at bounding box center [0, 0] width 0 height 0
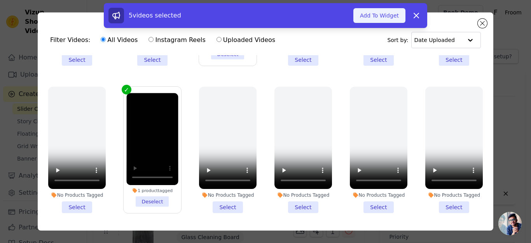
click at [371, 12] on button "Add To Widget" at bounding box center [380, 15] width 52 height 15
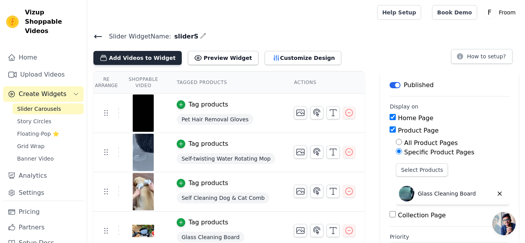
click at [133, 56] on button "Add Videos to Widget" at bounding box center [137, 58] width 88 height 14
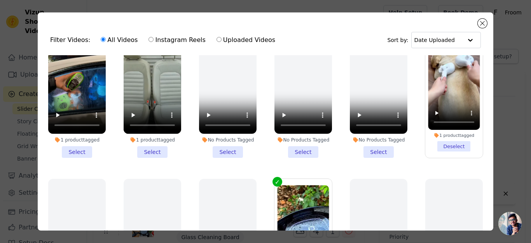
scroll to position [152, 0]
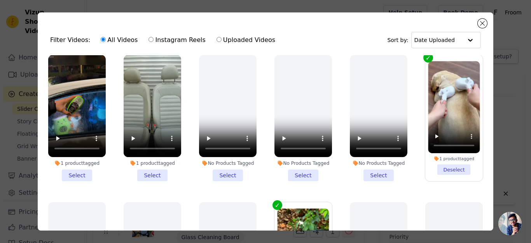
click at [152, 170] on li "1 product tagged Select" at bounding box center [153, 118] width 58 height 126
click at [0, 0] on input "1 product tagged Select" at bounding box center [0, 0] width 0 height 0
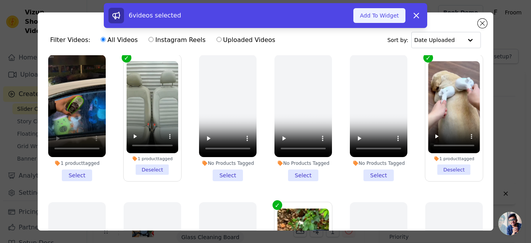
click at [374, 15] on button "Add To Widget" at bounding box center [380, 15] width 52 height 15
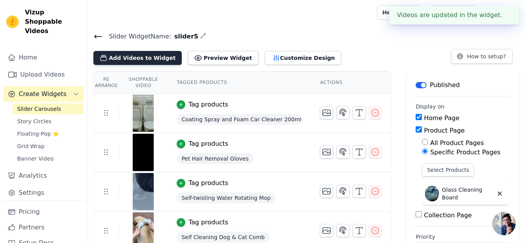
click at [153, 57] on button "Add Videos to Widget" at bounding box center [137, 58] width 88 height 14
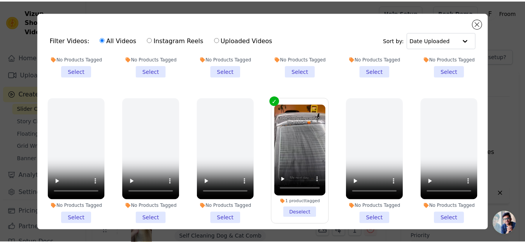
scroll to position [954, 0]
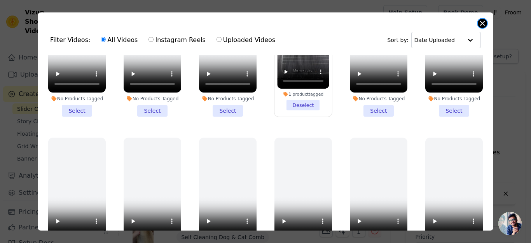
click at [482, 24] on button "Close modal" at bounding box center [482, 23] width 9 height 9
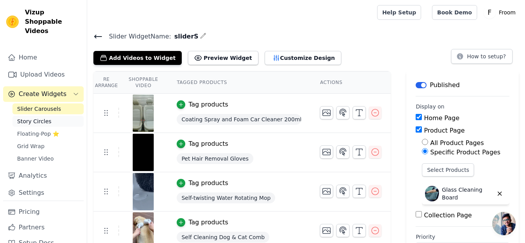
click at [37, 118] on span "Story Circles" at bounding box center [34, 122] width 34 height 8
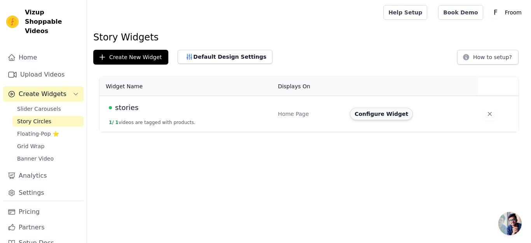
click at [364, 115] on button "Configure Widget" at bounding box center [381, 114] width 63 height 12
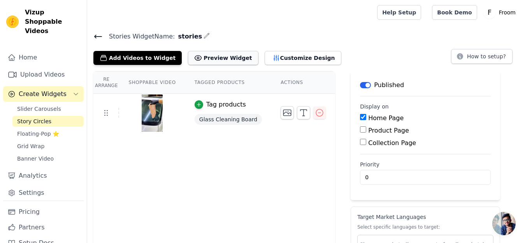
click at [203, 60] on button "Preview Widget" at bounding box center [223, 58] width 70 height 14
